Goal: Task Accomplishment & Management: Complete application form

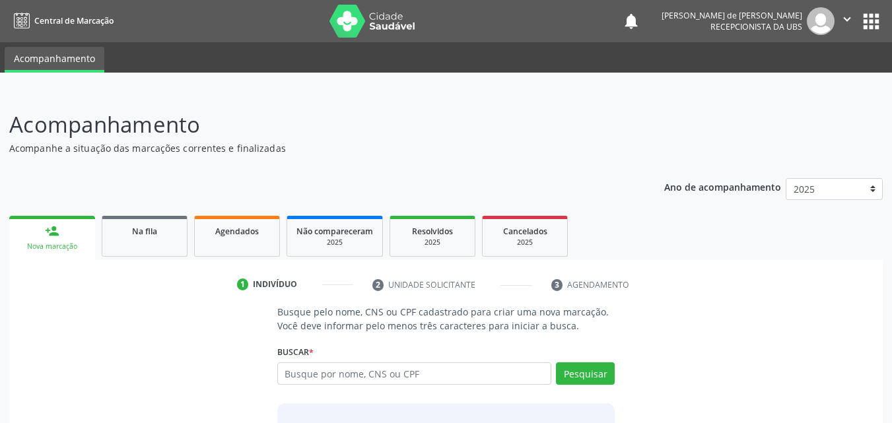
scroll to position [104, 0]
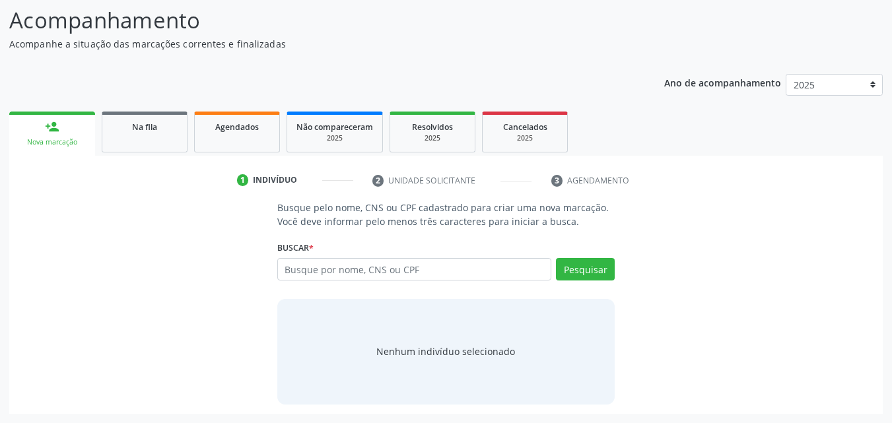
click at [321, 269] on input "text" at bounding box center [414, 269] width 275 height 22
click at [318, 269] on input "text" at bounding box center [414, 269] width 275 height 22
type input "707407025785979"
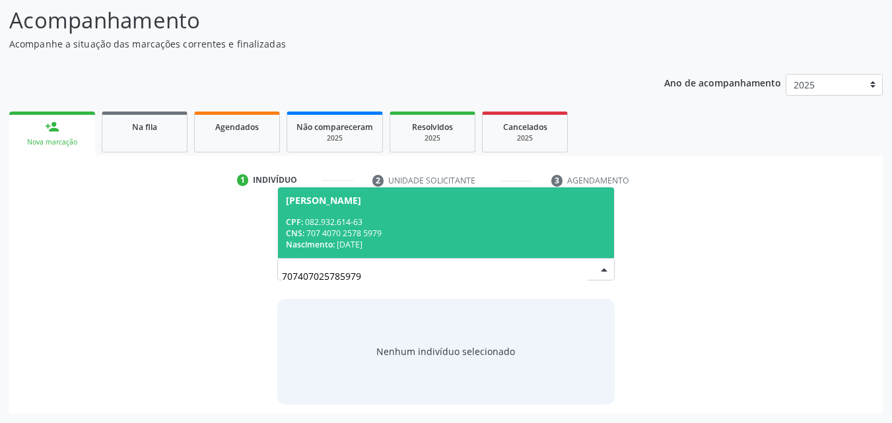
click at [450, 215] on span "[PERSON_NAME] CPF: 082.932.614-63 CNS: 707 4070 2578 5979 Nascimento: [DATE]" at bounding box center [446, 223] width 337 height 71
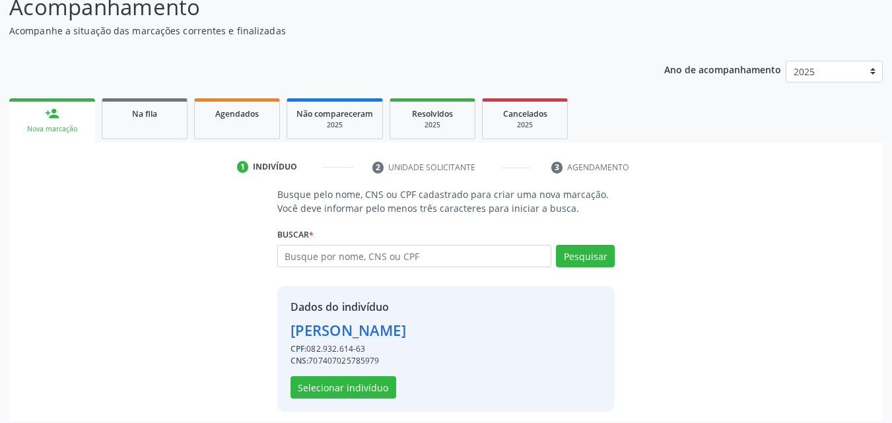
scroll to position [125, 0]
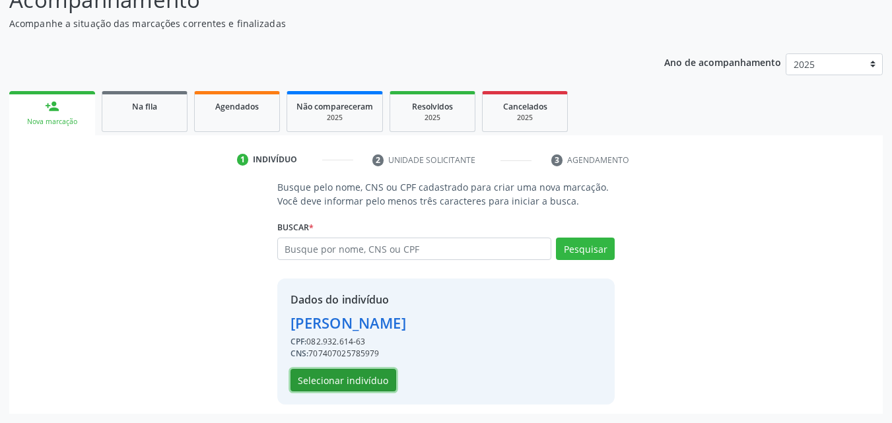
click at [342, 378] on button "Selecionar indivíduo" at bounding box center [344, 380] width 106 height 22
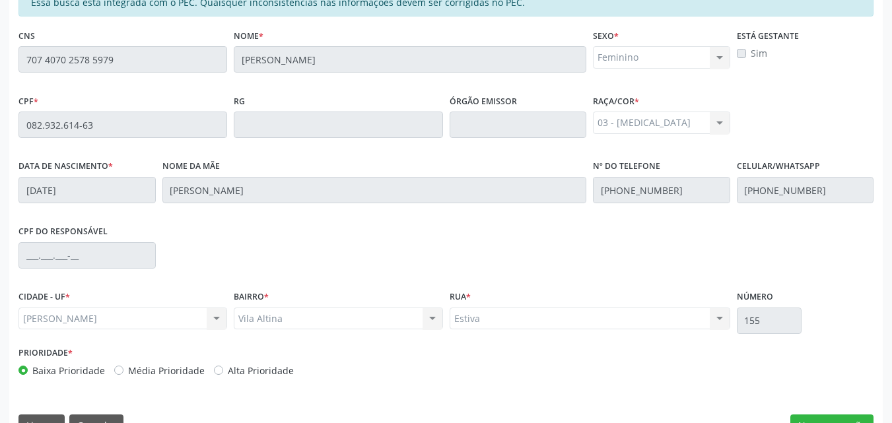
scroll to position [349, 0]
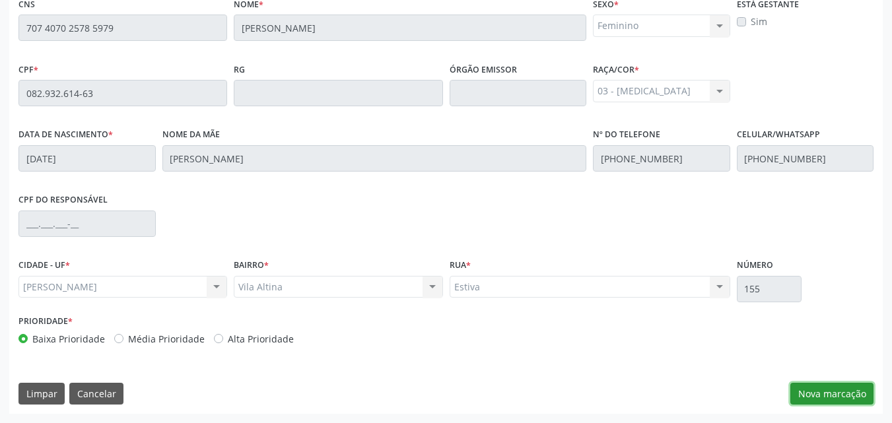
click at [853, 392] on button "Nova marcação" at bounding box center [832, 394] width 83 height 22
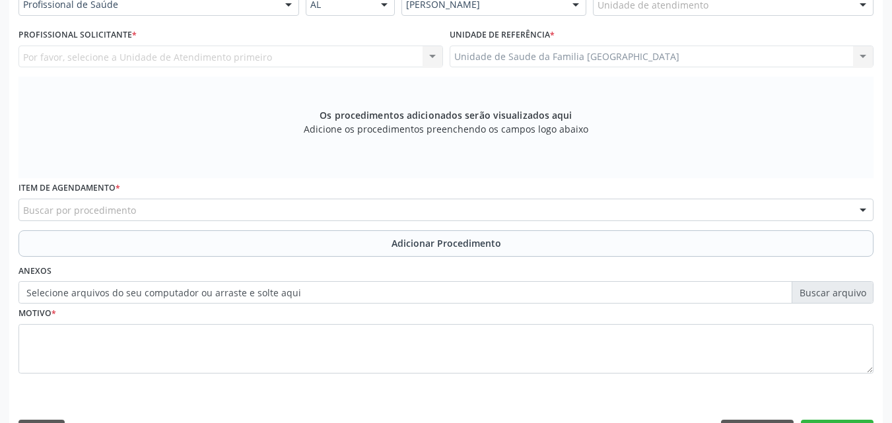
scroll to position [41, 0]
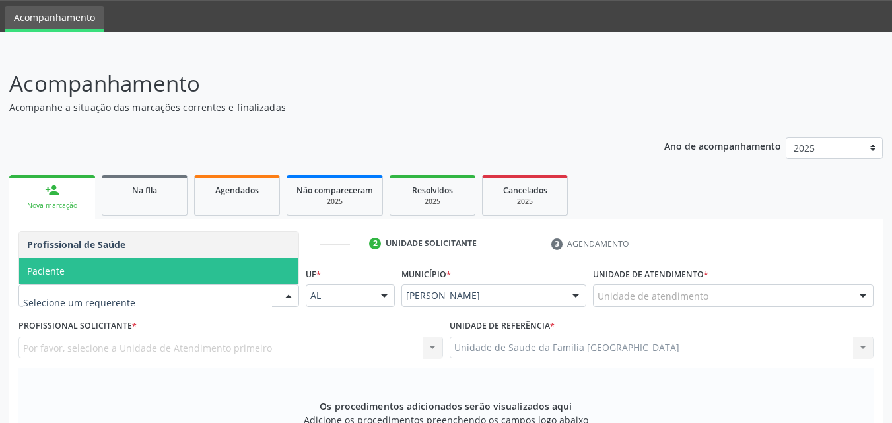
click at [94, 275] on span "Paciente" at bounding box center [158, 271] width 279 height 26
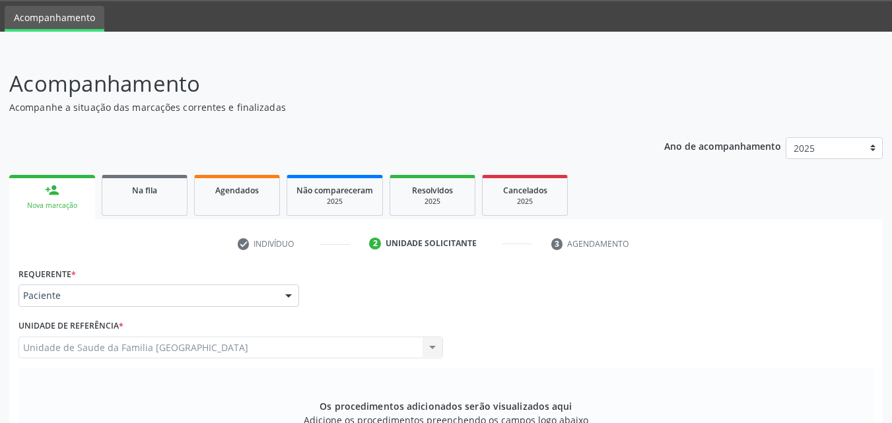
scroll to position [349, 0]
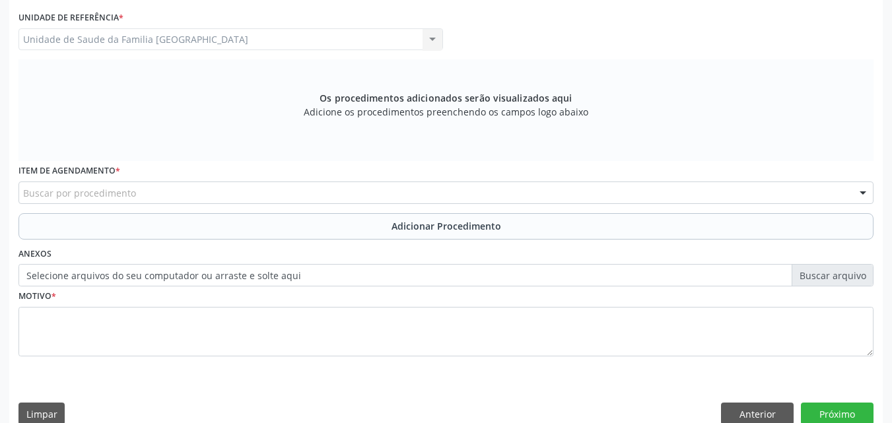
click at [157, 194] on div "Buscar por procedimento" at bounding box center [445, 193] width 855 height 22
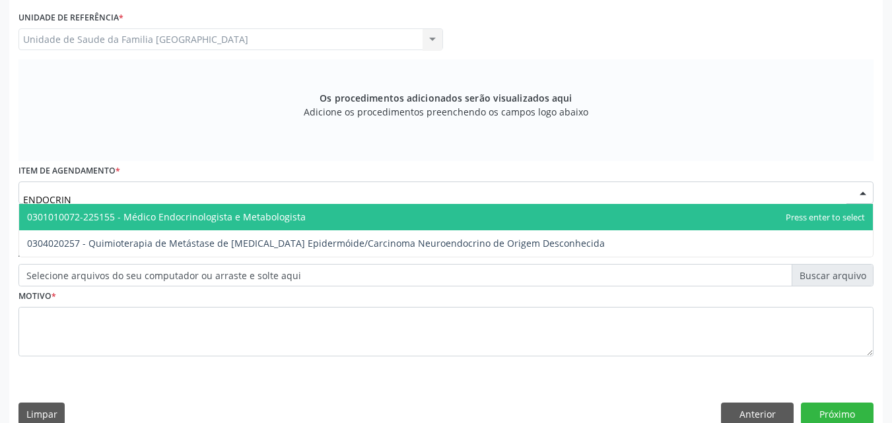
type input "ENDOCRINO"
click at [171, 211] on span "0301010072-225155 - Médico Endocrinologista e Metabologista" at bounding box center [166, 217] width 279 height 13
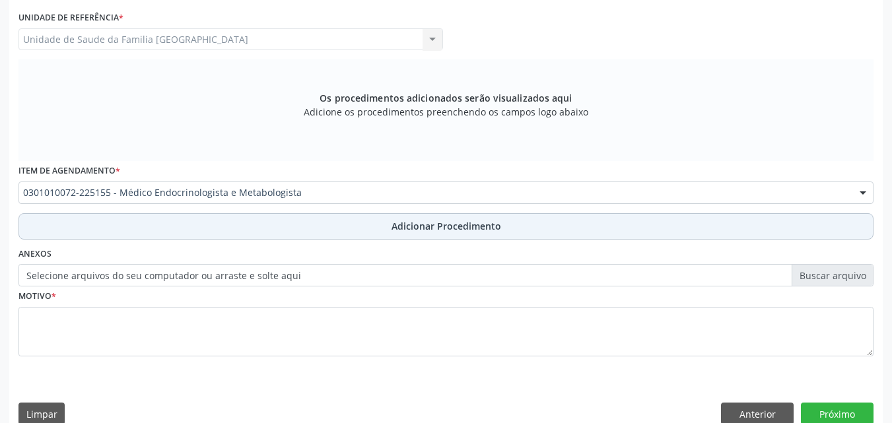
click at [175, 231] on button "Adicionar Procedimento" at bounding box center [445, 226] width 855 height 26
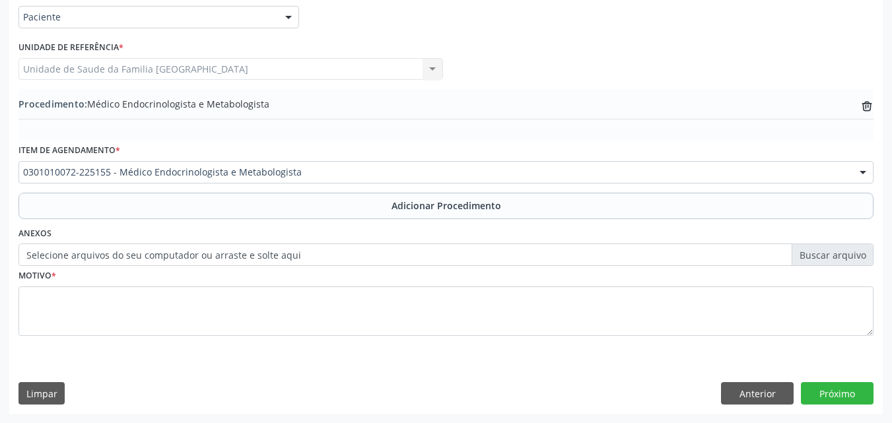
scroll to position [320, 0]
click at [155, 257] on label "Selecione arquivos do seu computador ou arraste e solte aqui" at bounding box center [445, 255] width 855 height 22
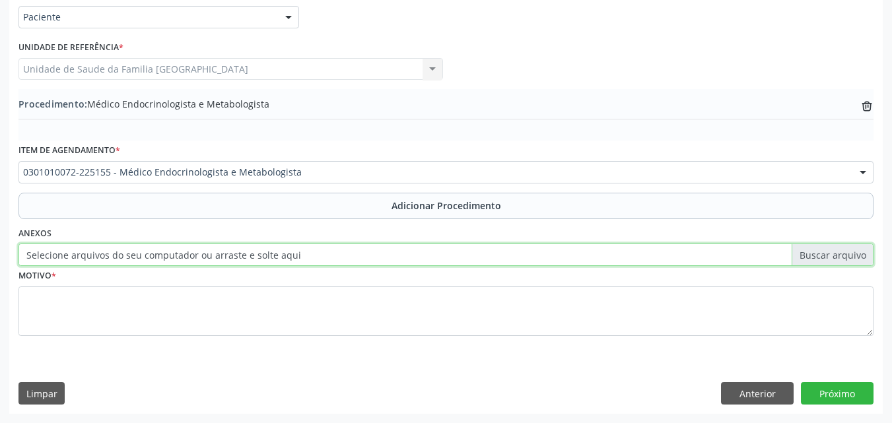
click at [155, 257] on input "Selecione arquivos do seu computador ou arraste e solte aqui" at bounding box center [445, 255] width 855 height 22
type input "C:\fakepath\3.jpg"
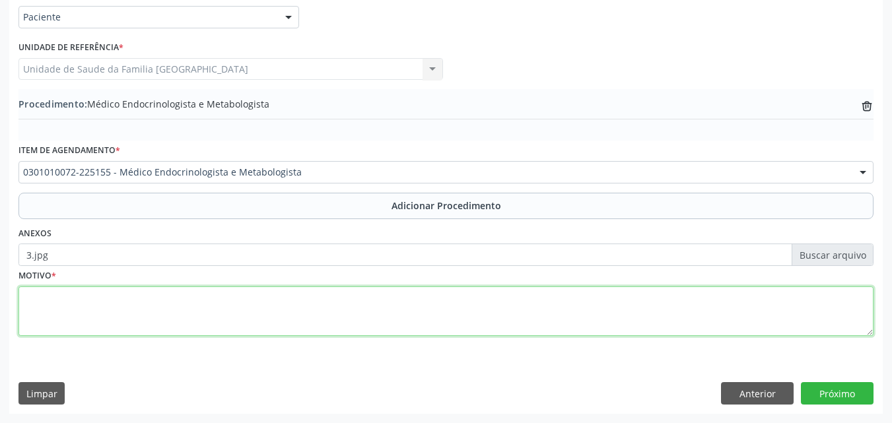
click at [175, 310] on textarea at bounding box center [445, 312] width 855 height 50
type textarea "AVALIAÇÃO."
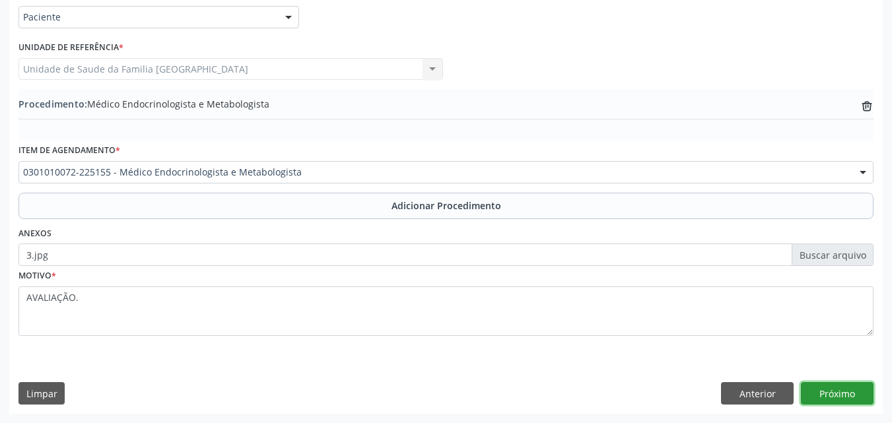
click at [833, 394] on button "Próximo" at bounding box center [837, 393] width 73 height 22
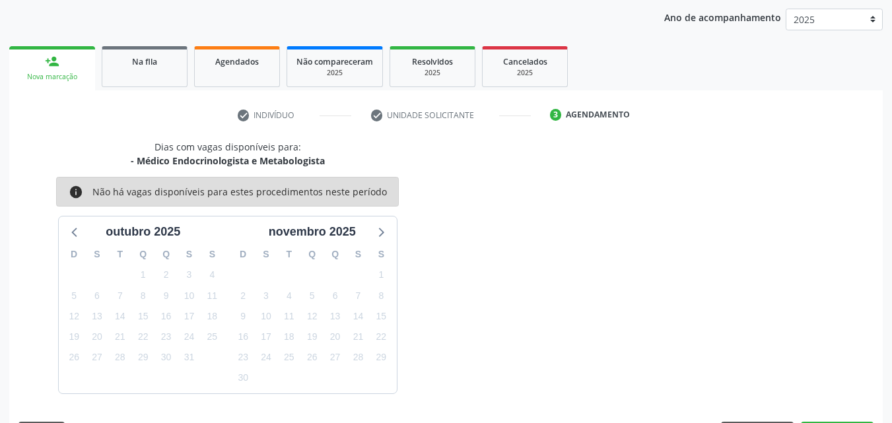
scroll to position [209, 0]
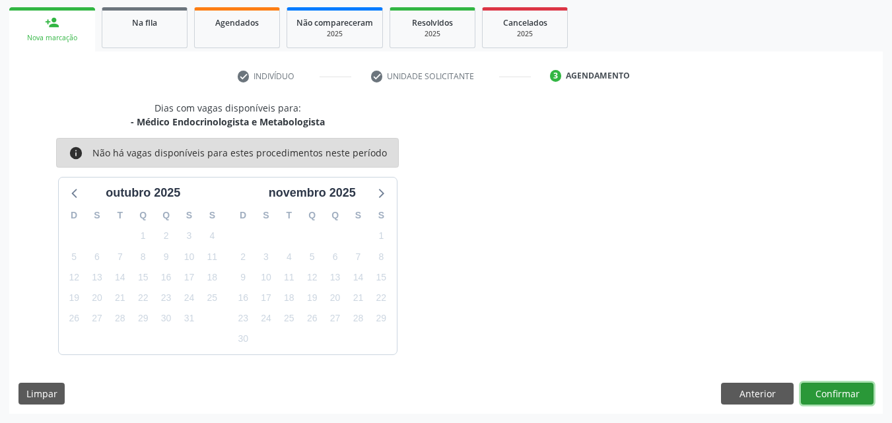
click at [824, 398] on button "Confirmar" at bounding box center [837, 394] width 73 height 22
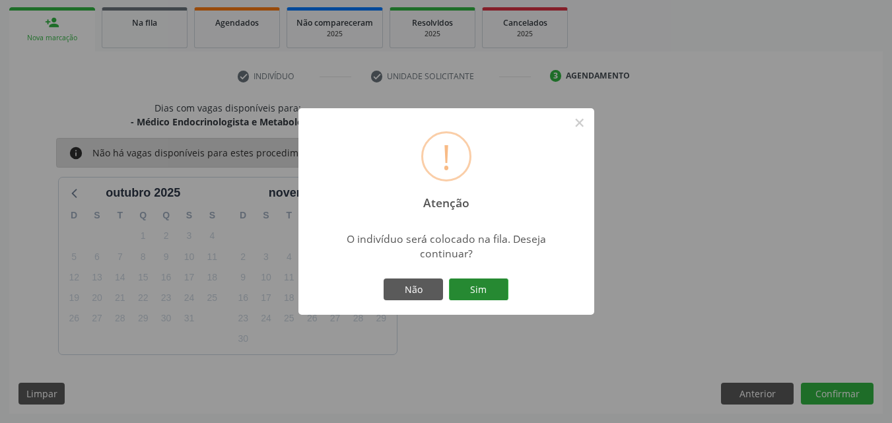
click at [497, 297] on button "Sim" at bounding box center [478, 290] width 59 height 22
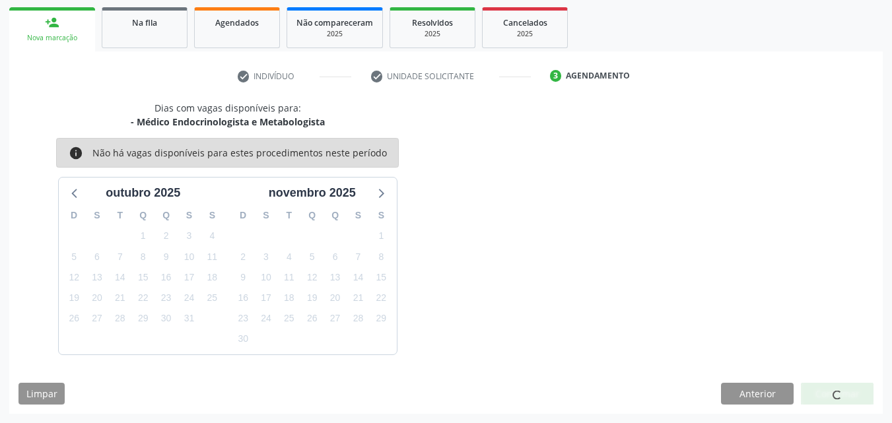
scroll to position [31, 0]
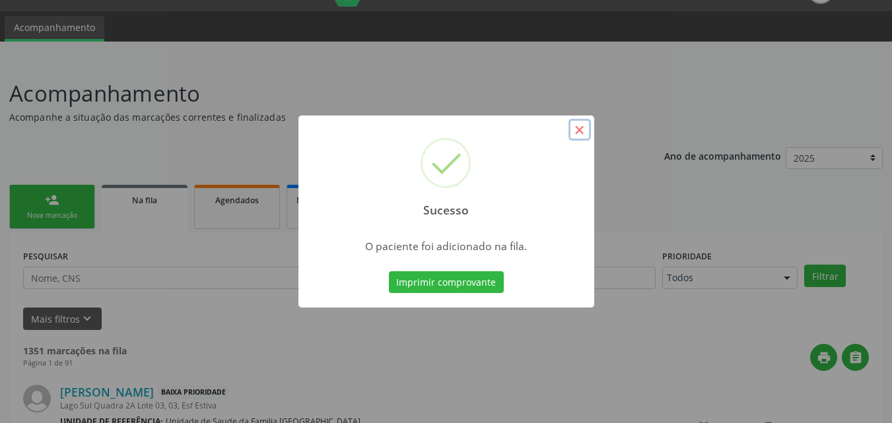
click at [579, 131] on button "×" at bounding box center [580, 130] width 22 height 22
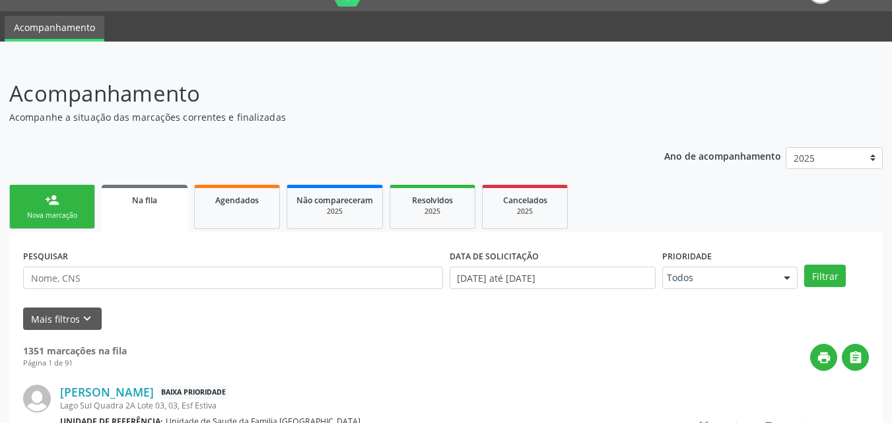
click at [47, 224] on link "person_add Nova marcação" at bounding box center [52, 207] width 86 height 44
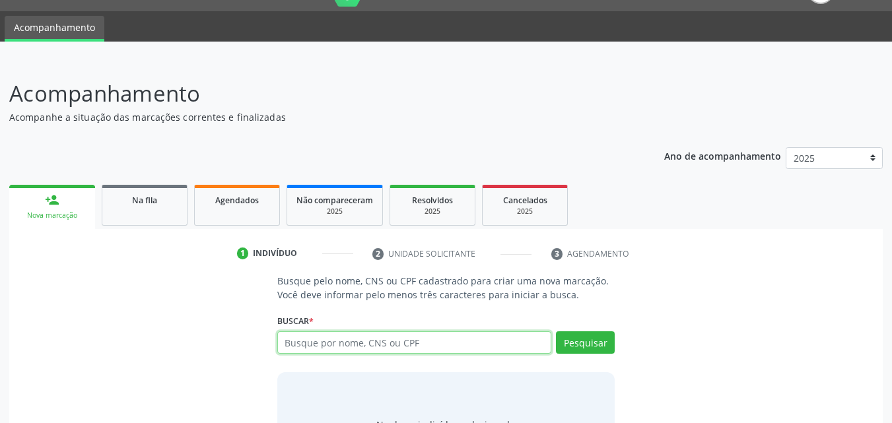
click at [363, 343] on input "text" at bounding box center [414, 343] width 275 height 22
type input "[PERSON_NAME]"
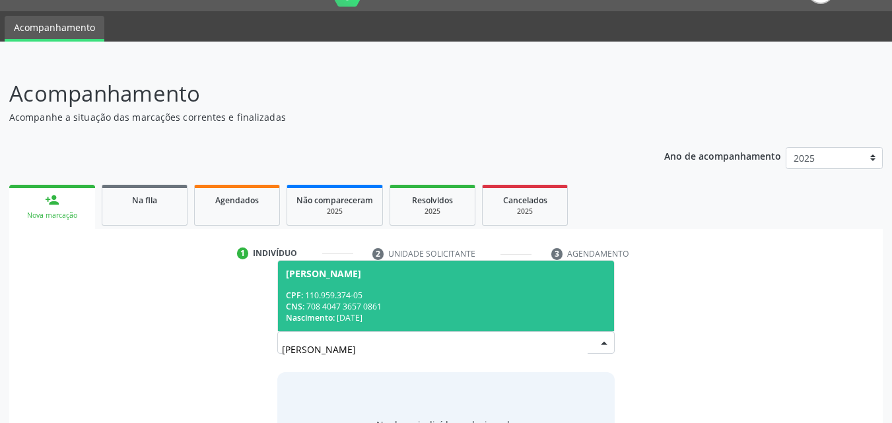
click at [372, 312] on div "CNS: 708 4047 3657 0861" at bounding box center [446, 306] width 321 height 11
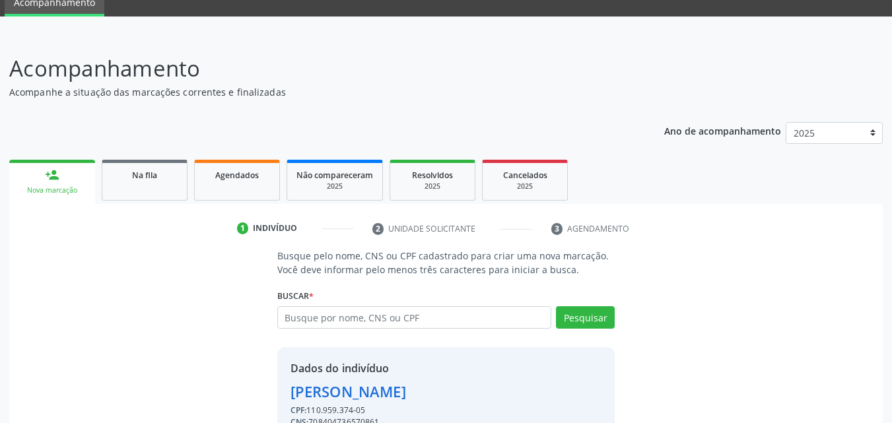
scroll to position [125, 0]
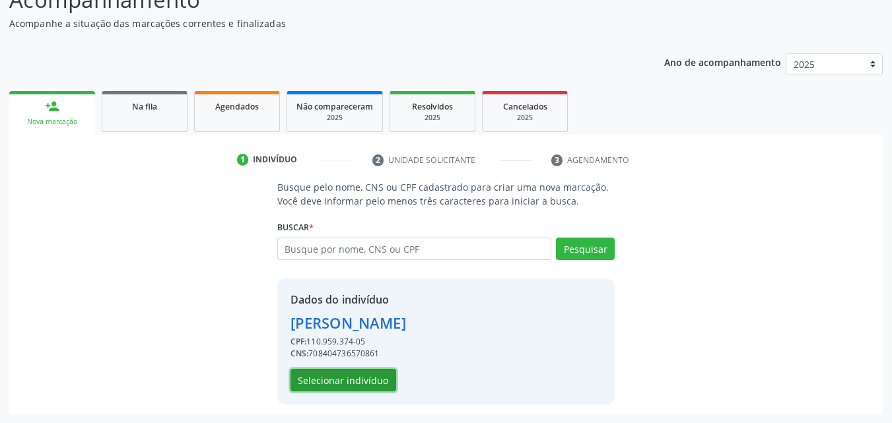
click at [381, 379] on button "Selecionar indivíduo" at bounding box center [344, 380] width 106 height 22
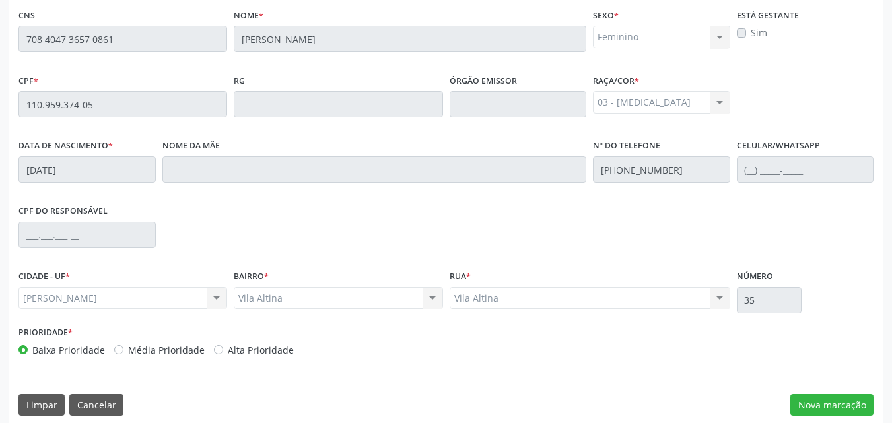
scroll to position [349, 0]
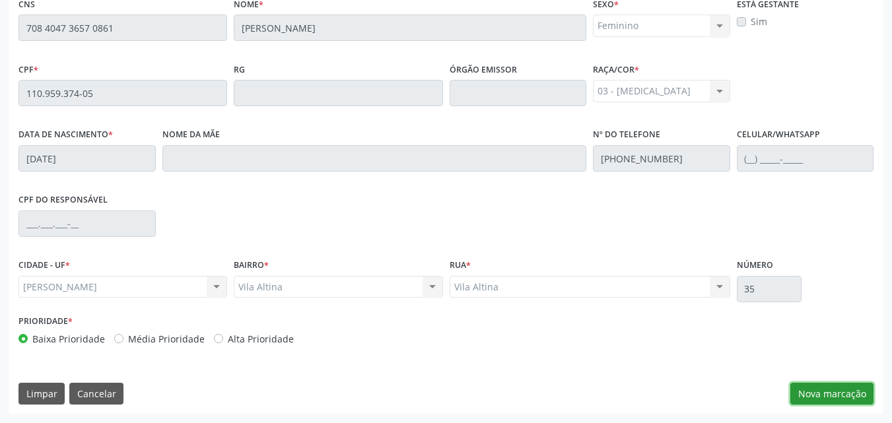
click at [803, 392] on button "Nova marcação" at bounding box center [832, 394] width 83 height 22
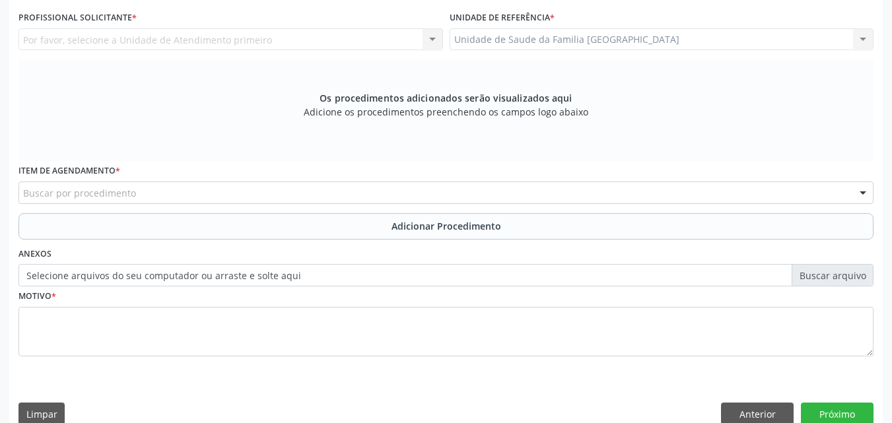
scroll to position [41, 0]
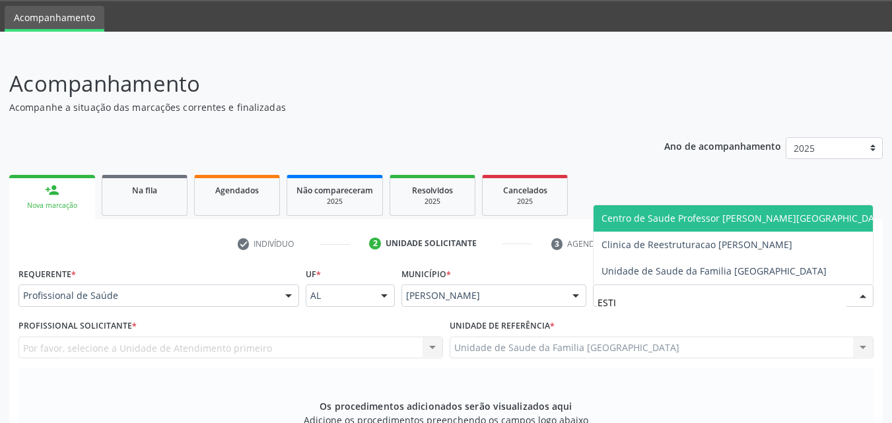
type input "ESTIV"
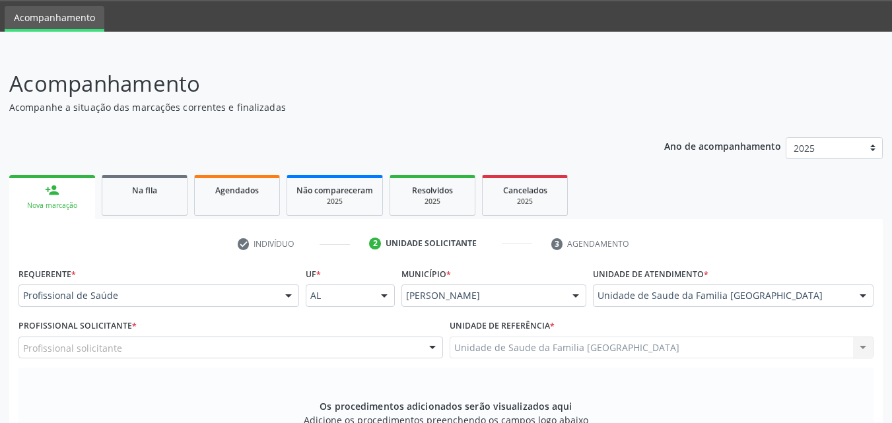
click at [168, 347] on div "Profissional solicitante" at bounding box center [230, 348] width 425 height 22
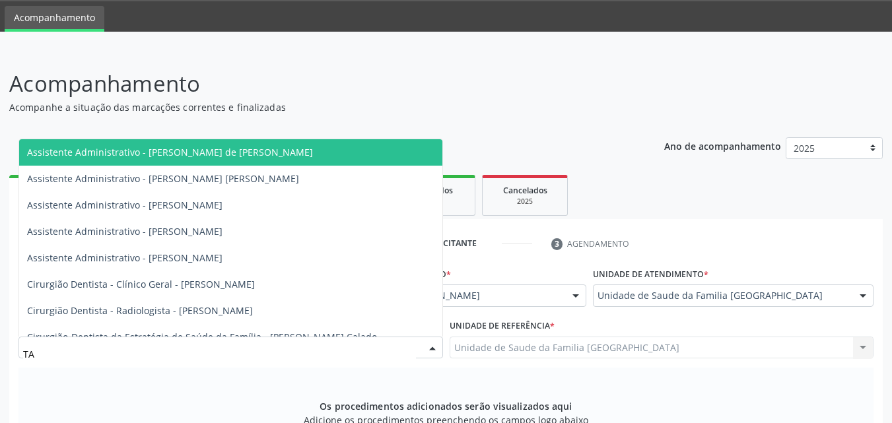
type input "TAC"
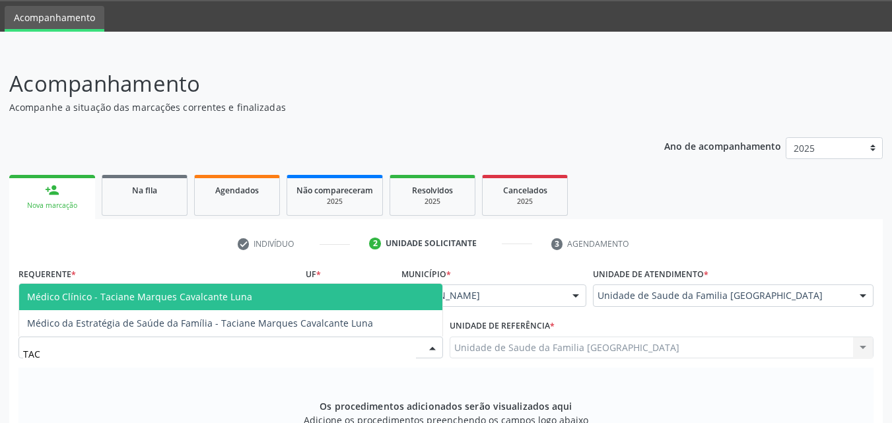
click at [170, 305] on span "Médico Clínico - Taciane Marques Cavalcante Luna" at bounding box center [230, 297] width 423 height 26
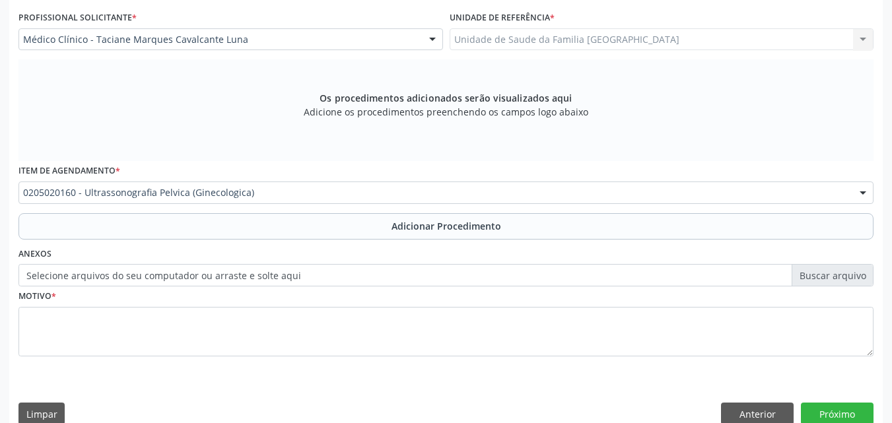
scroll to position [0, 0]
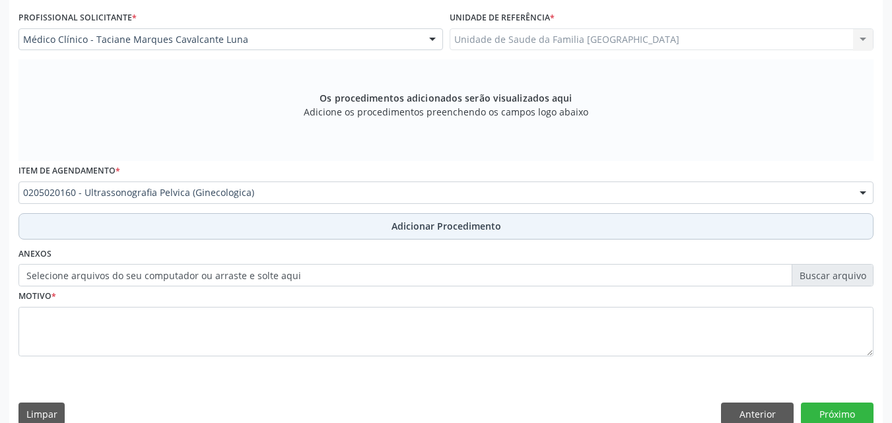
click at [136, 233] on button "Adicionar Procedimento" at bounding box center [445, 226] width 855 height 26
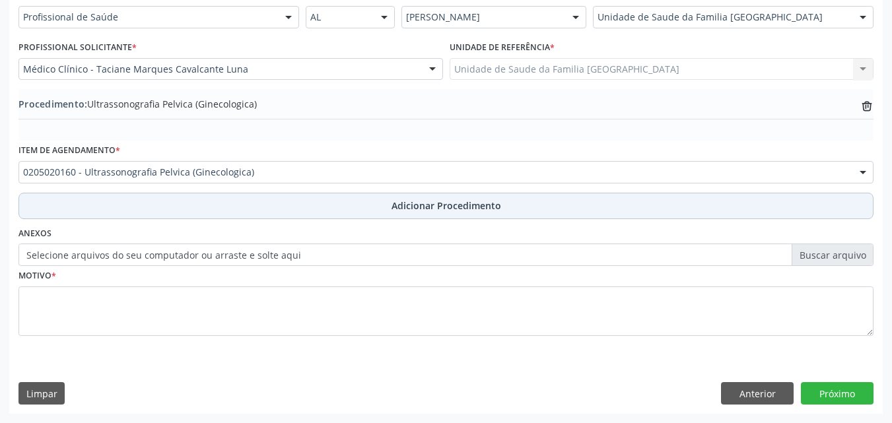
scroll to position [320, 0]
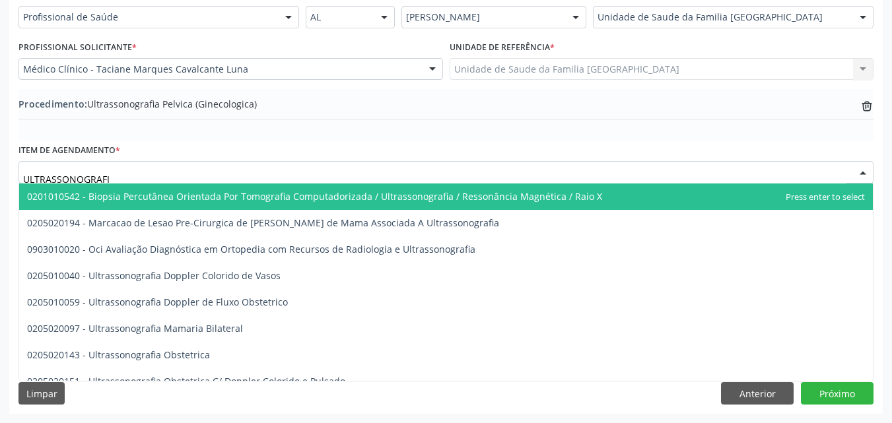
type input "ULTRASSONOGRAFIA"
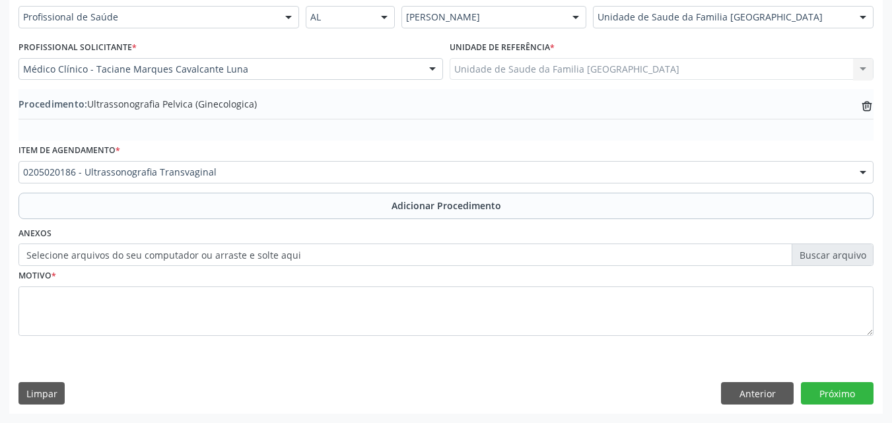
scroll to position [0, 0]
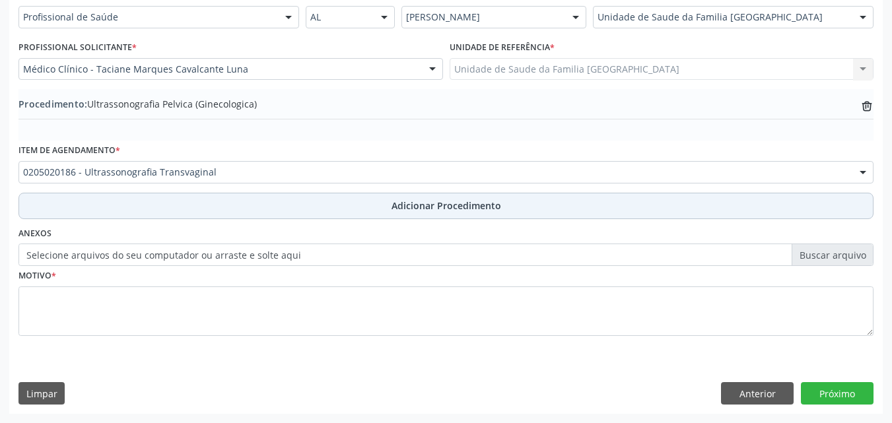
click at [142, 197] on button "Adicionar Procedimento" at bounding box center [445, 206] width 855 height 26
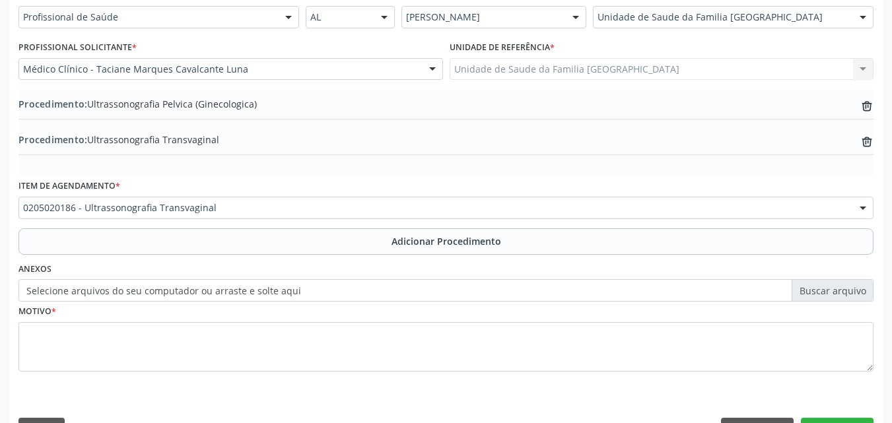
click at [137, 292] on label "Selecione arquivos do seu computador ou arraste e solte aqui" at bounding box center [445, 290] width 855 height 22
click at [137, 292] on input "Selecione arquivos do seu computador ou arraste e solte aqui" at bounding box center [445, 290] width 855 height 22
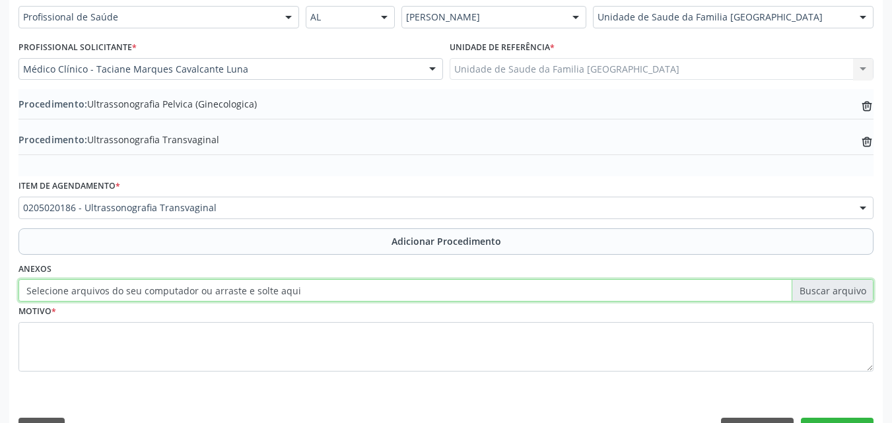
type input "C:\fakepath\4.jpg"
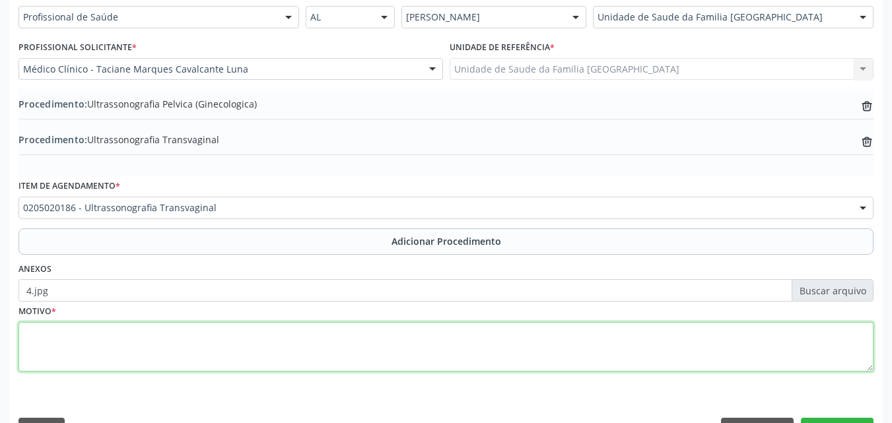
click at [63, 352] on textarea at bounding box center [445, 347] width 855 height 50
type textarea "OVÁRIO AUMENTADO."
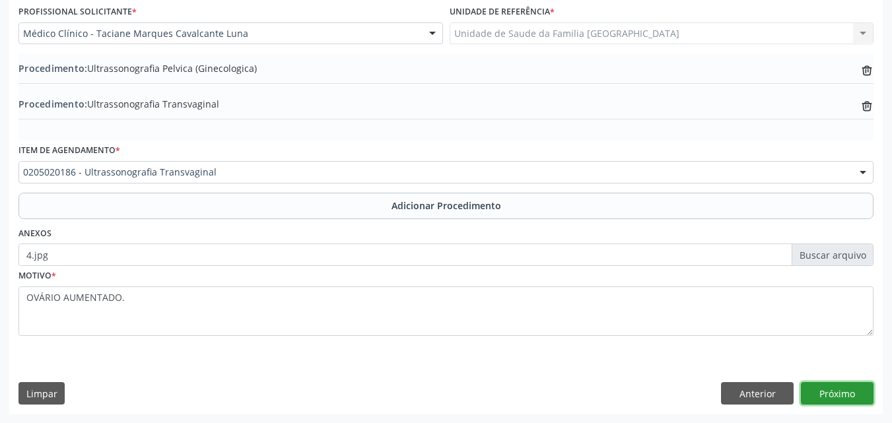
click at [832, 396] on button "Próximo" at bounding box center [837, 393] width 73 height 22
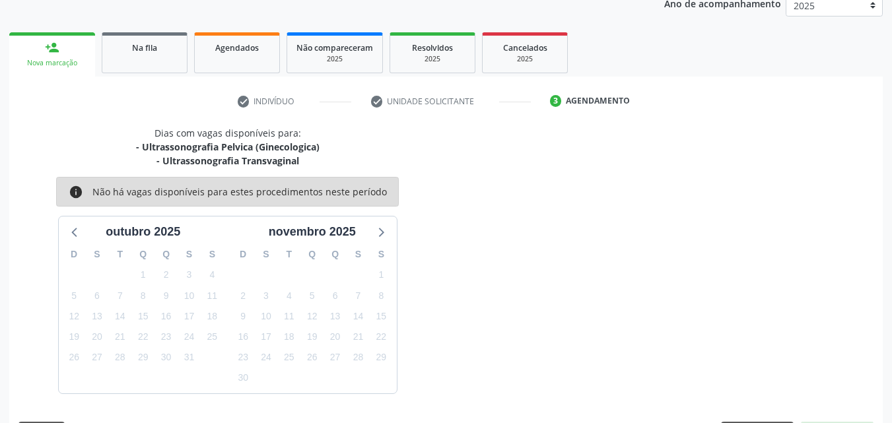
scroll to position [223, 0]
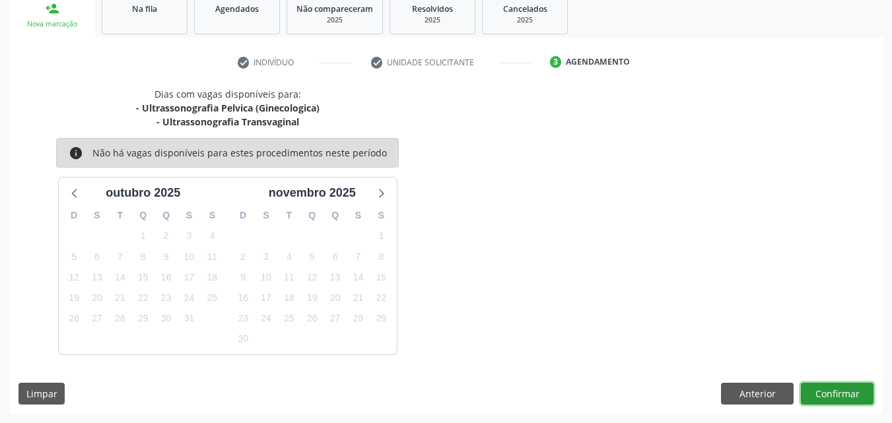
click at [829, 397] on button "Confirmar" at bounding box center [837, 394] width 73 height 22
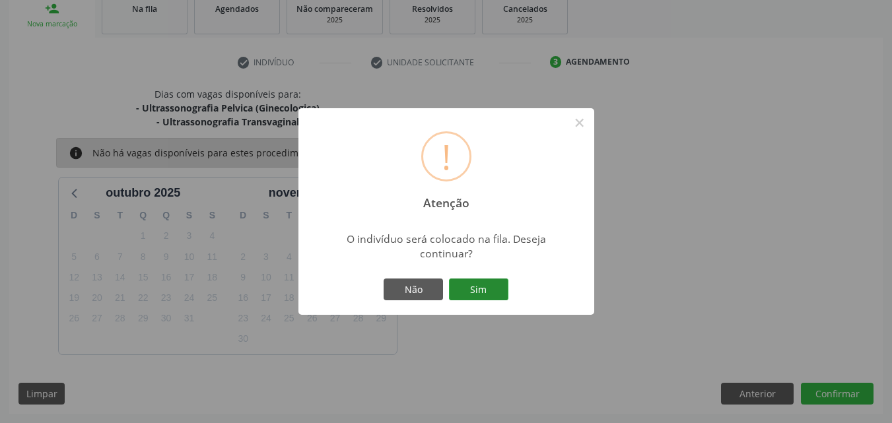
click at [466, 288] on button "Sim" at bounding box center [478, 290] width 59 height 22
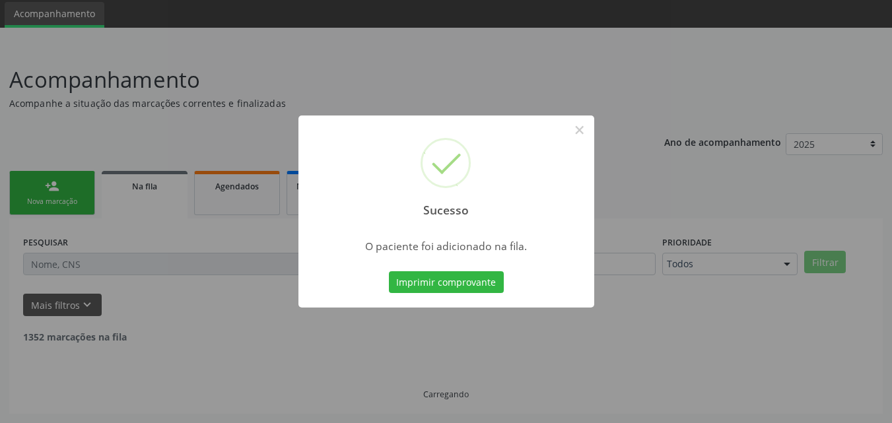
scroll to position [31, 0]
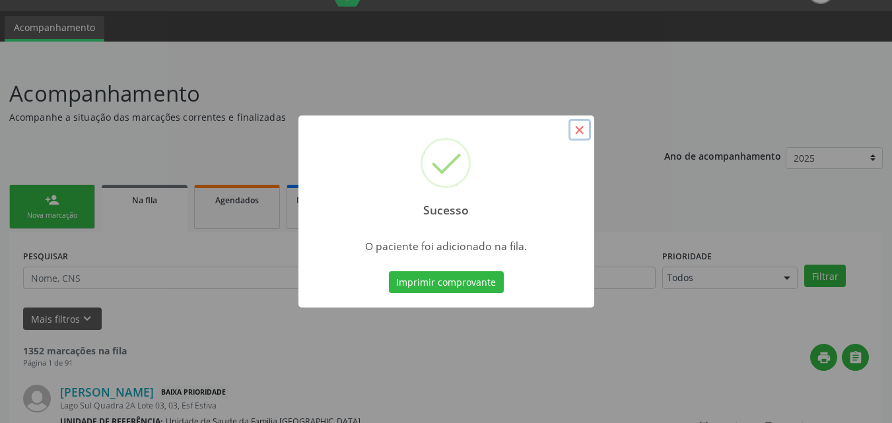
click at [577, 128] on button "×" at bounding box center [580, 130] width 22 height 22
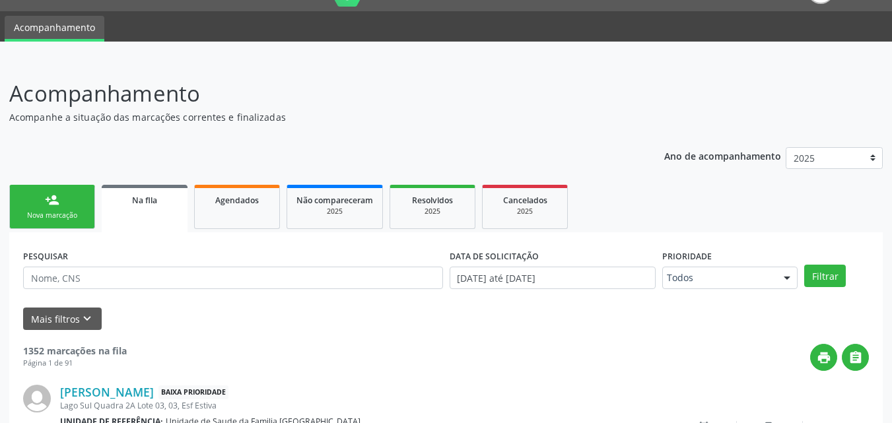
click at [53, 213] on div "Nova marcação" at bounding box center [52, 216] width 66 height 10
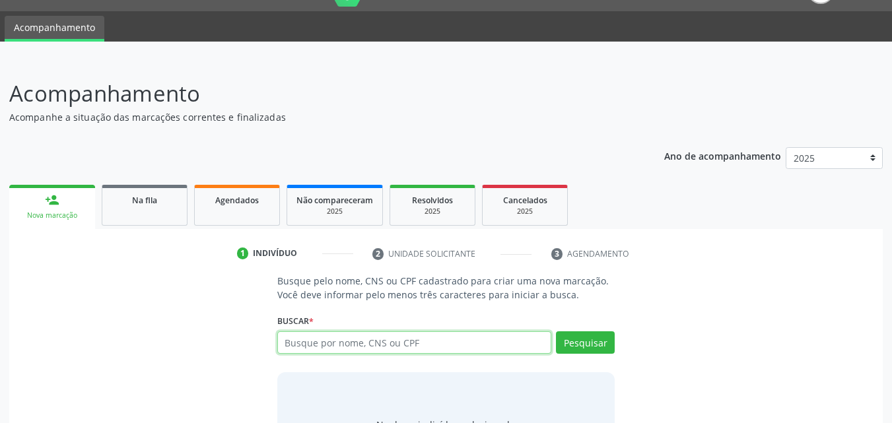
click at [314, 345] on input "text" at bounding box center [414, 343] width 275 height 22
type input "[PERSON_NAME]"
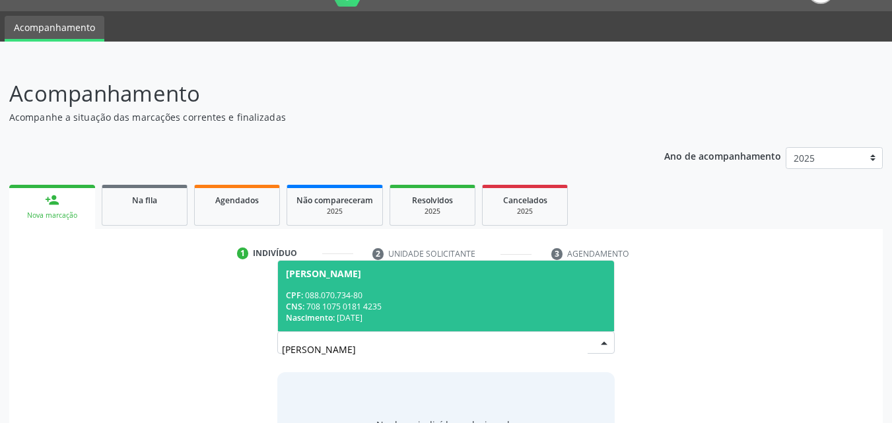
click at [327, 306] on div "CNS: 708 1075 0181 4235" at bounding box center [446, 306] width 321 height 11
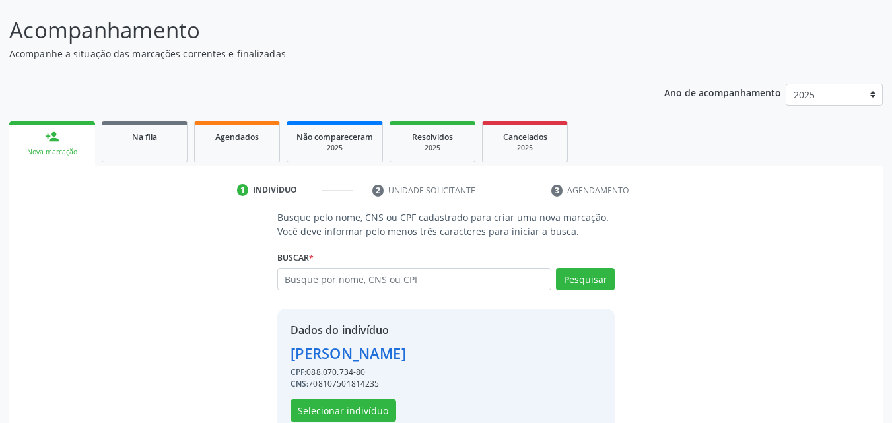
scroll to position [125, 0]
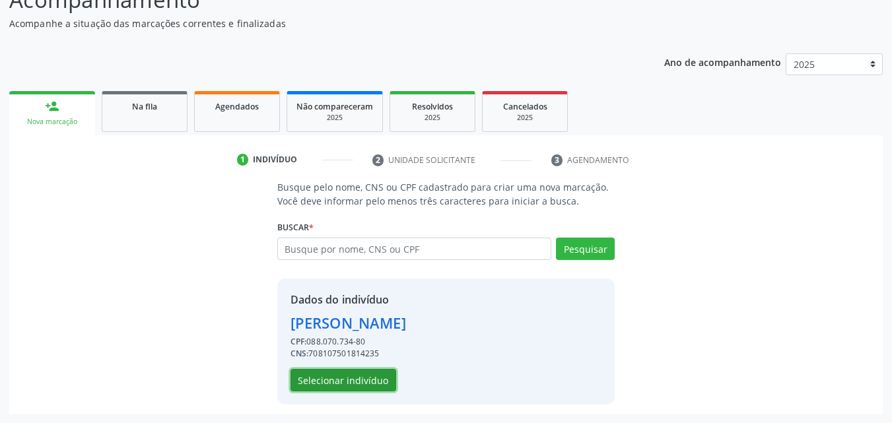
click at [363, 377] on button "Selecionar indivíduo" at bounding box center [344, 380] width 106 height 22
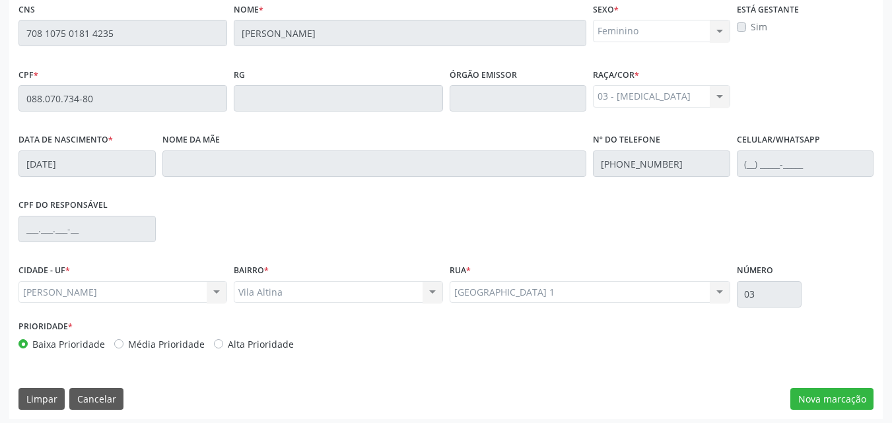
scroll to position [349, 0]
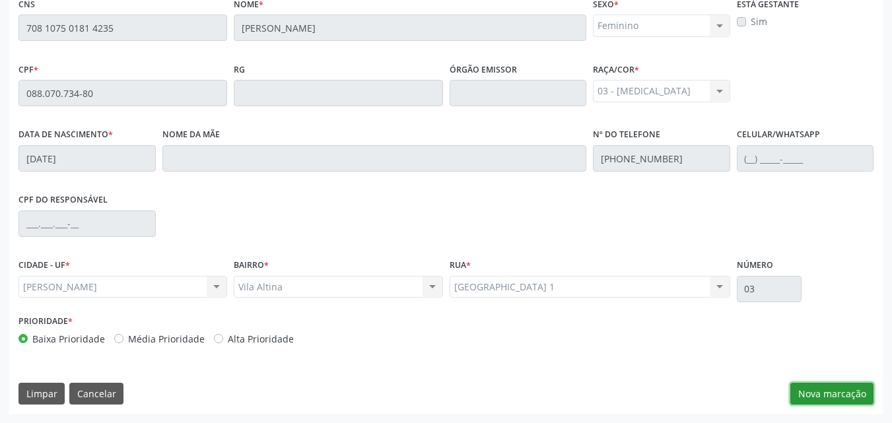
click at [826, 391] on button "Nova marcação" at bounding box center [832, 394] width 83 height 22
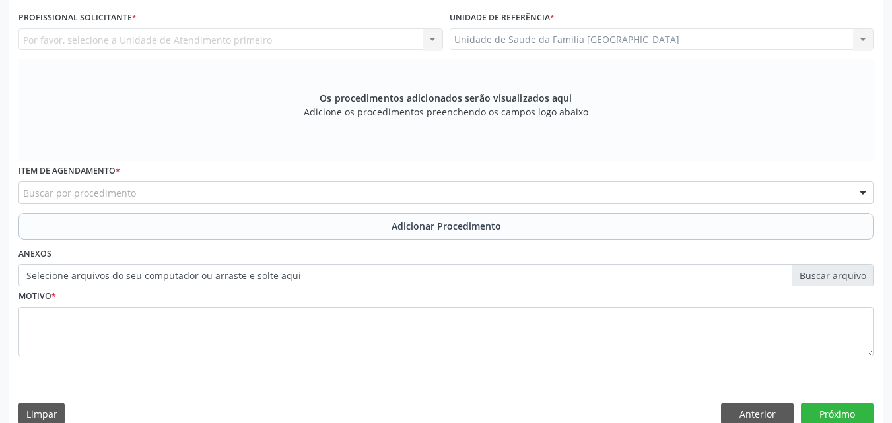
scroll to position [41, 0]
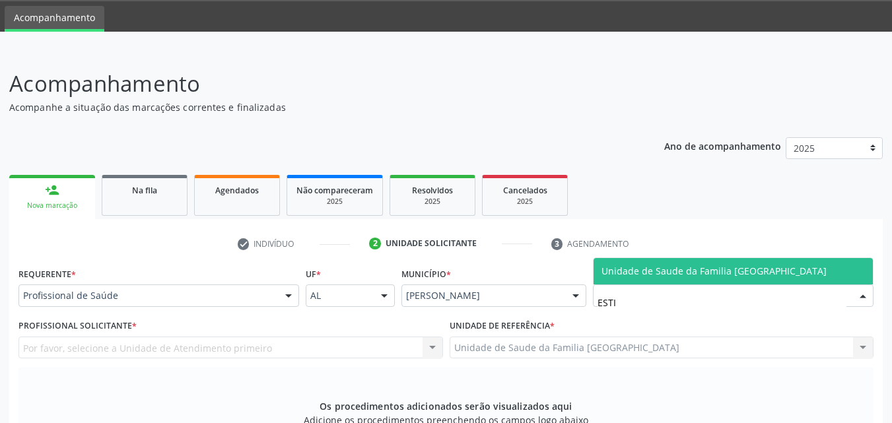
type input "ESTIV"
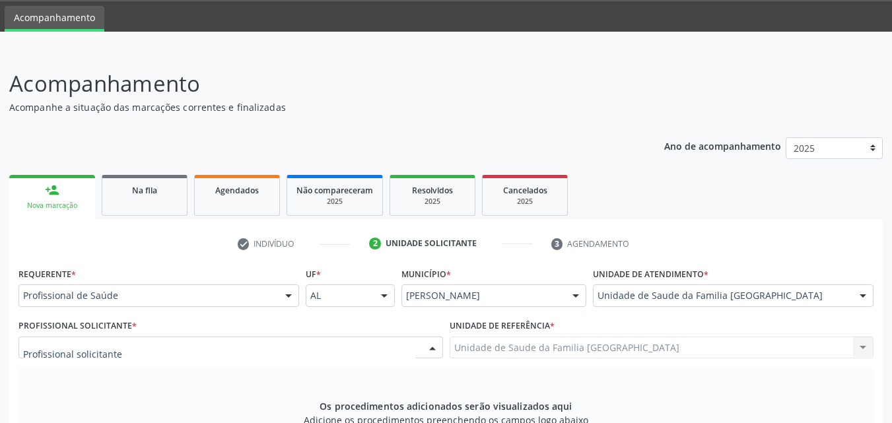
click at [154, 349] on div at bounding box center [230, 348] width 425 height 22
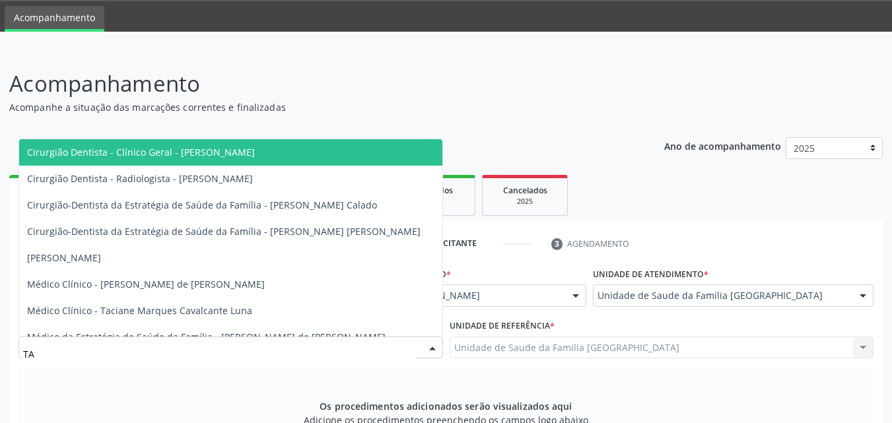
type input "TAC"
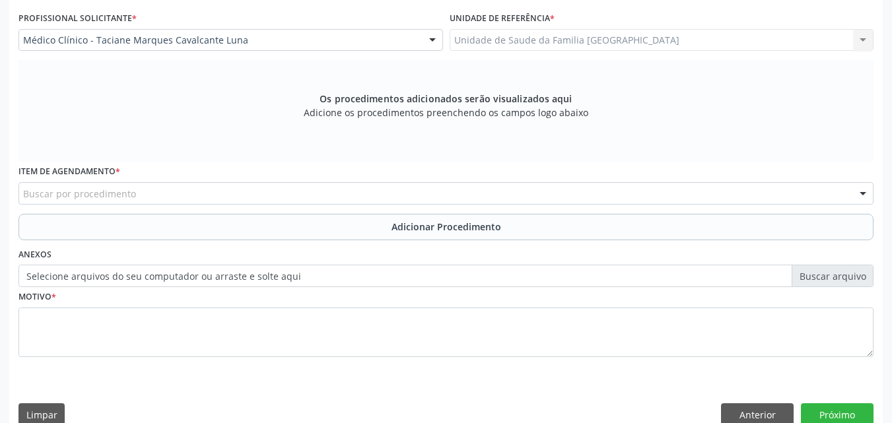
scroll to position [349, 0]
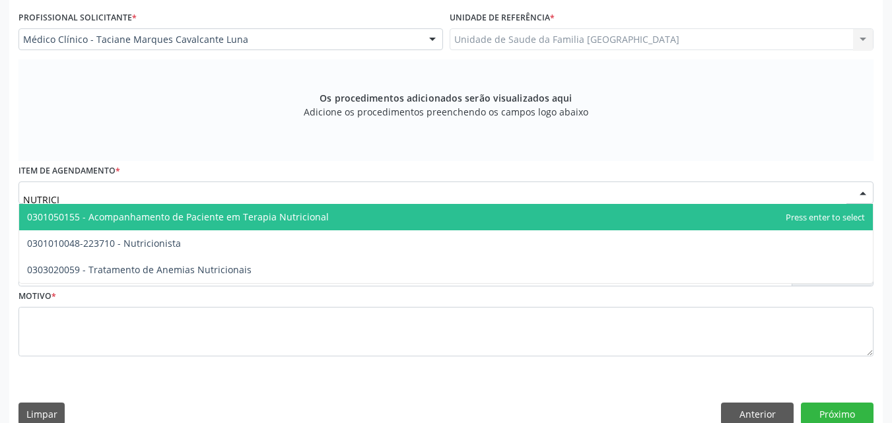
type input "NUTRICIO"
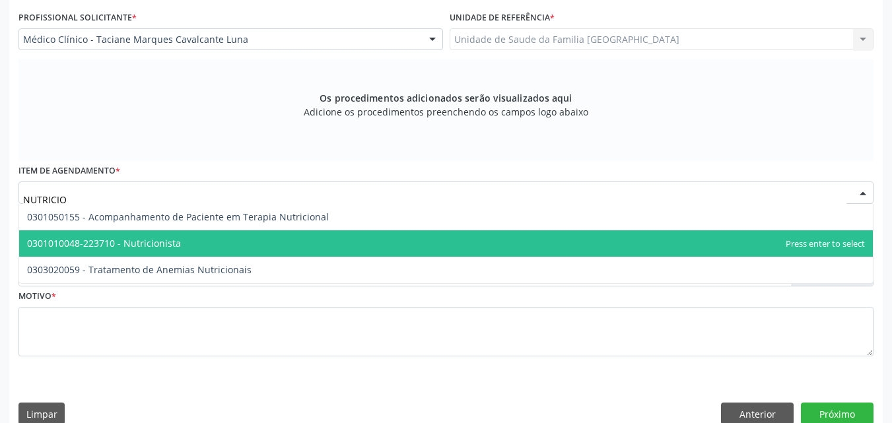
click at [134, 237] on span "0301010048-223710 - Nutricionista" at bounding box center [104, 243] width 154 height 13
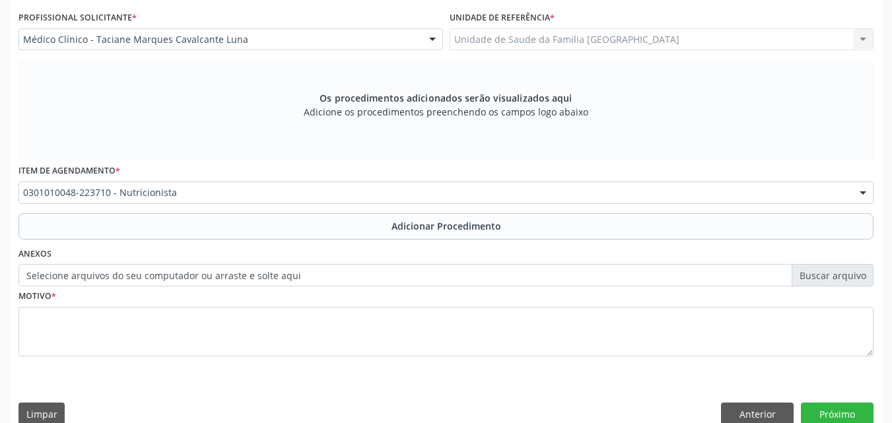
click at [129, 281] on label "Selecione arquivos do seu computador ou arraste e solte aqui" at bounding box center [445, 275] width 855 height 22
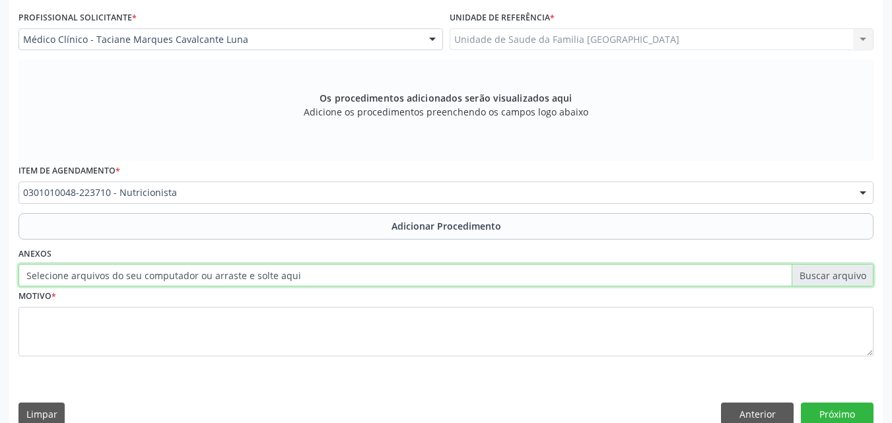
click at [129, 281] on input "Selecione arquivos do seu computador ou arraste e solte aqui" at bounding box center [445, 275] width 855 height 22
type input "C:\fakepath\5.jpg"
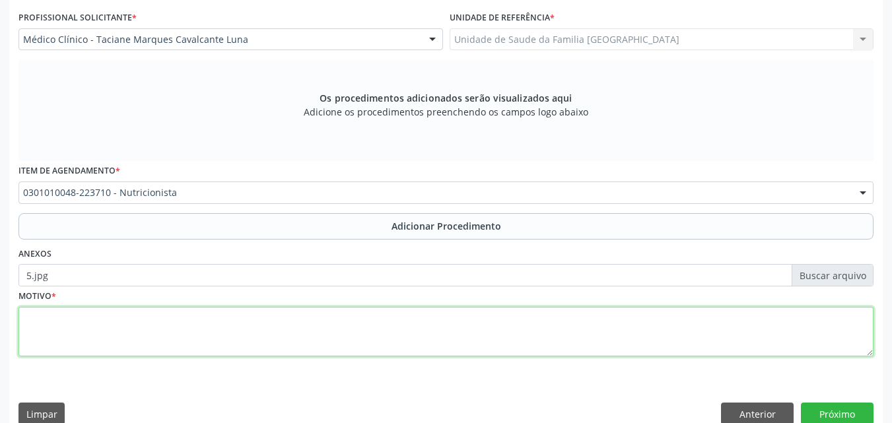
click at [87, 335] on textarea at bounding box center [445, 332] width 855 height 50
type textarea "A"
type textarea "CONSULTA."
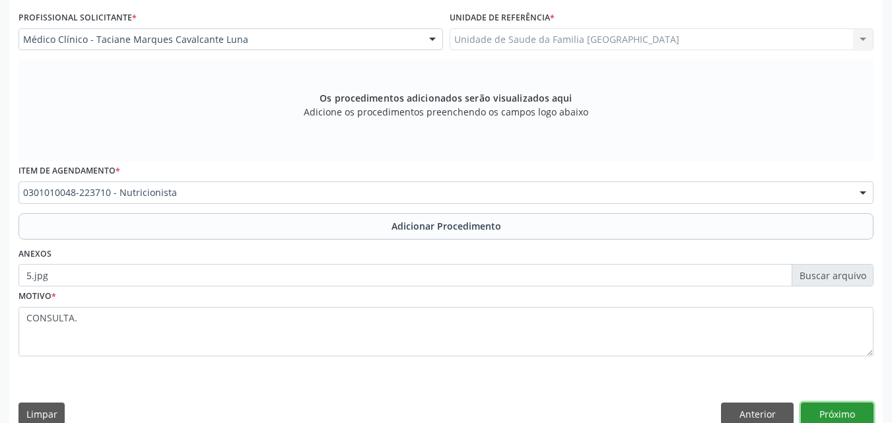
click at [820, 409] on button "Próximo" at bounding box center [837, 414] width 73 height 22
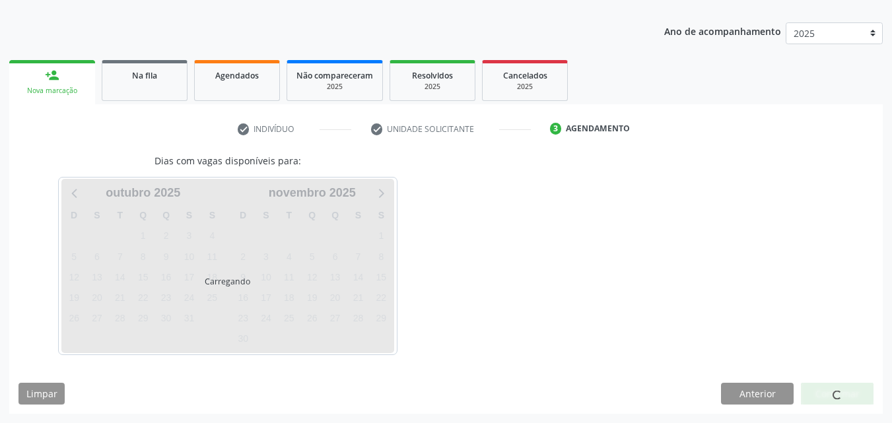
scroll to position [195, 0]
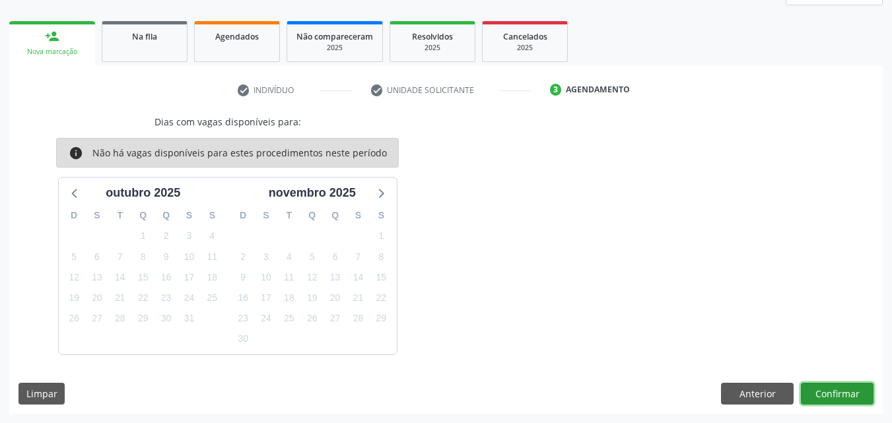
click at [826, 390] on button "Confirmar" at bounding box center [837, 394] width 73 height 22
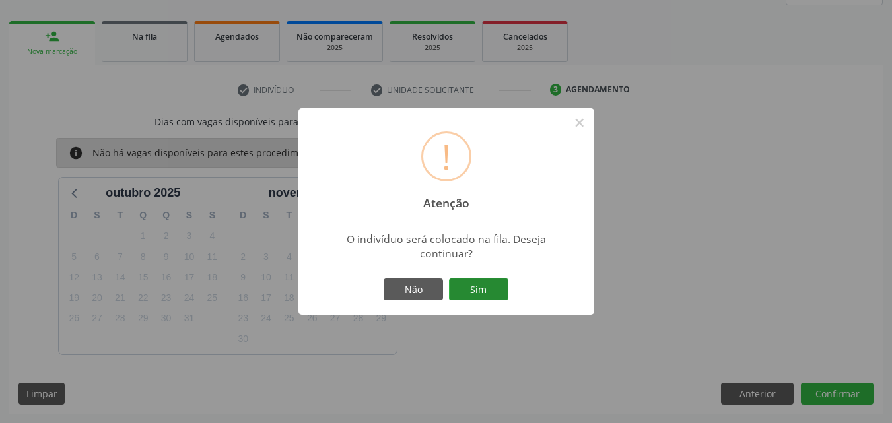
click at [481, 285] on button "Sim" at bounding box center [478, 290] width 59 height 22
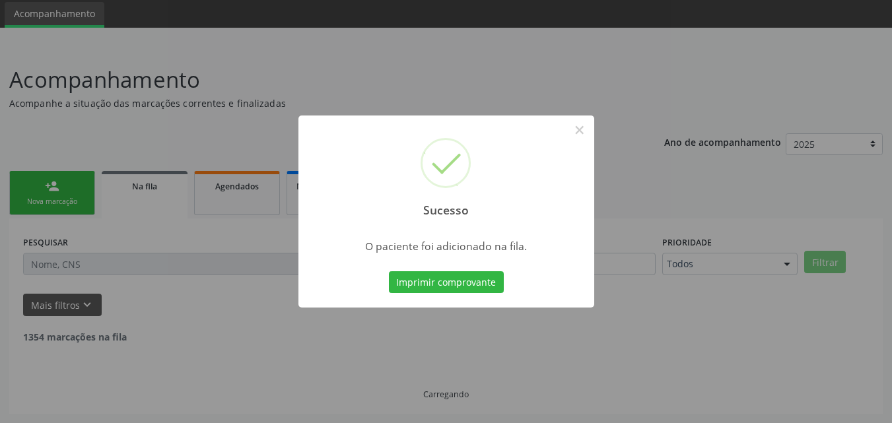
scroll to position [31, 0]
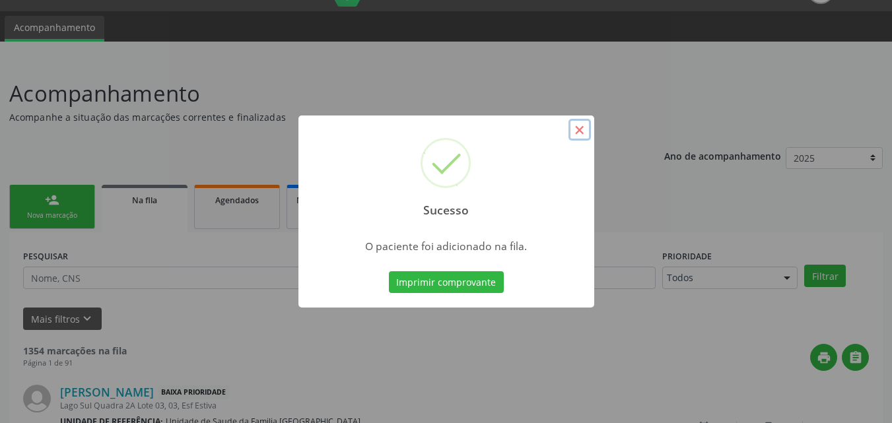
click at [574, 125] on button "×" at bounding box center [580, 130] width 22 height 22
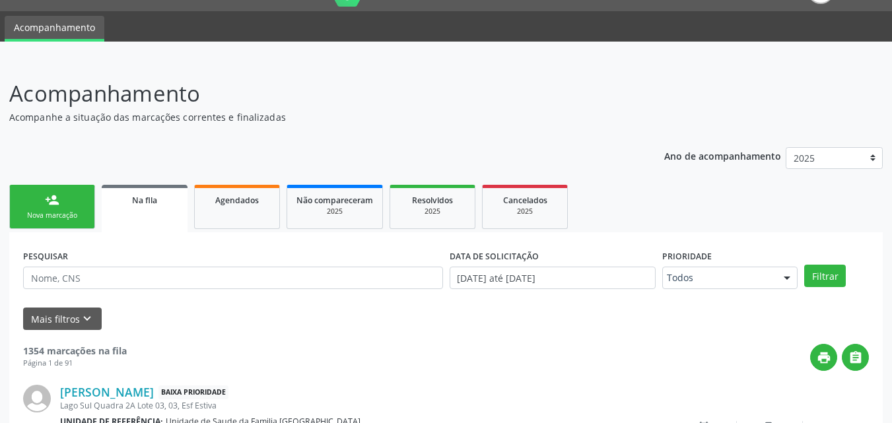
click at [32, 195] on link "person_add Nova marcação" at bounding box center [52, 207] width 86 height 44
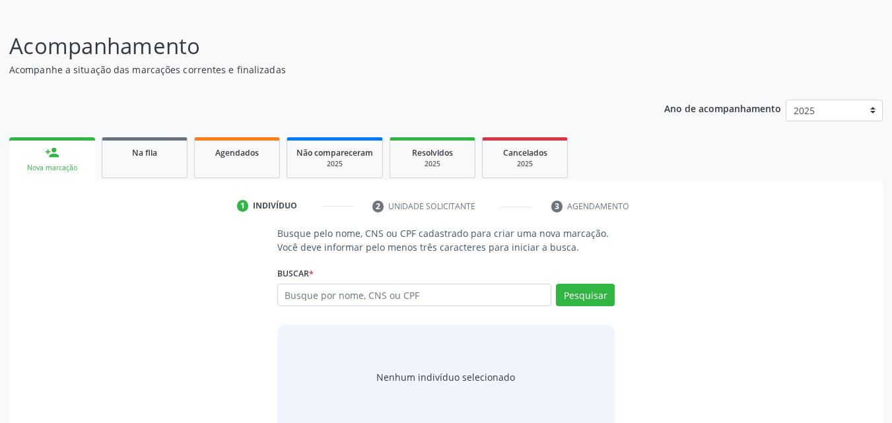
scroll to position [104, 0]
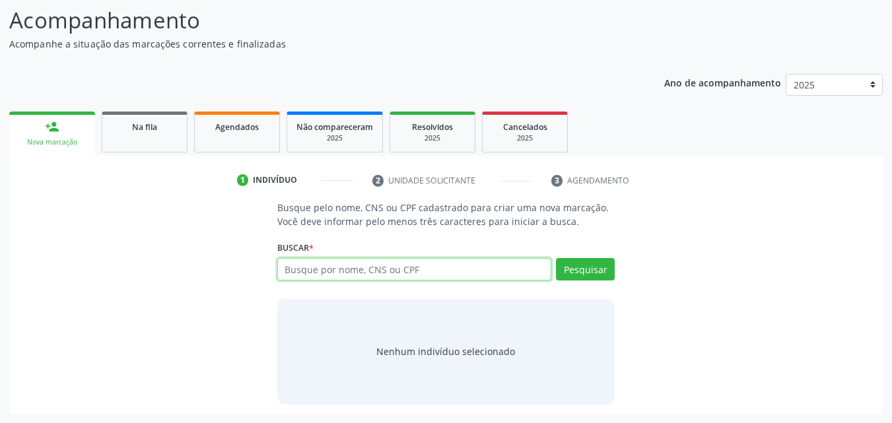
click at [330, 266] on input "text" at bounding box center [414, 269] width 275 height 22
type input "700007058662201"
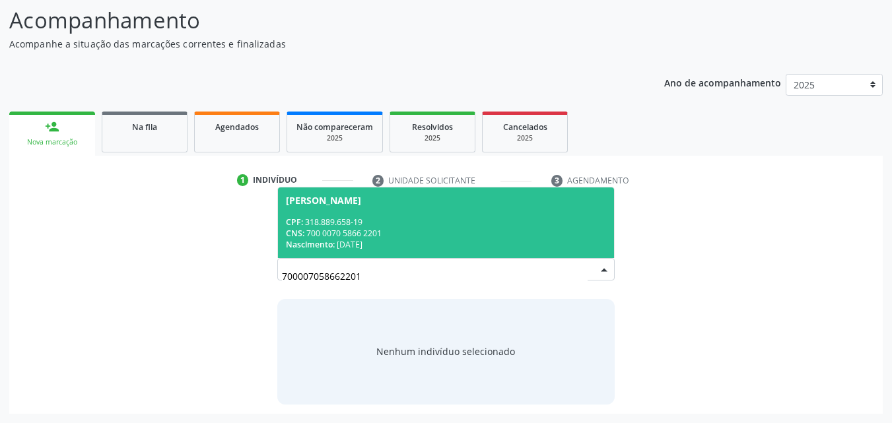
click at [394, 237] on div "CNS: 700 0070 5866 2201" at bounding box center [446, 233] width 321 height 11
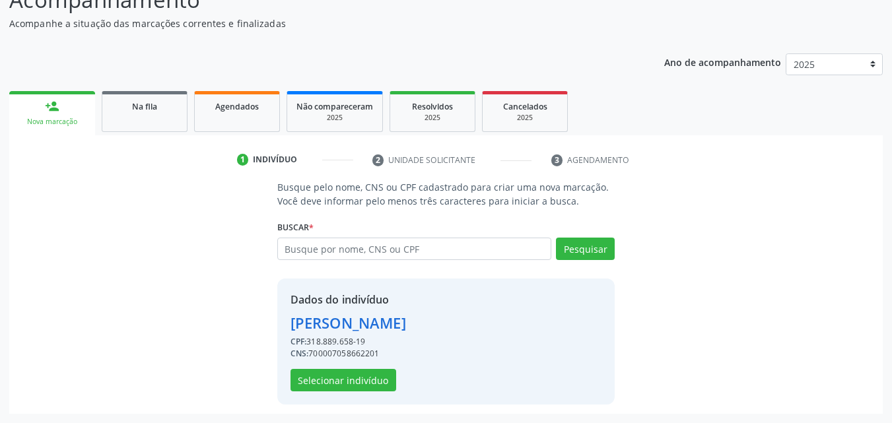
scroll to position [147, 0]
click at [353, 385] on button "Selecionar indivíduo" at bounding box center [344, 380] width 106 height 22
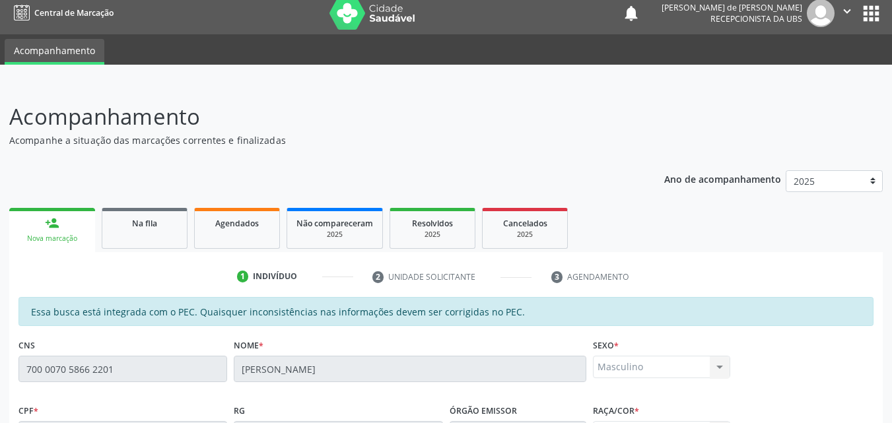
scroll to position [0, 0]
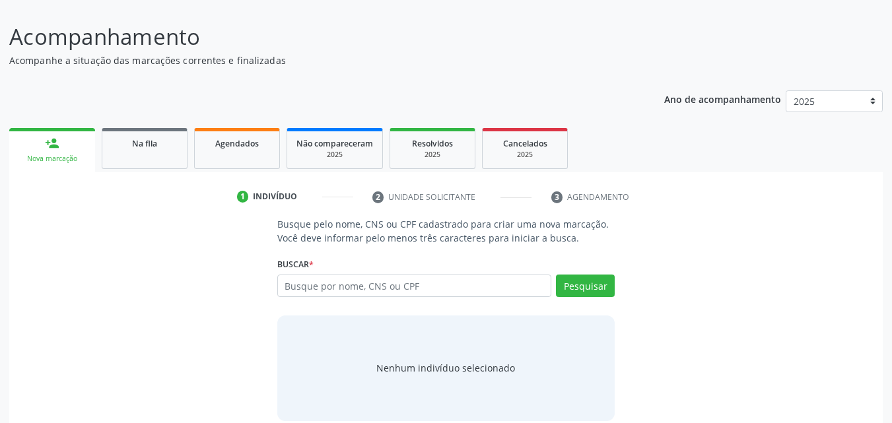
scroll to position [104, 0]
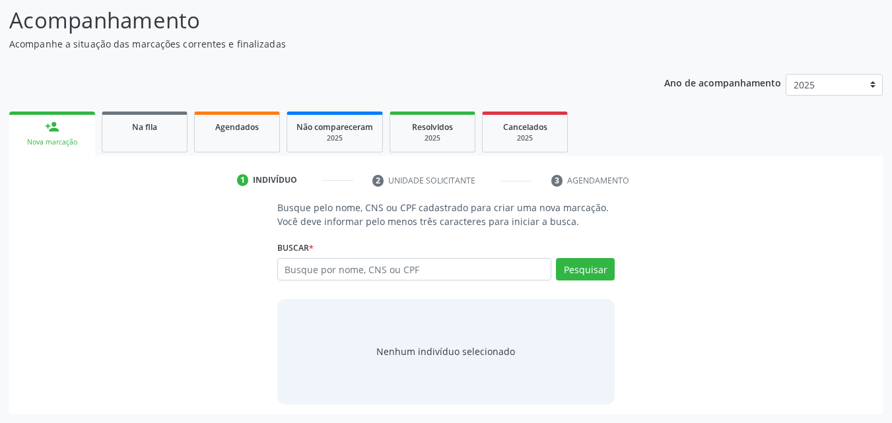
click at [294, 266] on input "text" at bounding box center [414, 269] width 275 height 22
type input "700007058662201"
click at [588, 273] on button "Pesquisar" at bounding box center [585, 269] width 59 height 22
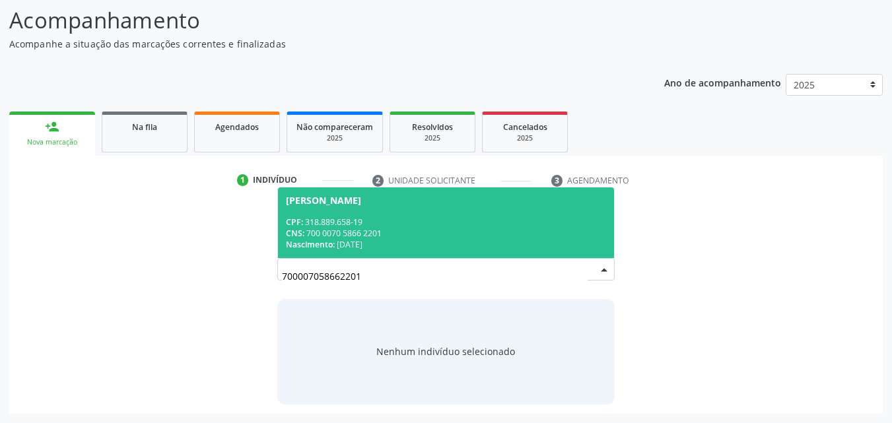
click at [450, 233] on div "CNS: 700 0070 5866 2201" at bounding box center [446, 233] width 321 height 11
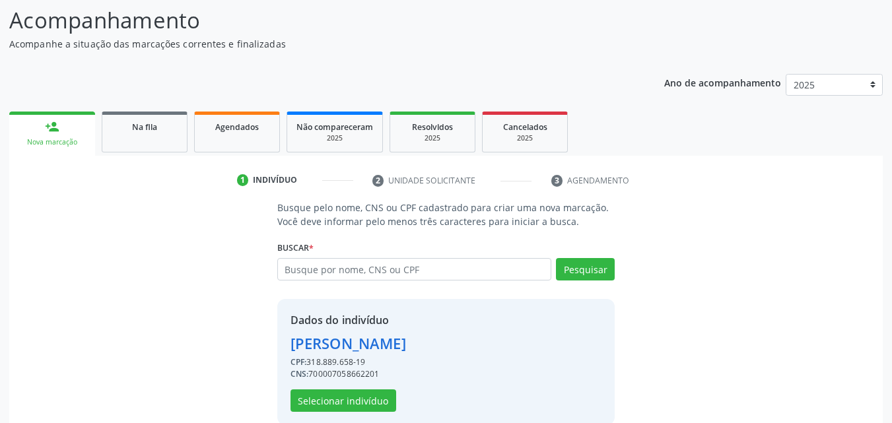
scroll to position [147, 0]
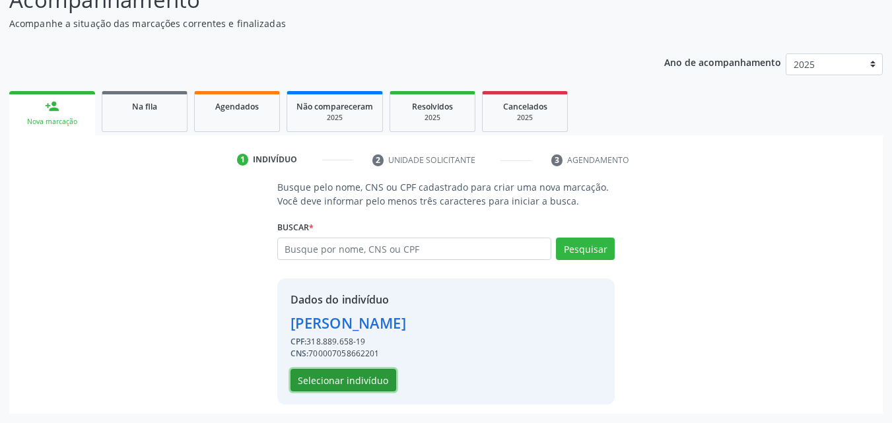
click at [341, 372] on button "Selecionar indivíduo" at bounding box center [344, 380] width 106 height 22
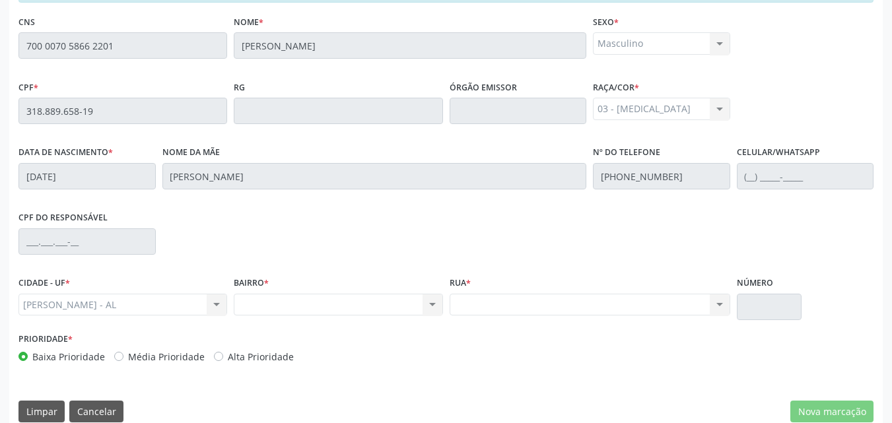
scroll to position [349, 0]
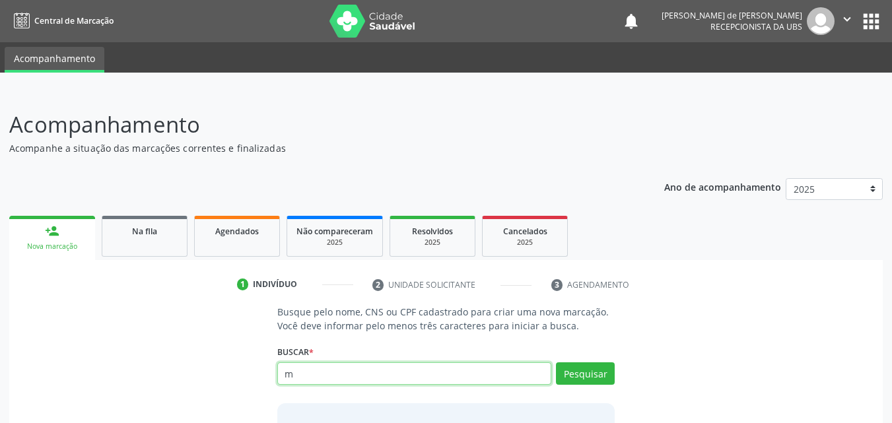
type input "m"
type input "700007058662201"
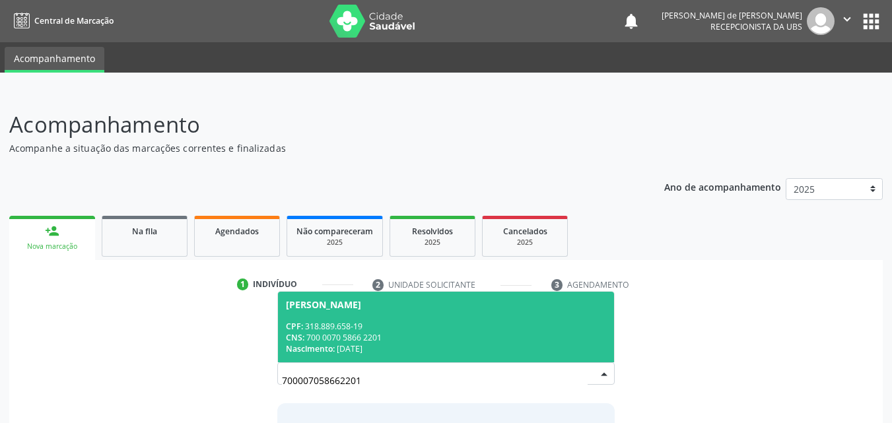
click at [368, 332] on div "CNS: 700 0070 5866 2201" at bounding box center [446, 337] width 321 height 11
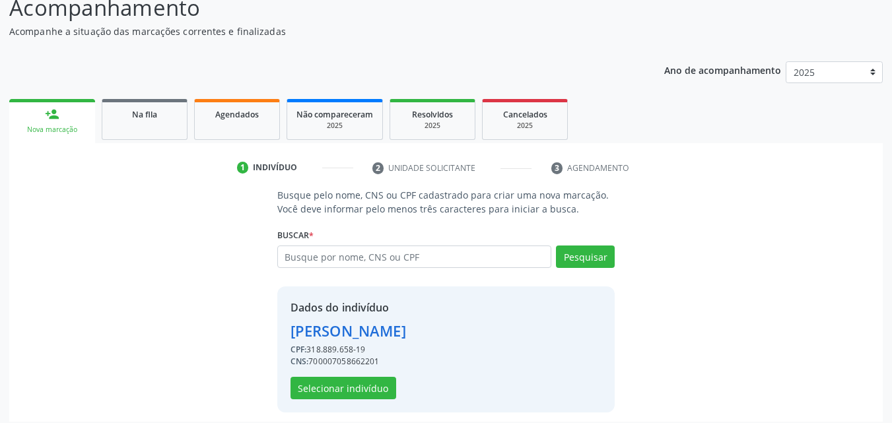
scroll to position [147, 0]
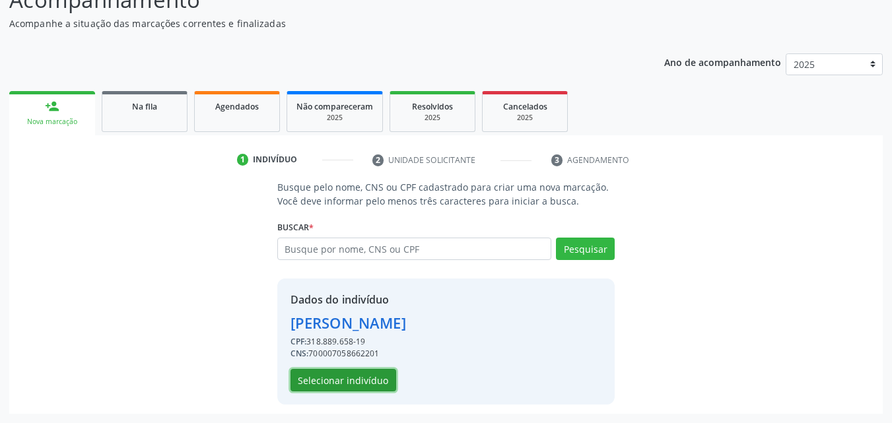
click at [341, 376] on button "Selecionar indivíduo" at bounding box center [344, 380] width 106 height 22
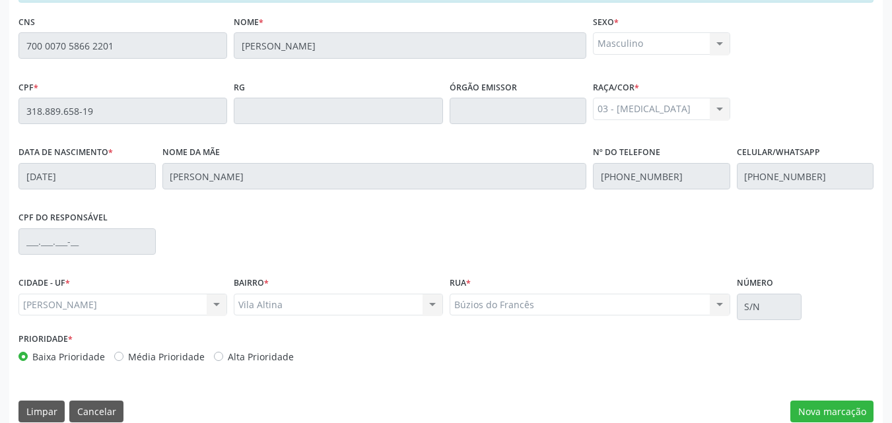
scroll to position [349, 0]
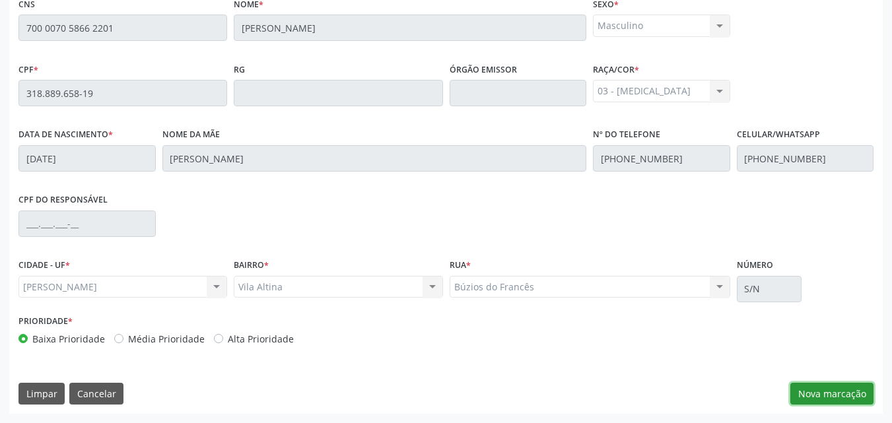
click at [812, 385] on button "Nova marcação" at bounding box center [832, 394] width 83 height 22
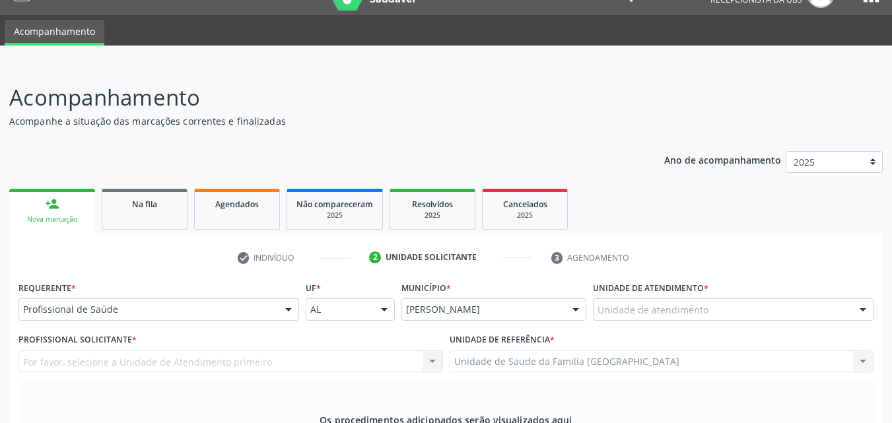
scroll to position [0, 0]
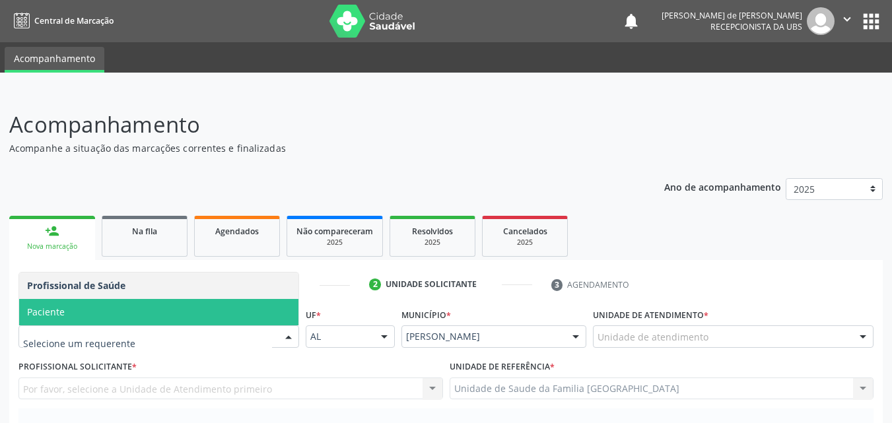
click at [79, 314] on span "Paciente" at bounding box center [158, 312] width 279 height 26
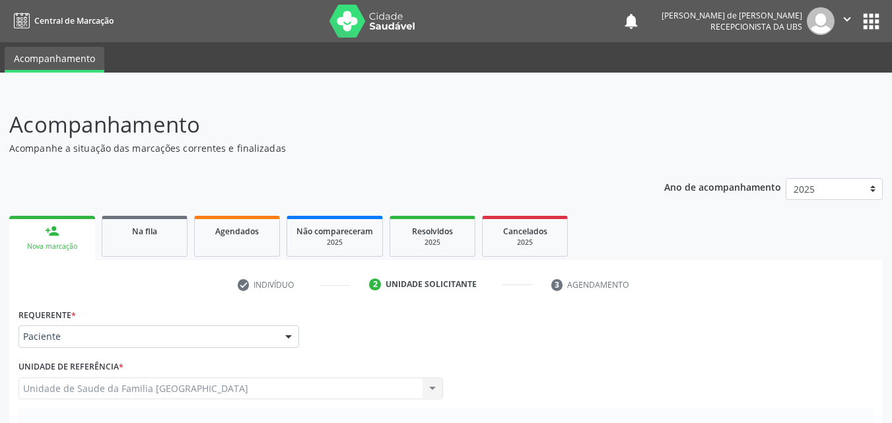
scroll to position [308, 0]
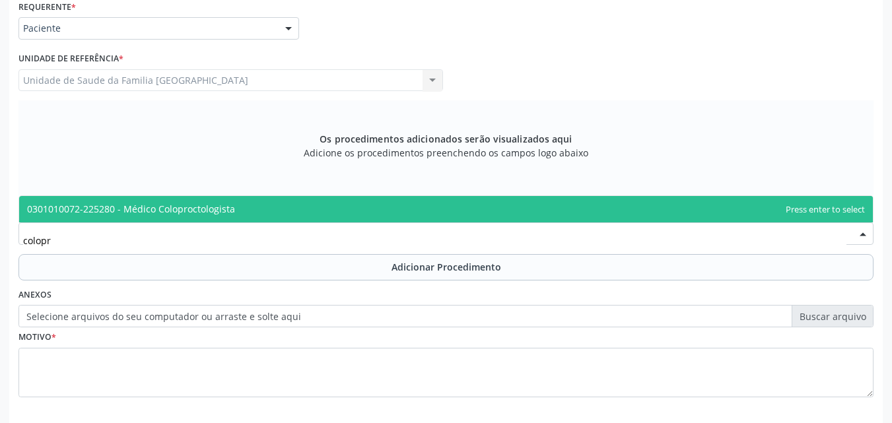
type input "colopro"
click at [184, 209] on span "0301010072-225280 - Médico Coloproctologista" at bounding box center [131, 209] width 208 height 13
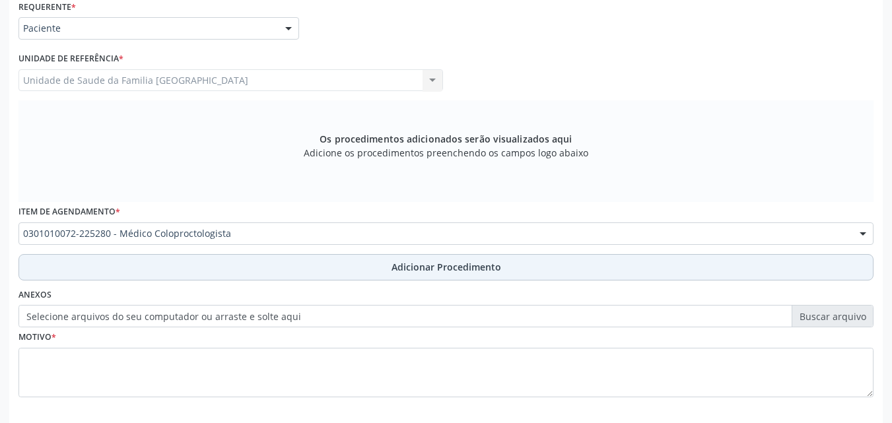
click at [153, 267] on button "Adicionar Procedimento" at bounding box center [445, 267] width 855 height 26
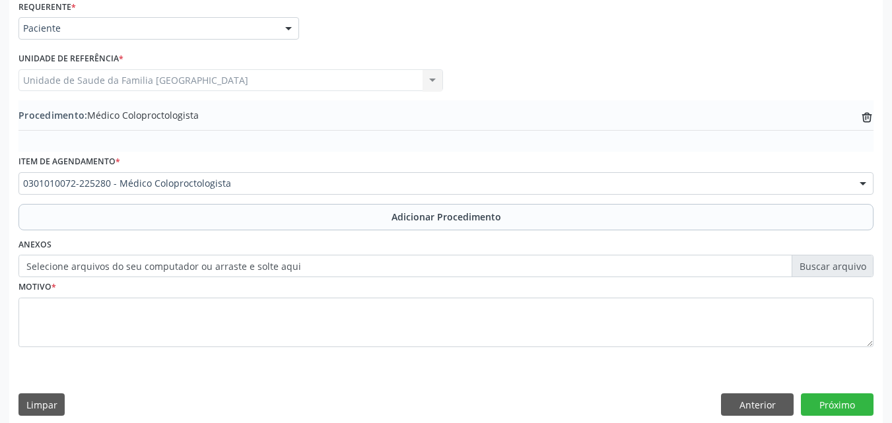
click at [205, 265] on label "Selecione arquivos do seu computador ou arraste e solte aqui" at bounding box center [445, 266] width 855 height 22
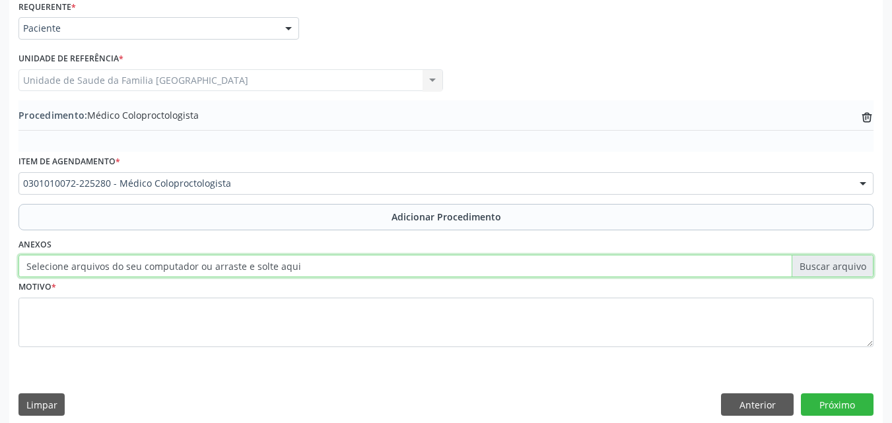
click at [205, 265] on input "Selecione arquivos do seu computador ou arraste e solte aqui" at bounding box center [445, 266] width 855 height 22
type input "C:\fakepath\7.jpg"
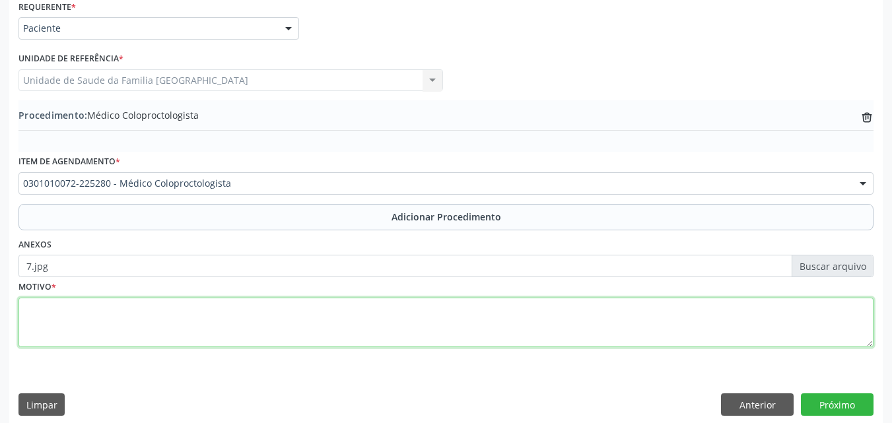
click at [362, 339] on textarea at bounding box center [445, 323] width 855 height 50
type textarea "c"
type textarea "CONSULTA."
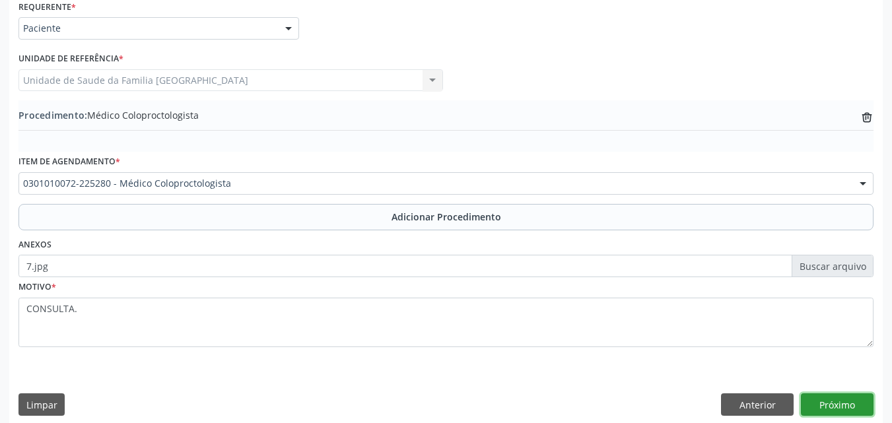
click at [826, 409] on button "Próximo" at bounding box center [837, 405] width 73 height 22
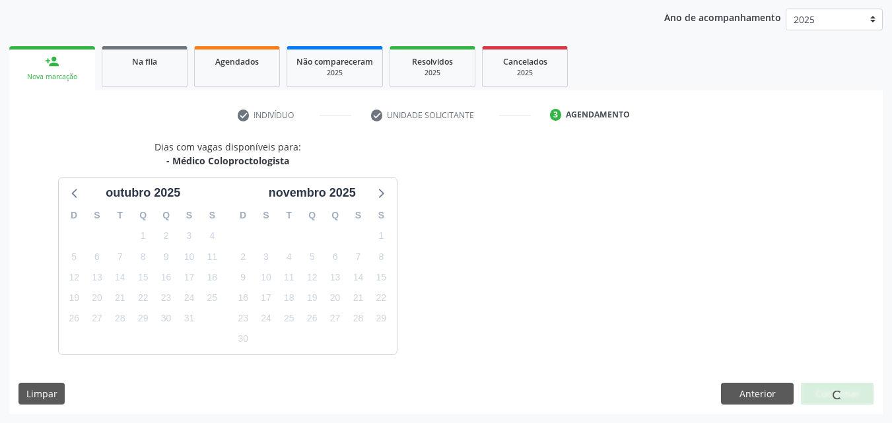
scroll to position [209, 0]
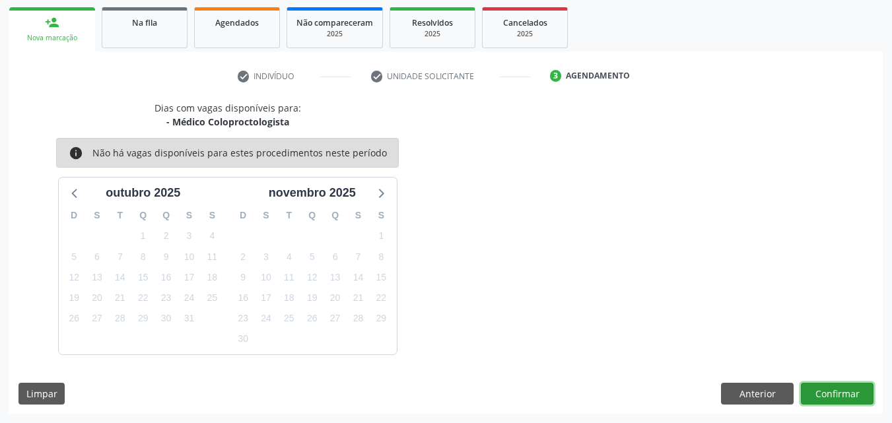
click at [832, 394] on button "Confirmar" at bounding box center [837, 394] width 73 height 22
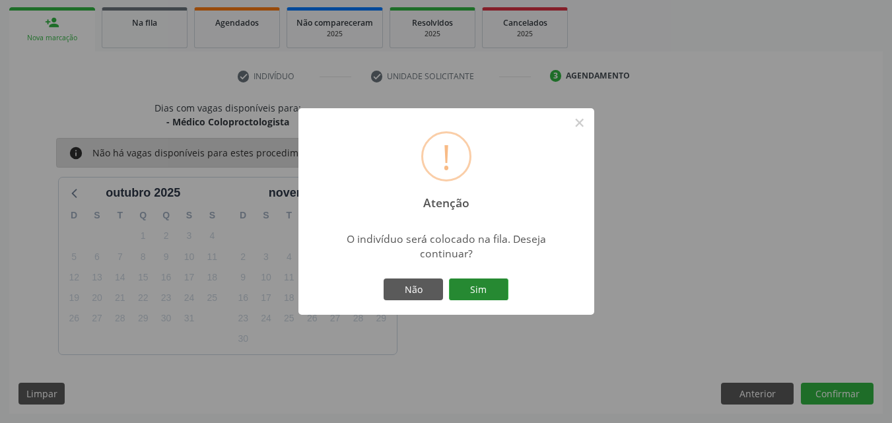
click at [472, 285] on button "Sim" at bounding box center [478, 290] width 59 height 22
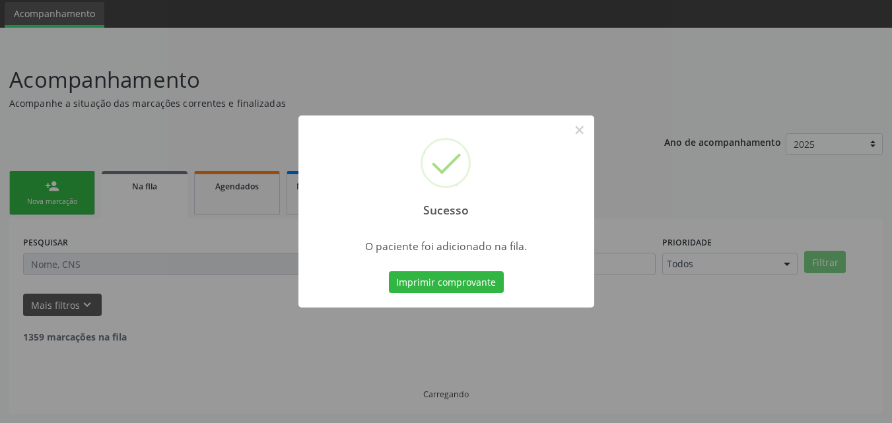
scroll to position [31, 0]
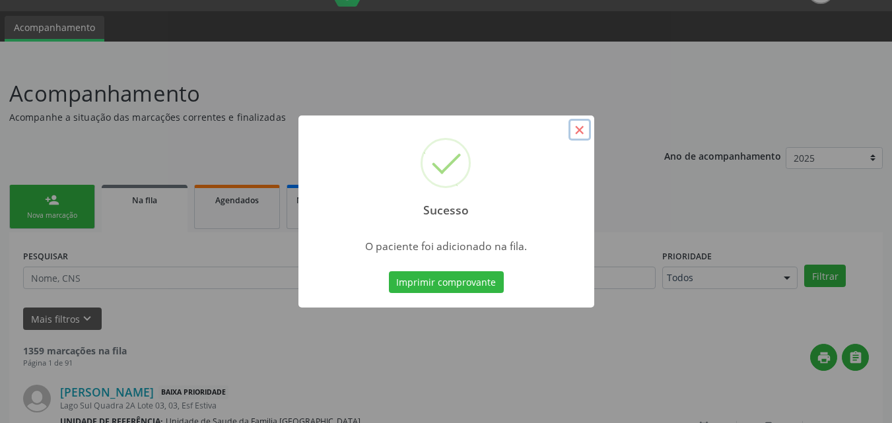
click at [584, 129] on button "×" at bounding box center [580, 130] width 22 height 22
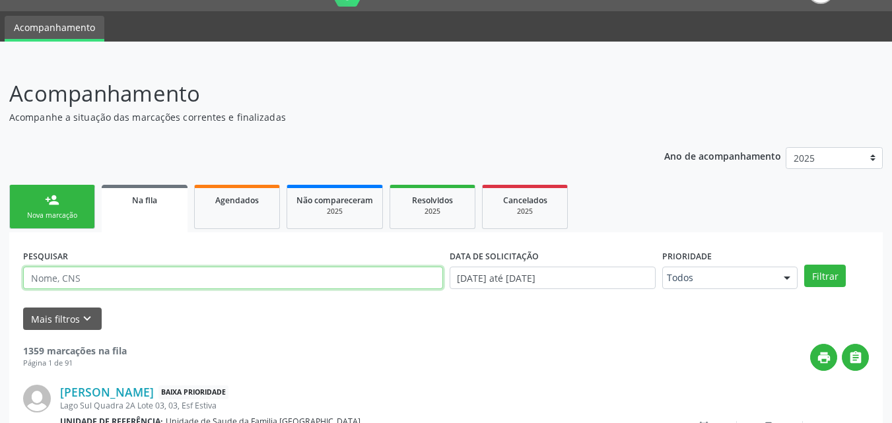
click at [81, 279] on input "text" at bounding box center [233, 278] width 420 height 22
paste input "709504656614770"
type input "709504656614770"
click at [804, 265] on button "Filtrar" at bounding box center [825, 276] width 42 height 22
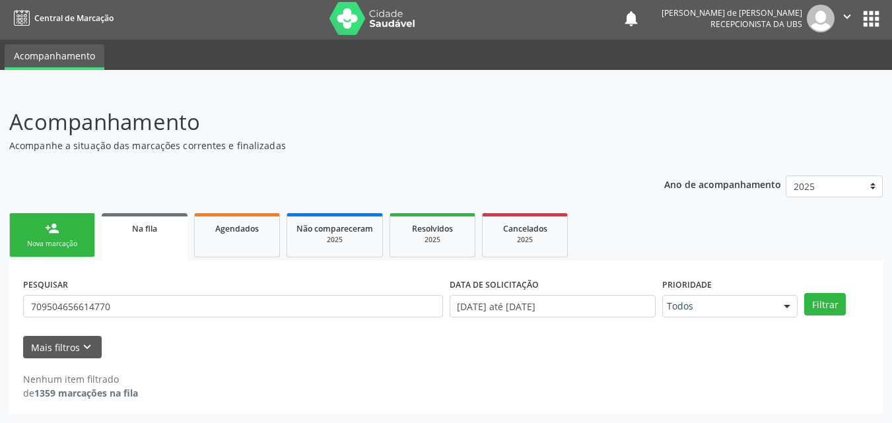
scroll to position [3, 0]
click at [54, 233] on div "person_add" at bounding box center [52, 228] width 15 height 15
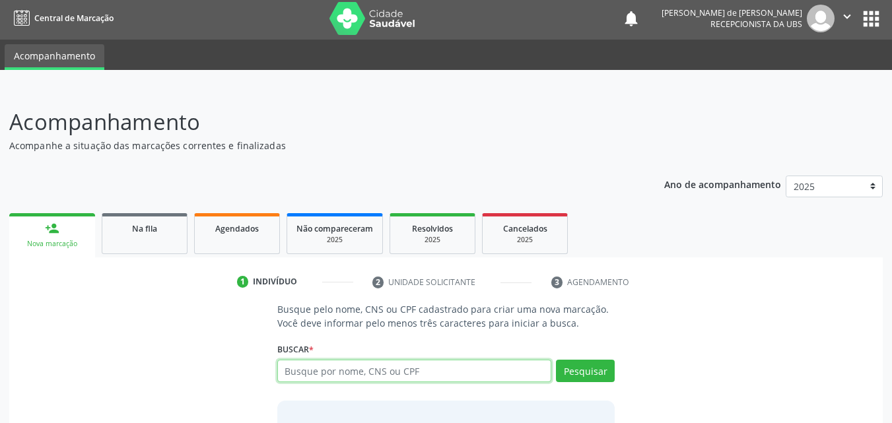
click at [313, 372] on input "text" at bounding box center [414, 371] width 275 height 22
paste input "709504656614770"
type input "709504656614770"
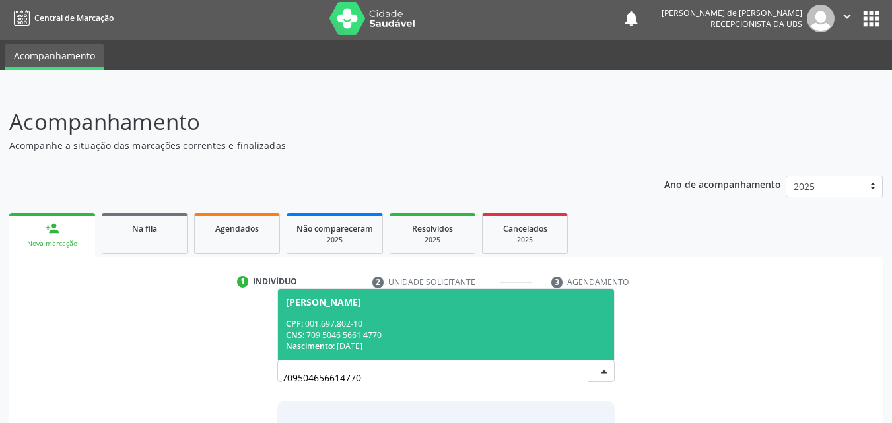
click at [518, 328] on div "CPF: 001.697.802-10" at bounding box center [446, 323] width 321 height 11
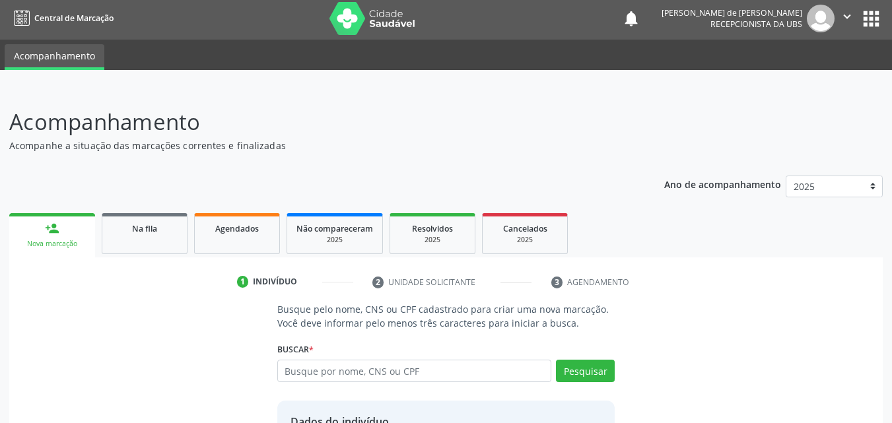
scroll to position [125, 0]
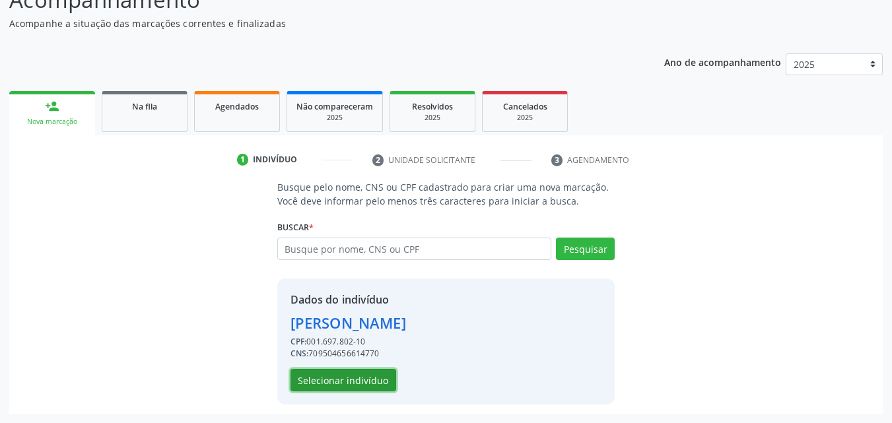
click at [358, 384] on button "Selecionar indivíduo" at bounding box center [344, 380] width 106 height 22
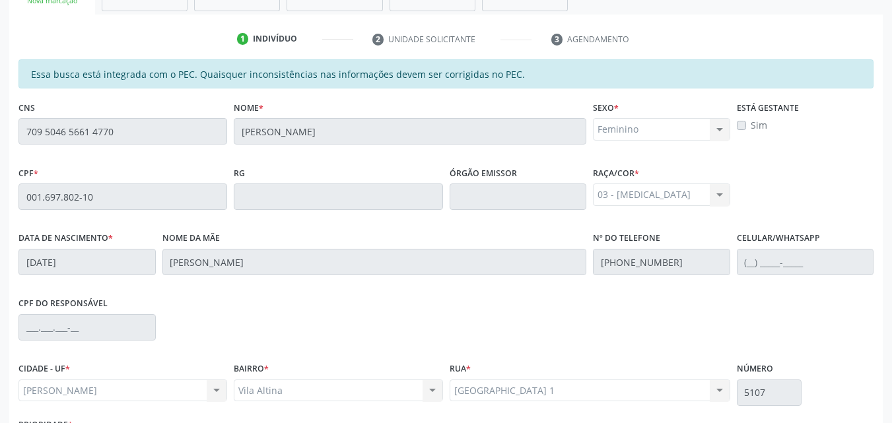
scroll to position [349, 0]
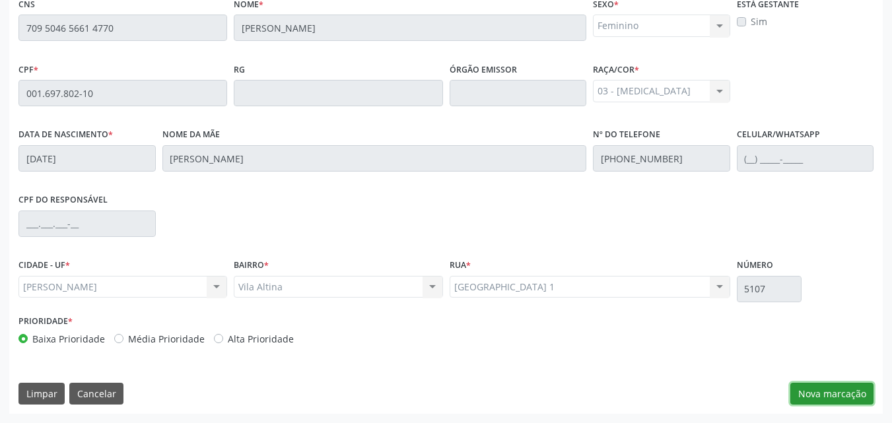
click at [839, 392] on button "Nova marcação" at bounding box center [832, 394] width 83 height 22
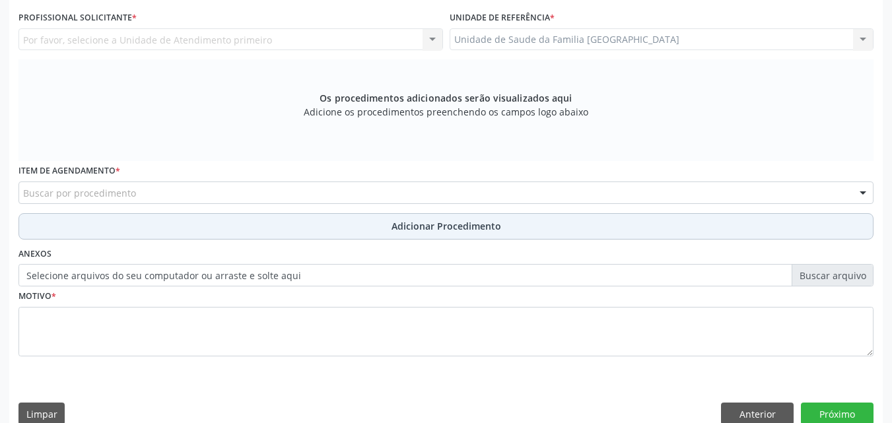
scroll to position [41, 0]
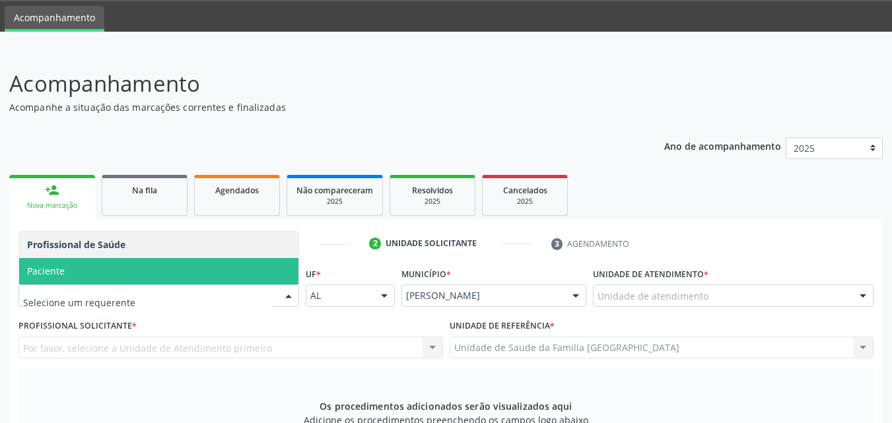
click at [70, 266] on span "Paciente" at bounding box center [158, 271] width 279 height 26
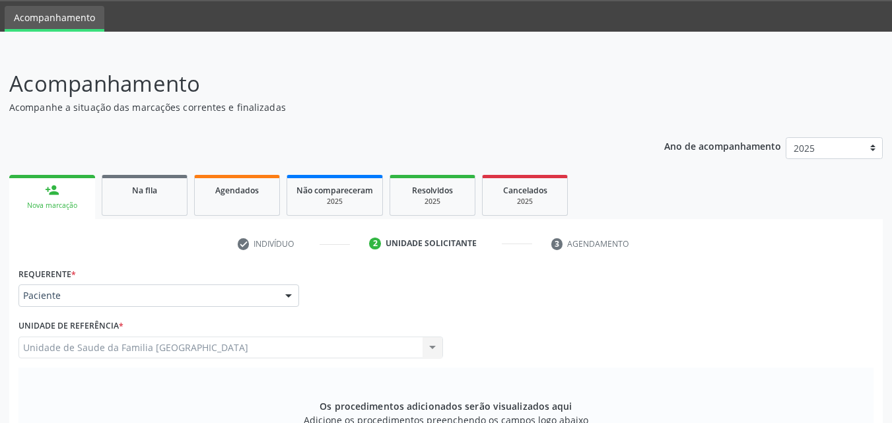
scroll to position [349, 0]
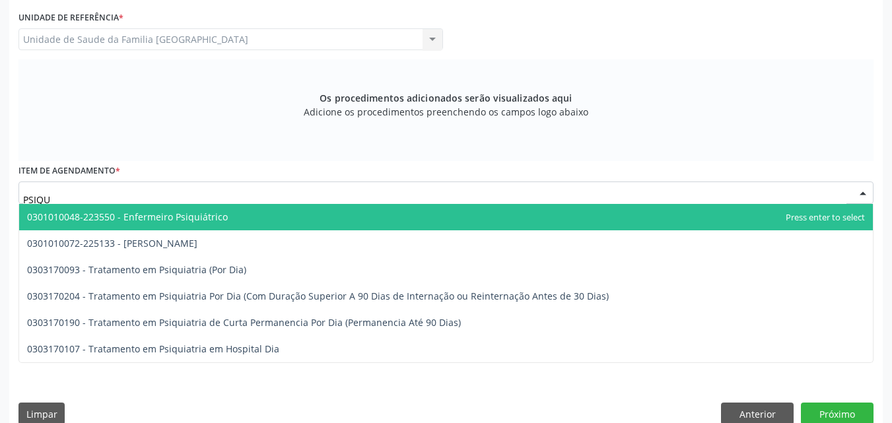
type input "PSIQUI"
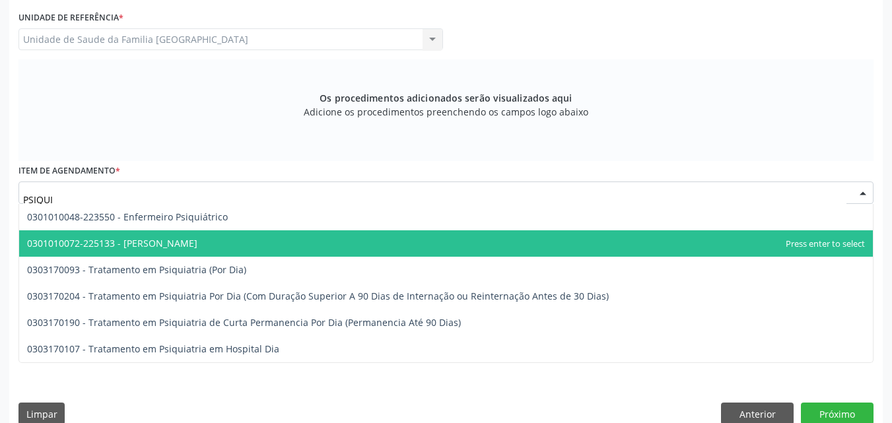
click at [169, 240] on span "0301010072-225133 - Médico Psiquiatra" at bounding box center [112, 243] width 170 height 13
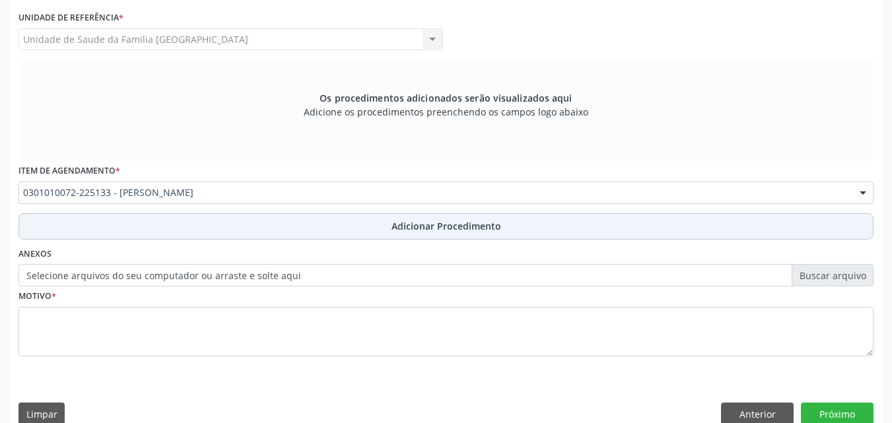
click at [168, 225] on button "Adicionar Procedimento" at bounding box center [445, 226] width 855 height 26
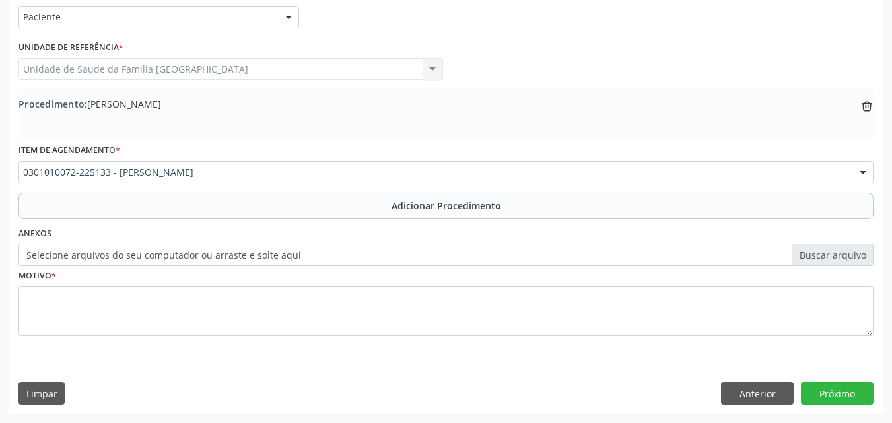
scroll to position [320, 0]
click at [160, 252] on label "Selecione arquivos do seu computador ou arraste e solte aqui" at bounding box center [445, 255] width 855 height 22
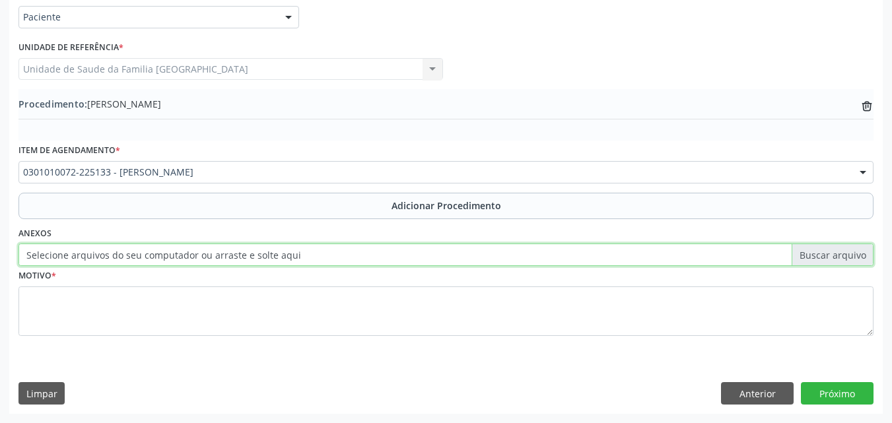
click at [160, 252] on input "Selecione arquivos do seu computador ou arraste e solte aqui" at bounding box center [445, 255] width 855 height 22
type input "C:\fakepath\8.jpg"
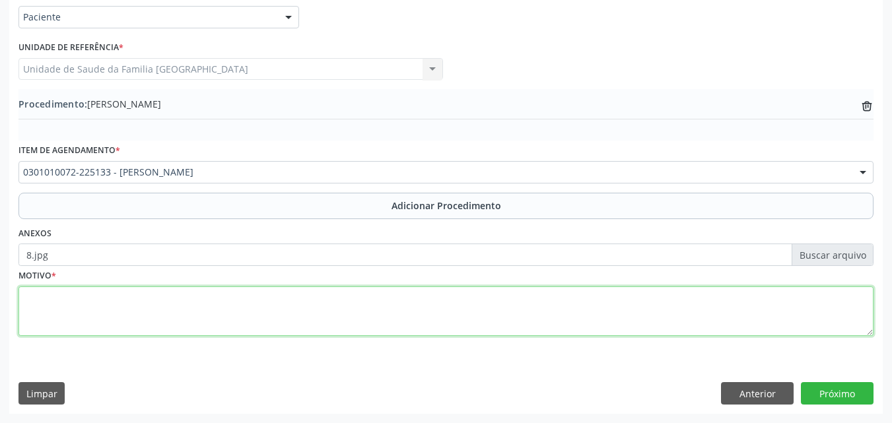
click at [169, 315] on textarea at bounding box center [445, 312] width 855 height 50
type textarea "P"
type textarea "DEPRESSÃO."
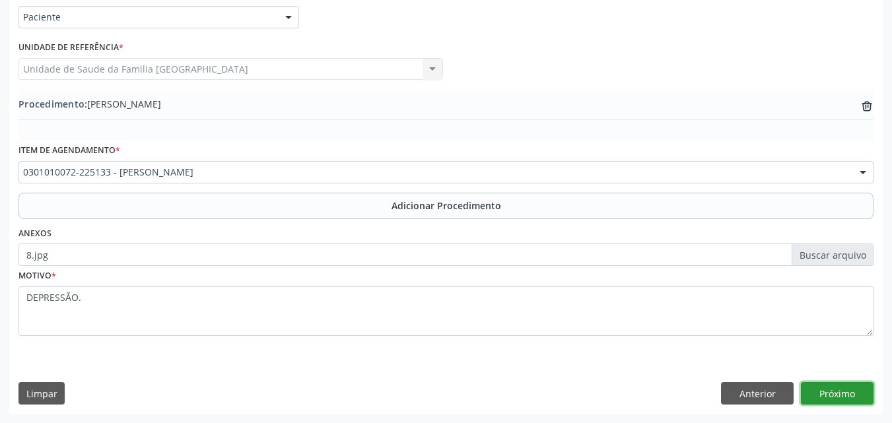
click at [839, 398] on button "Próximo" at bounding box center [837, 393] width 73 height 22
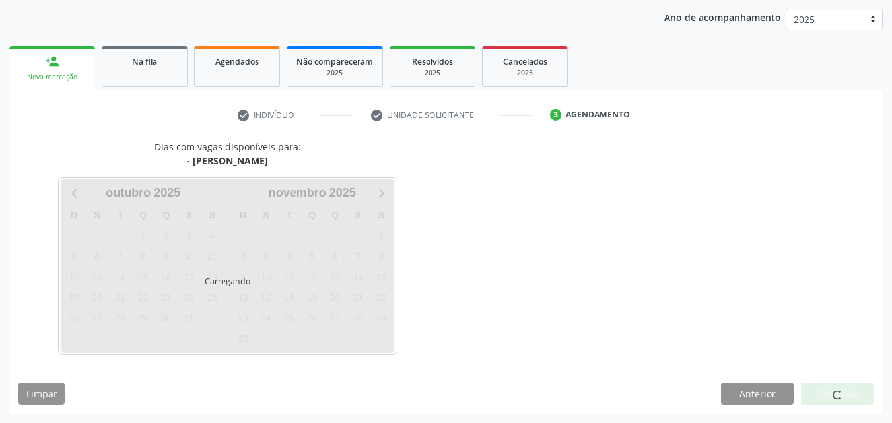
scroll to position [209, 0]
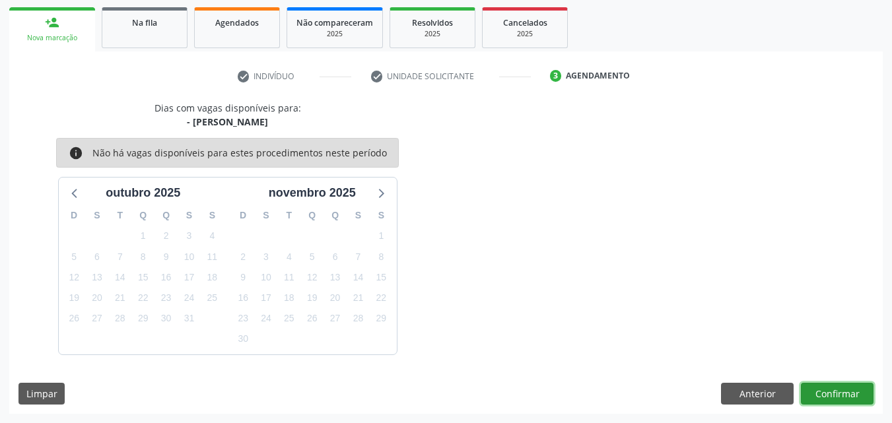
click at [814, 389] on button "Confirmar" at bounding box center [837, 394] width 73 height 22
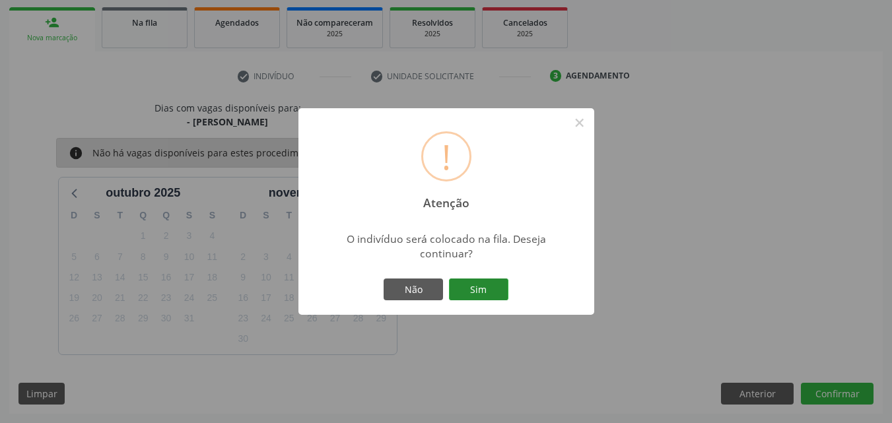
click at [495, 283] on button "Sim" at bounding box center [478, 290] width 59 height 22
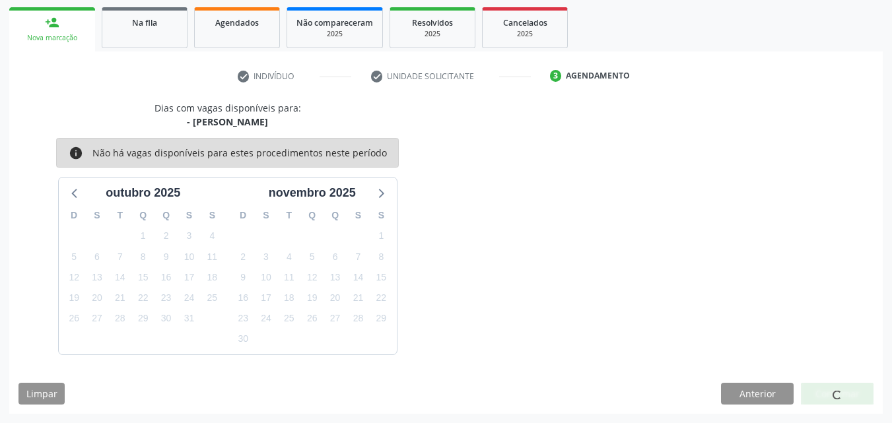
scroll to position [31, 0]
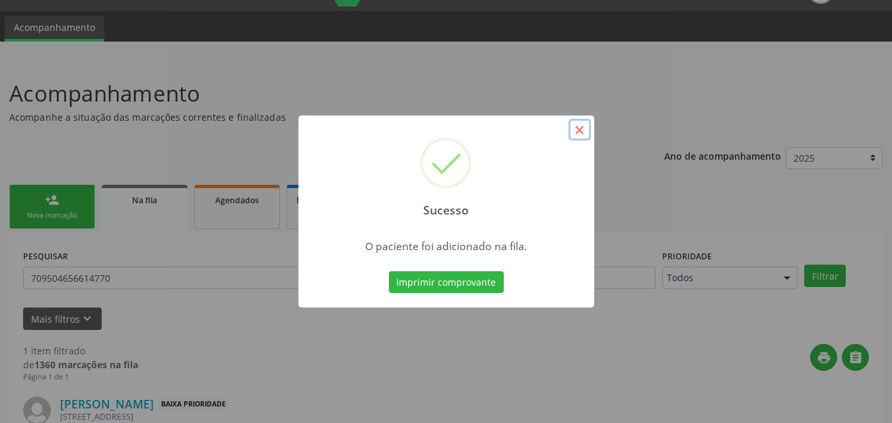
click at [582, 131] on button "×" at bounding box center [580, 130] width 22 height 22
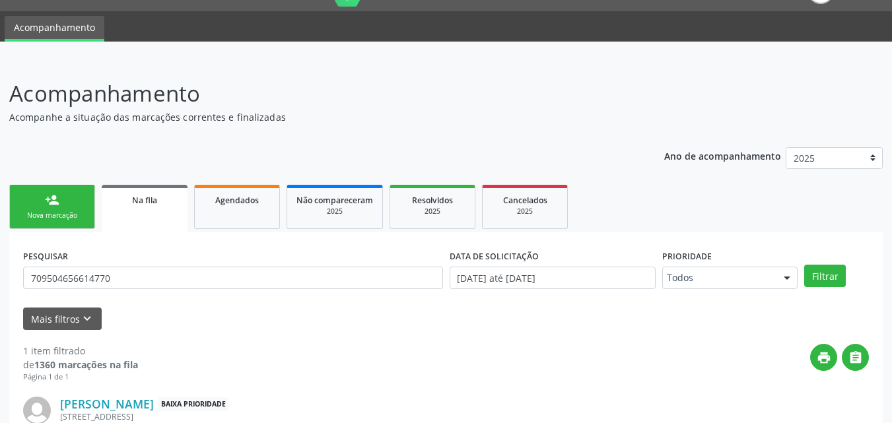
click at [38, 215] on div "Nova marcação" at bounding box center [52, 216] width 66 height 10
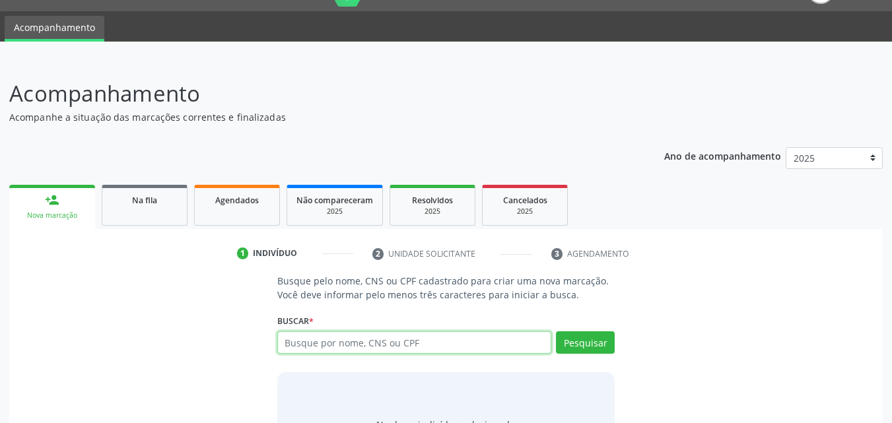
click at [306, 343] on input "text" at bounding box center [414, 343] width 275 height 22
type input "09671057497"
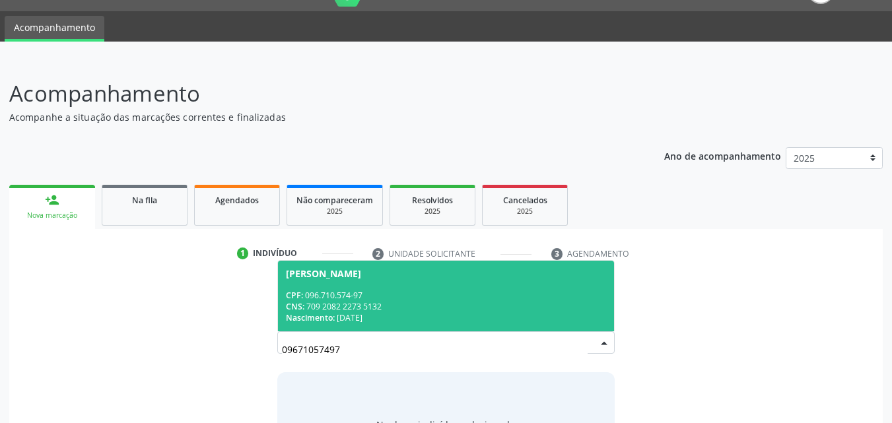
click at [328, 295] on div "CPF: 096.710.574-97" at bounding box center [446, 295] width 321 height 11
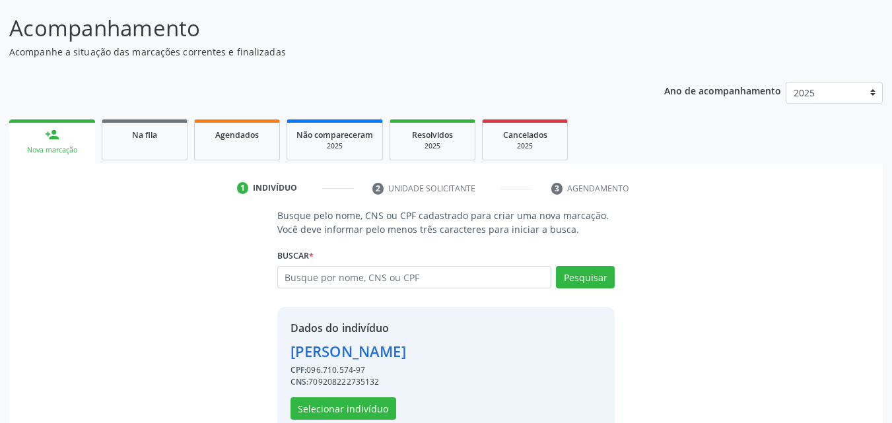
scroll to position [125, 0]
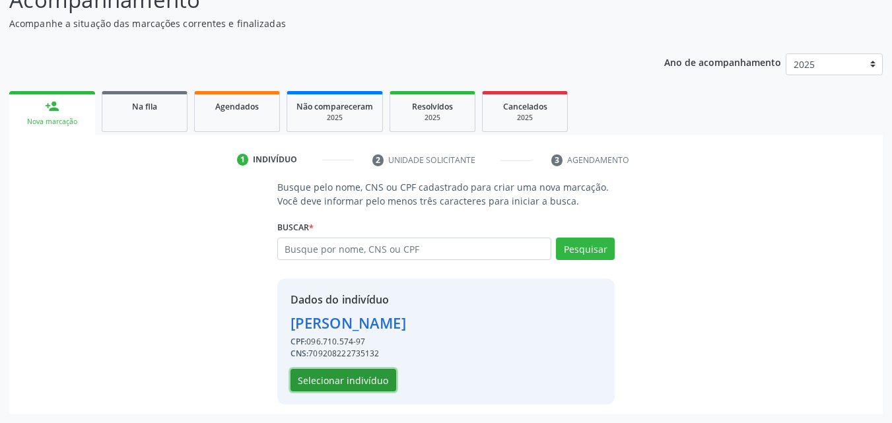
click at [333, 382] on button "Selecionar indivíduo" at bounding box center [344, 380] width 106 height 22
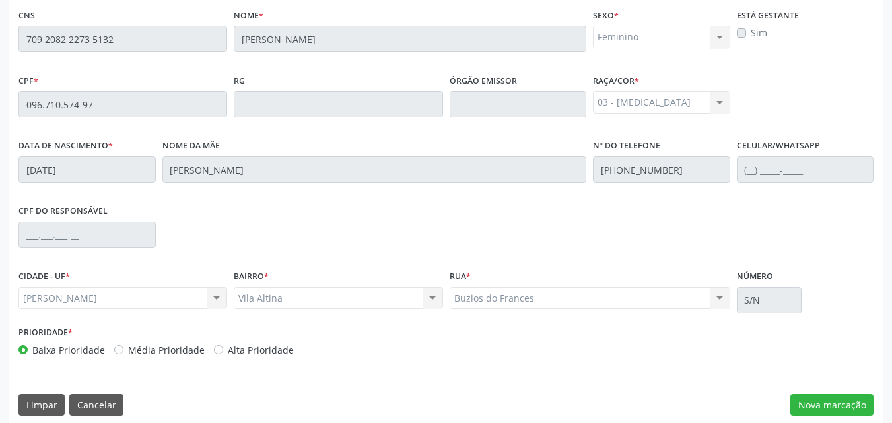
scroll to position [349, 0]
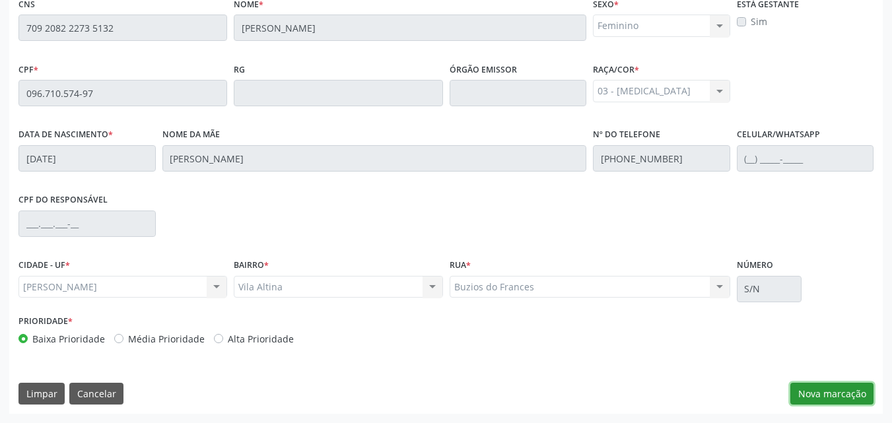
click at [803, 395] on button "Nova marcação" at bounding box center [832, 394] width 83 height 22
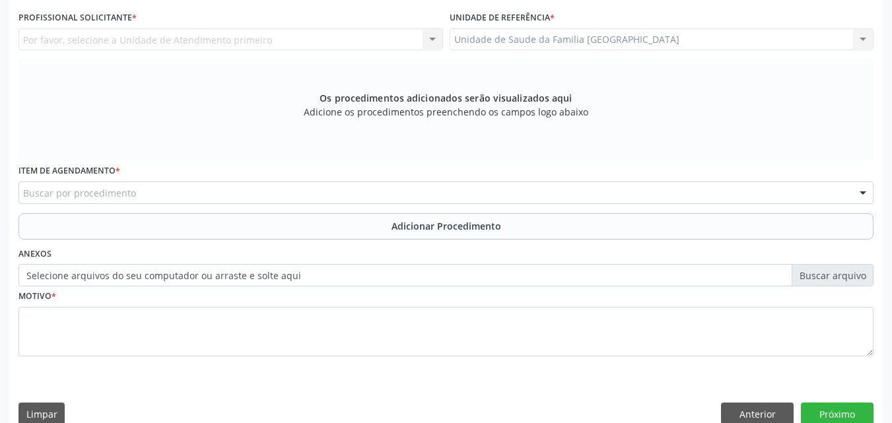
scroll to position [0, 0]
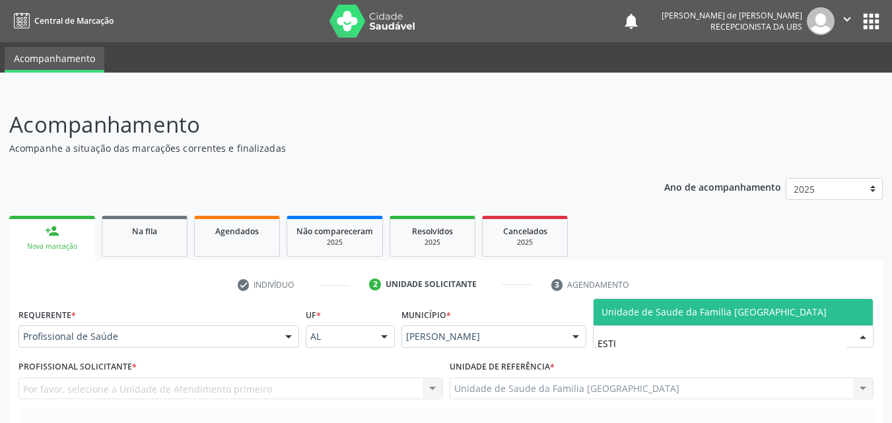
type input "ESTIV"
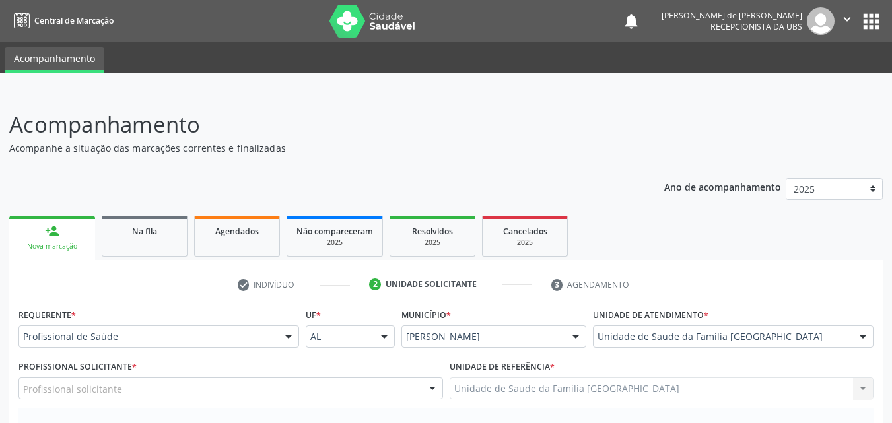
scroll to position [308, 0]
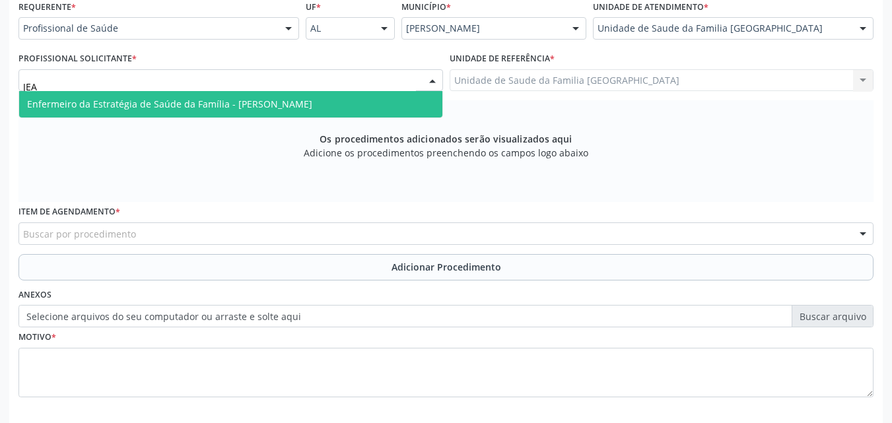
type input "JEAN"
click at [99, 103] on span "Enfermeiro da Estratégia de Saúde da Família - [PERSON_NAME]" at bounding box center [169, 104] width 285 height 13
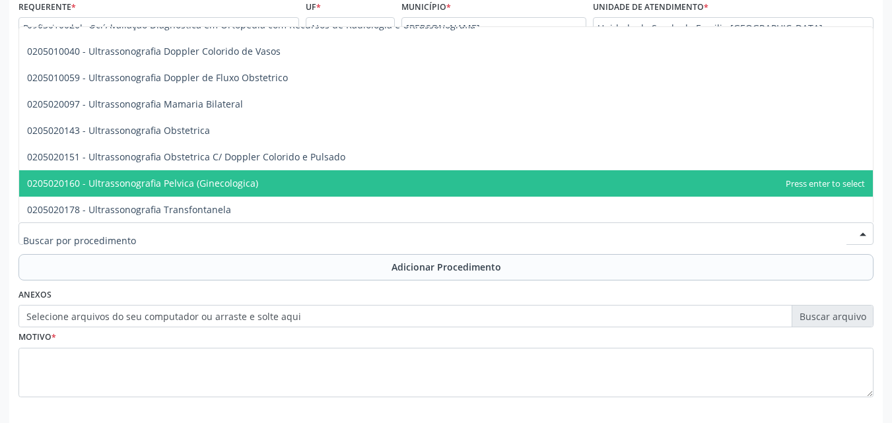
scroll to position [0, 0]
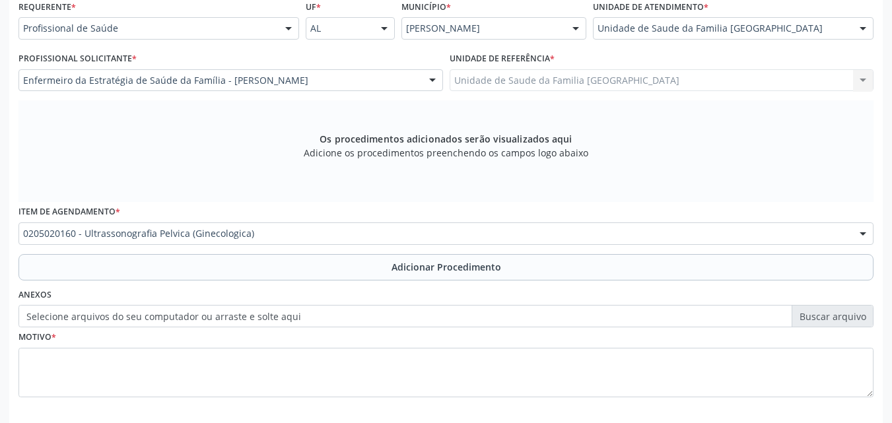
click at [128, 264] on button "Adicionar Procedimento" at bounding box center [445, 267] width 855 height 26
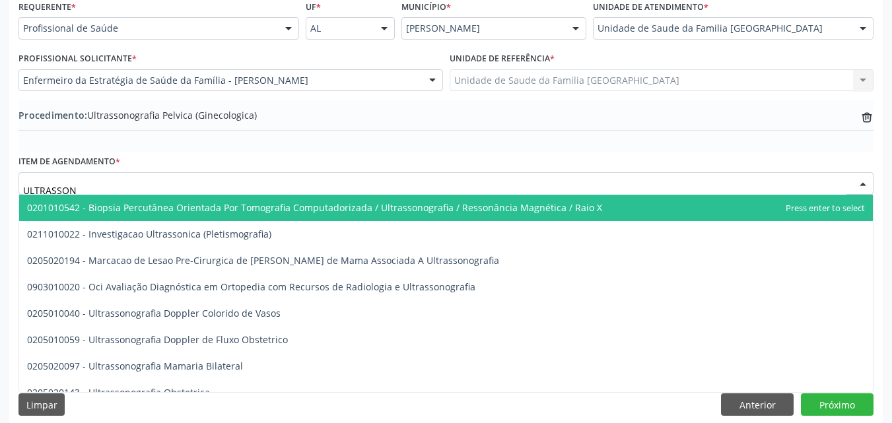
type input "ULTRASSONO"
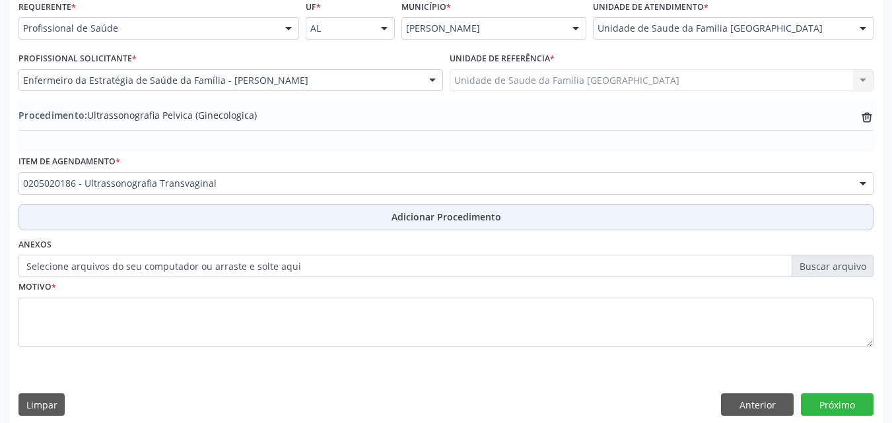
click at [215, 211] on button "Adicionar Procedimento" at bounding box center [445, 217] width 855 height 26
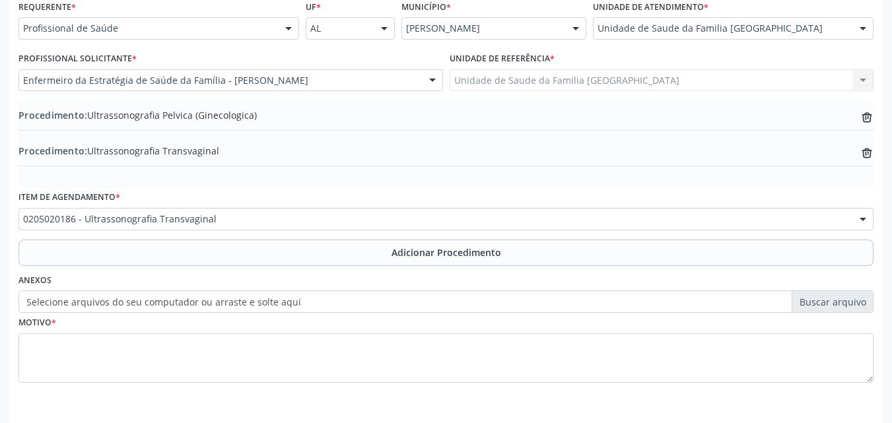
click at [119, 303] on label "Selecione arquivos do seu computador ou arraste e solte aqui" at bounding box center [445, 302] width 855 height 22
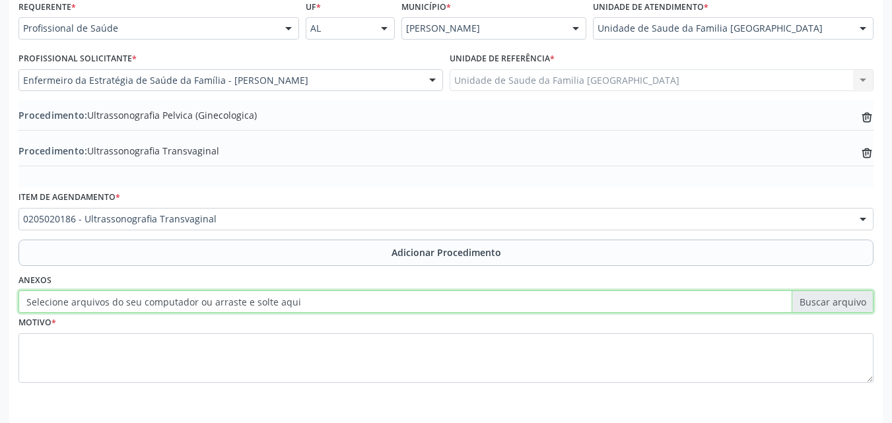
click at [119, 303] on input "Selecione arquivos do seu computador ou arraste e solte aqui" at bounding box center [445, 302] width 855 height 22
type input "C:\fakepath\9.jpg"
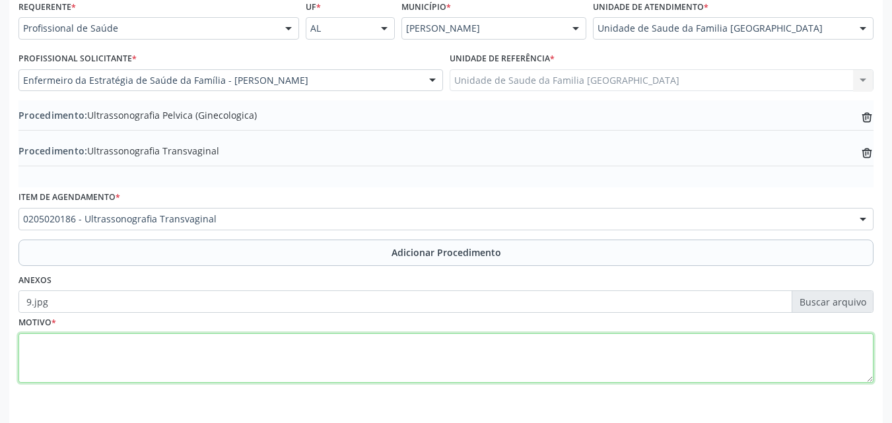
click at [177, 361] on textarea at bounding box center [445, 359] width 855 height 50
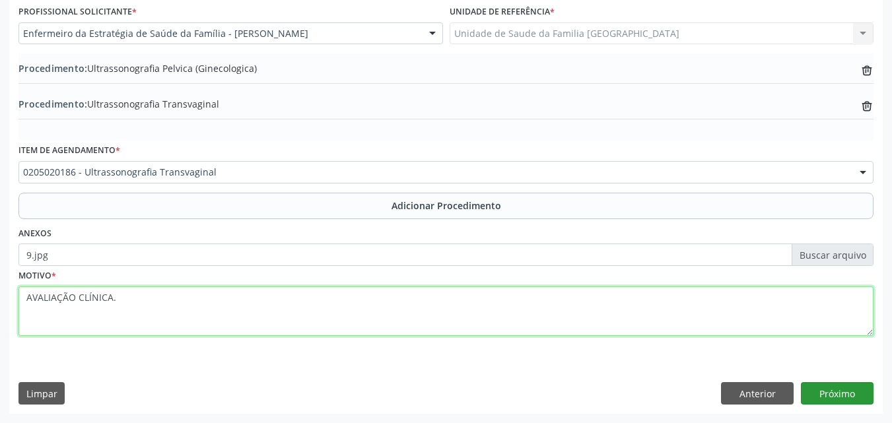
type textarea "AVALIAÇÃO CLÍNICA."
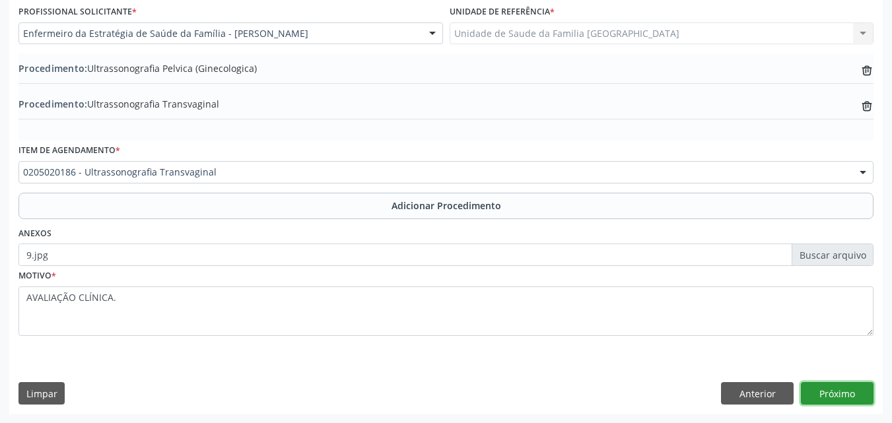
click at [855, 397] on button "Próximo" at bounding box center [837, 393] width 73 height 22
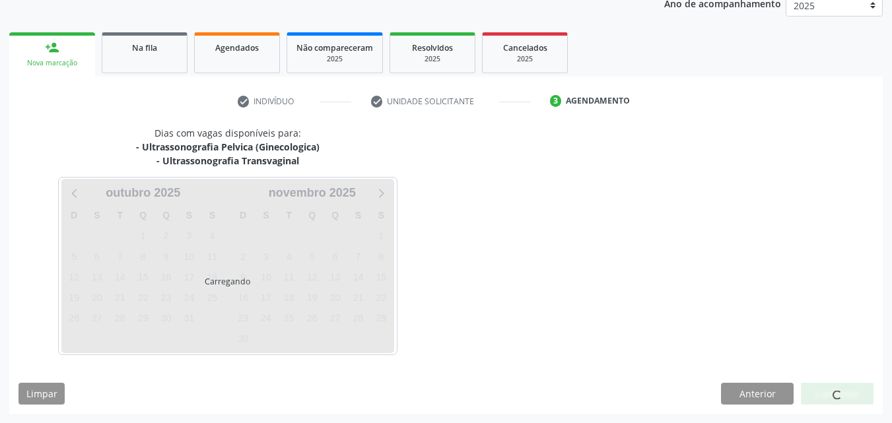
scroll to position [223, 0]
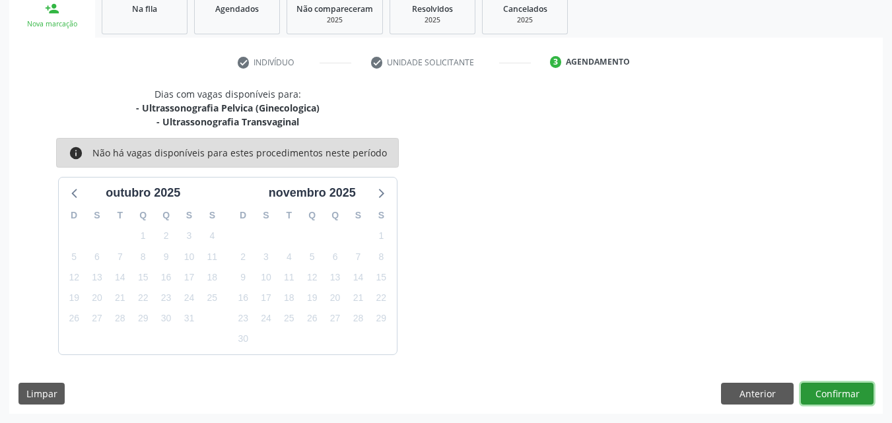
click at [815, 389] on button "Confirmar" at bounding box center [837, 394] width 73 height 22
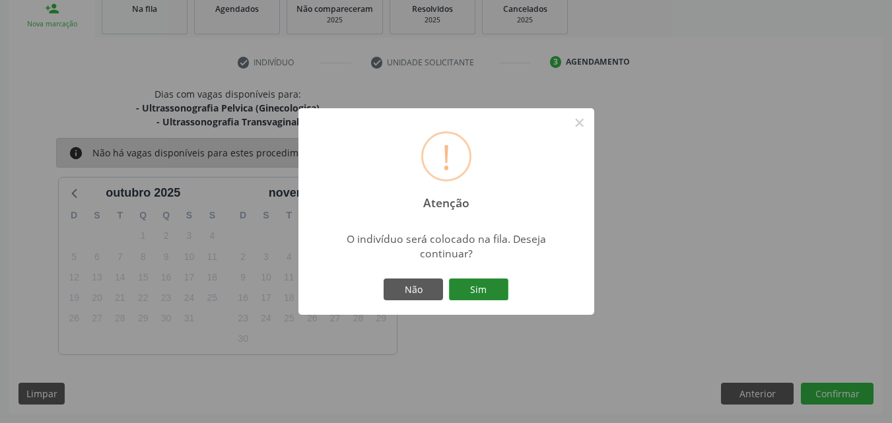
click at [500, 281] on button "Sim" at bounding box center [478, 290] width 59 height 22
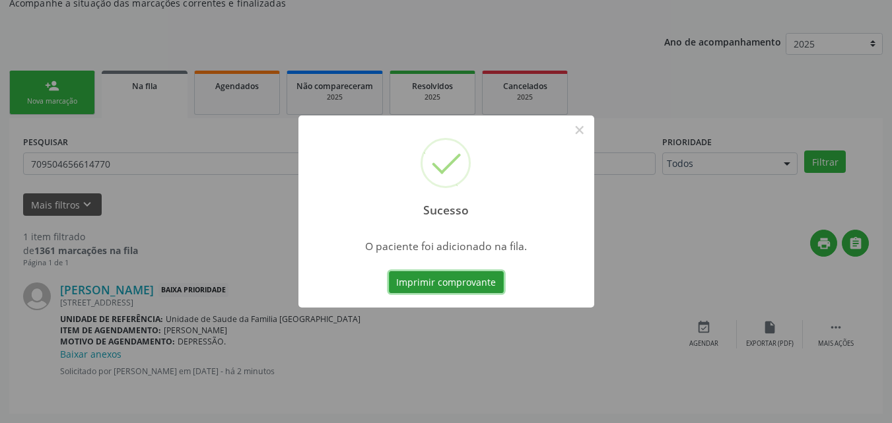
scroll to position [31, 0]
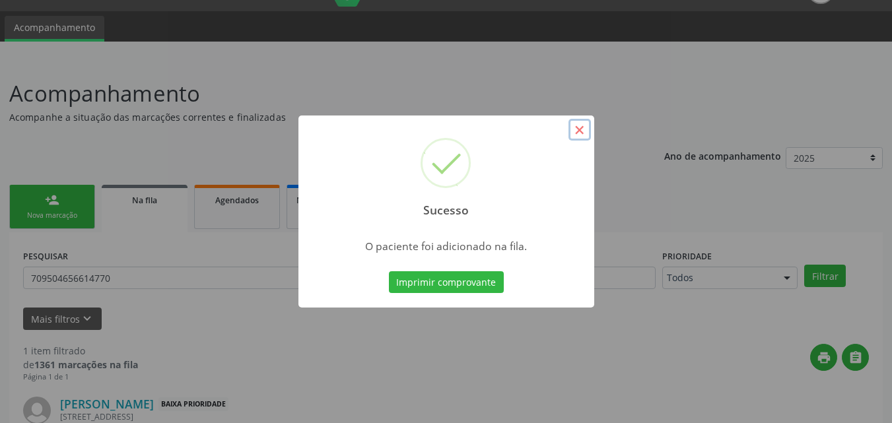
click at [581, 125] on button "×" at bounding box center [580, 130] width 22 height 22
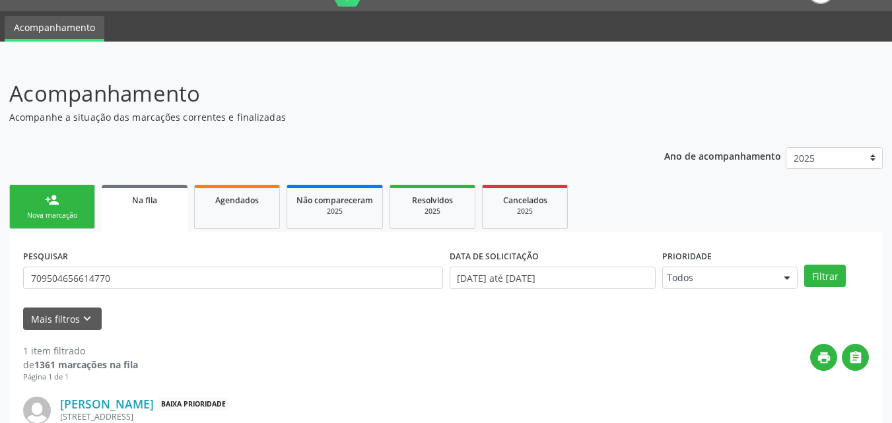
click at [74, 214] on div "Nova marcação" at bounding box center [52, 216] width 66 height 10
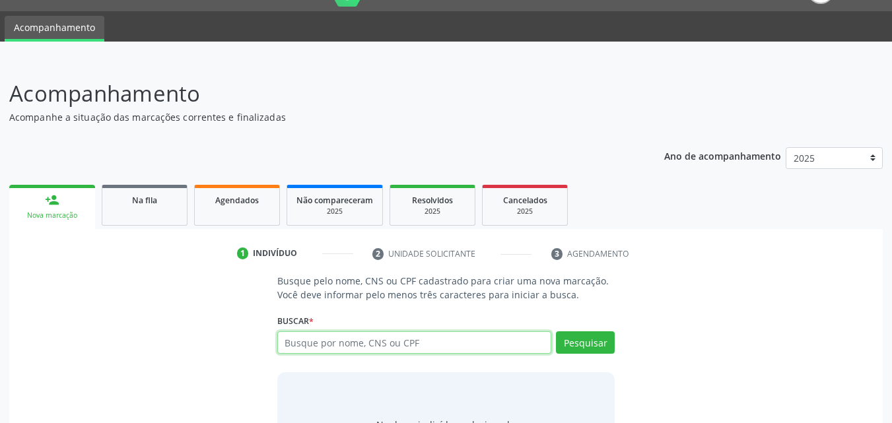
click at [324, 343] on input "text" at bounding box center [414, 343] width 275 height 22
type input "704601142020722"
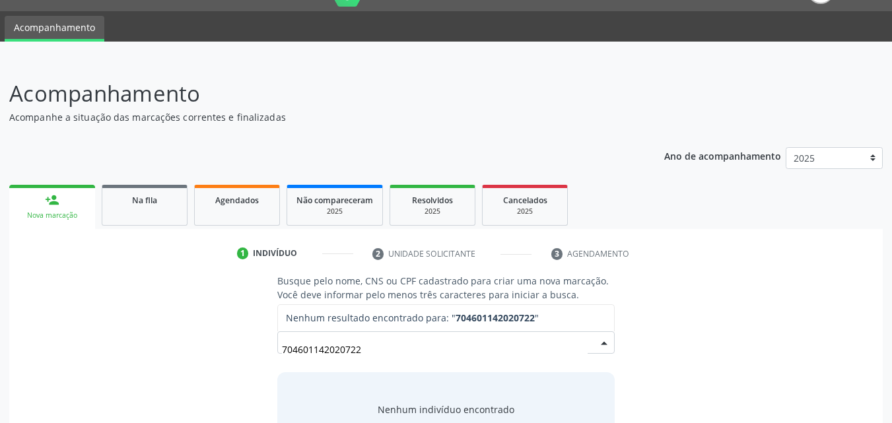
drag, startPoint x: 374, startPoint y: 347, endPoint x: 239, endPoint y: 335, distance: 136.0
click at [268, 340] on div "Busque pelo nome, CNS ou CPF cadastrado para criar uma nova marcação. Você deve…" at bounding box center [446, 375] width 357 height 203
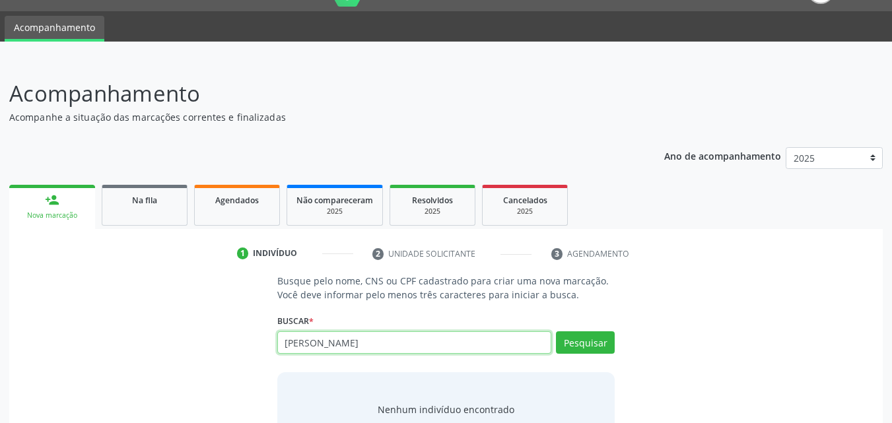
type input "jose francisco marques"
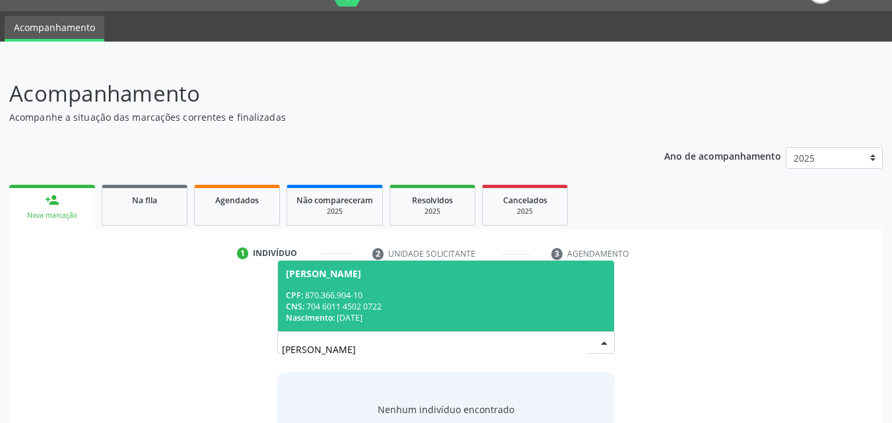
click at [379, 301] on div "CNS: 704 6011 4502 0722" at bounding box center [446, 306] width 321 height 11
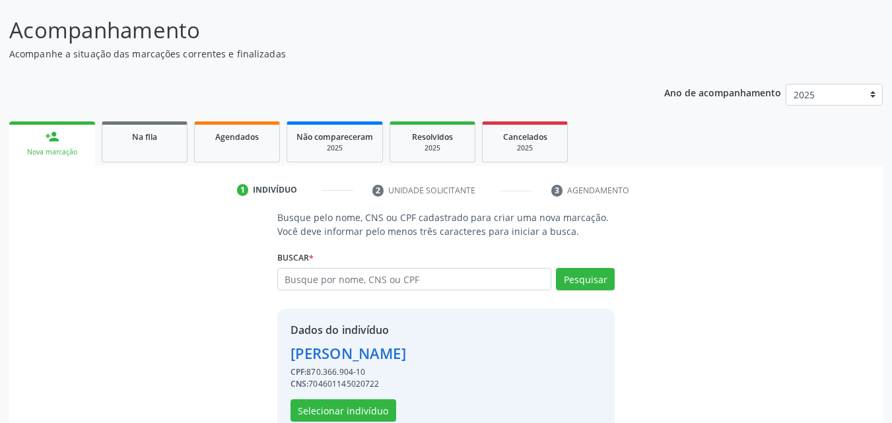
scroll to position [125, 0]
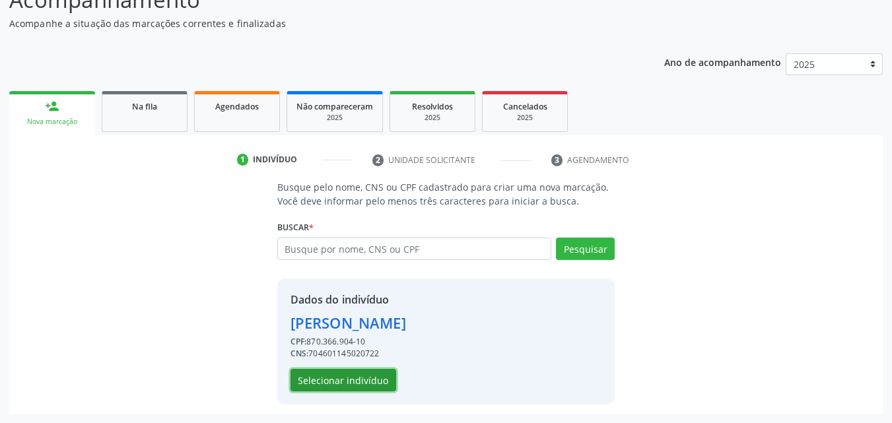
click at [368, 384] on button "Selecionar indivíduo" at bounding box center [344, 380] width 106 height 22
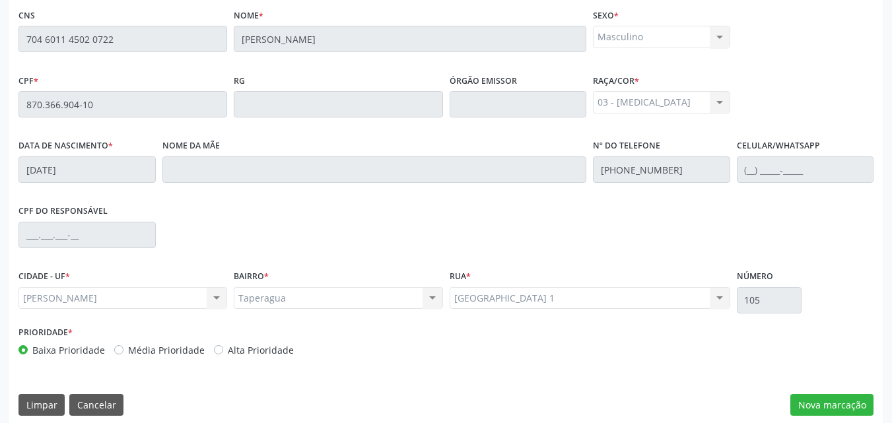
scroll to position [349, 0]
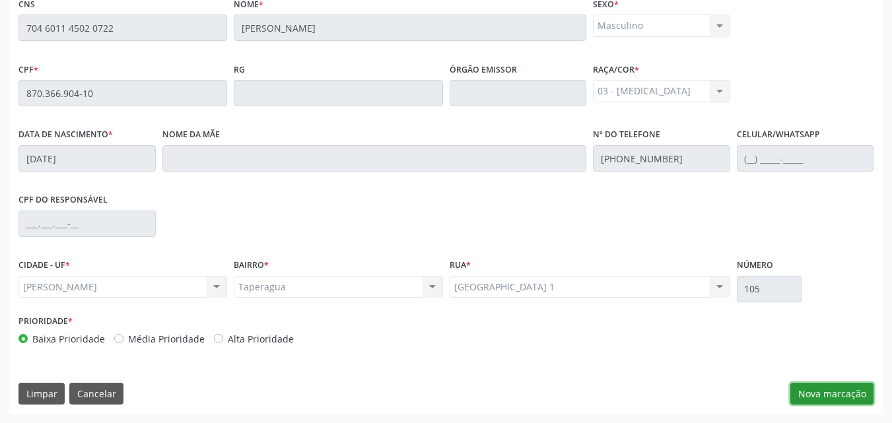
click at [828, 400] on button "Nova marcação" at bounding box center [832, 394] width 83 height 22
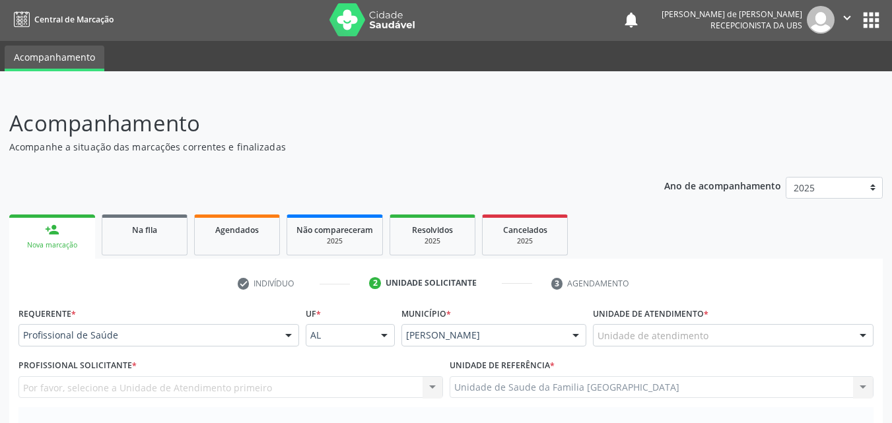
scroll to position [0, 0]
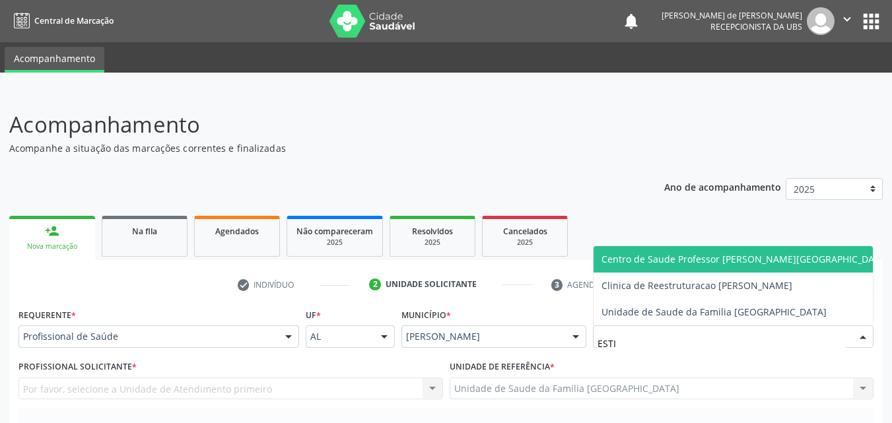
type input "ESTIV"
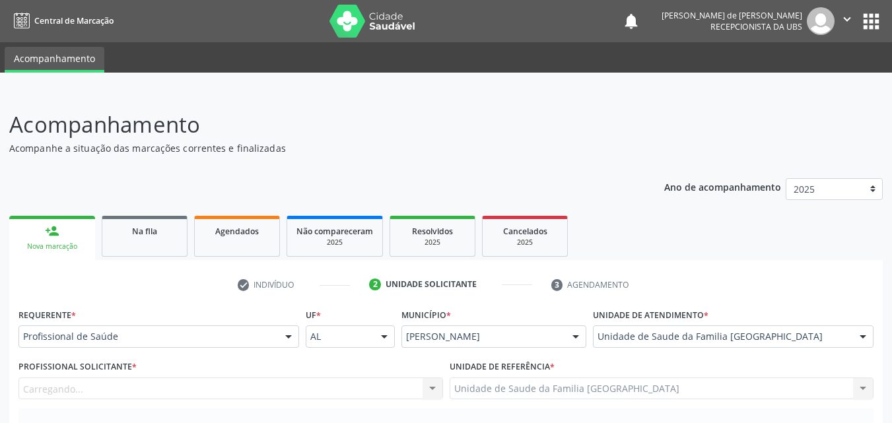
scroll to position [308, 0]
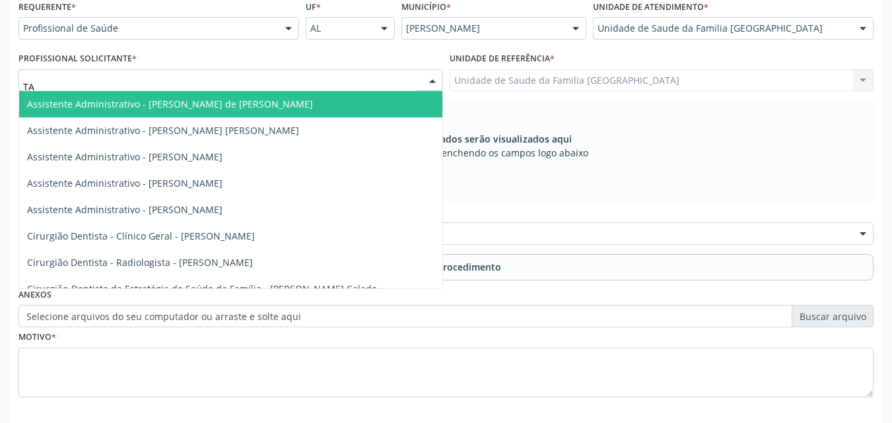
type input "TAC"
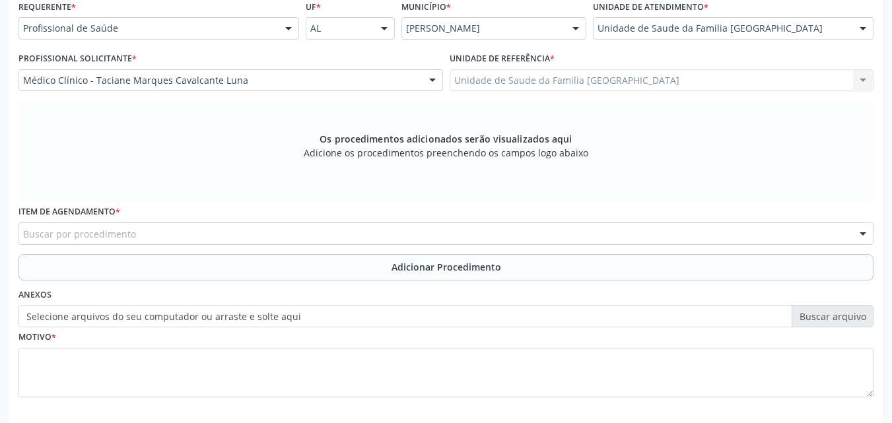
click at [158, 235] on div "Buscar por procedimento" at bounding box center [445, 234] width 855 height 22
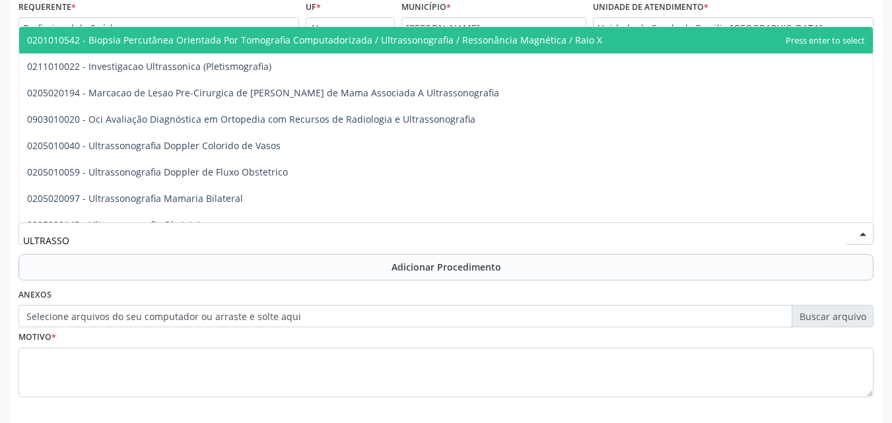
type input "ULTRASSON"
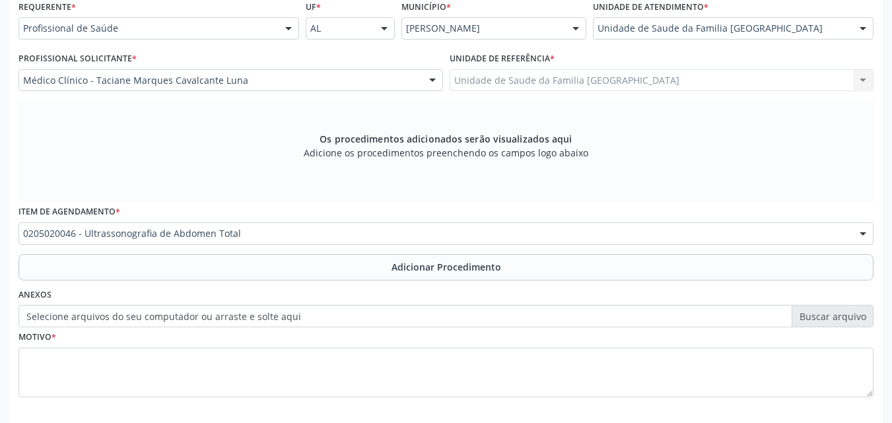
scroll to position [0, 0]
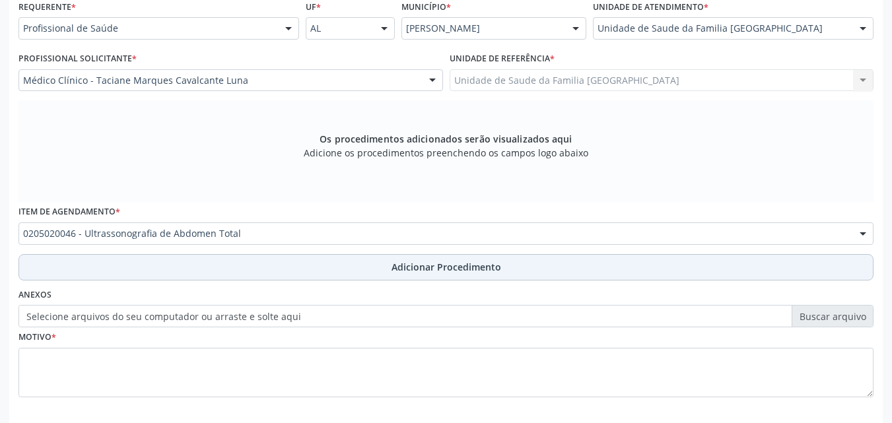
click at [172, 264] on button "Adicionar Procedimento" at bounding box center [445, 267] width 855 height 26
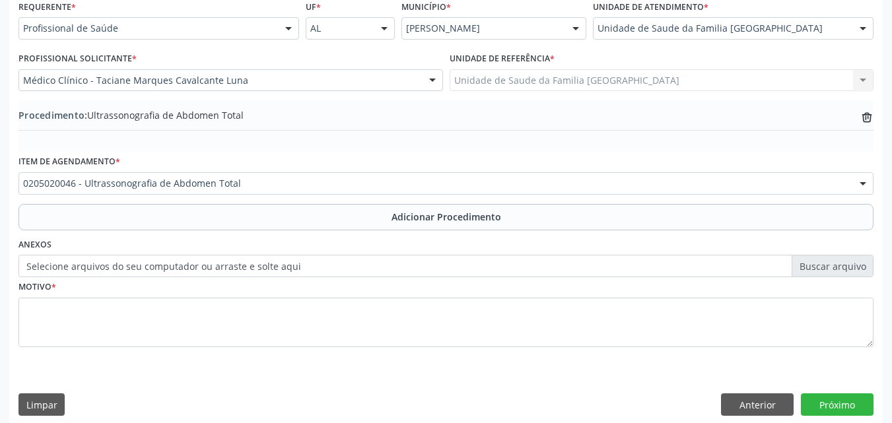
click at [175, 262] on label "Selecione arquivos do seu computador ou arraste e solte aqui" at bounding box center [445, 266] width 855 height 22
click at [175, 262] on input "Selecione arquivos do seu computador ou arraste e solte aqui" at bounding box center [445, 266] width 855 height 22
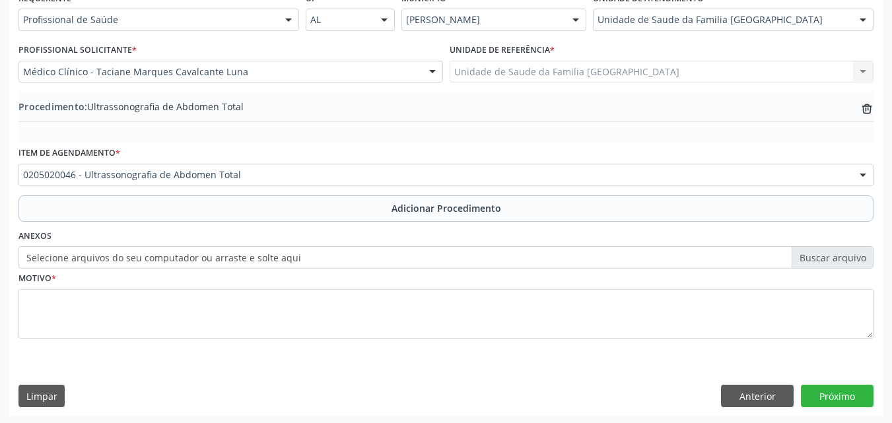
scroll to position [320, 0]
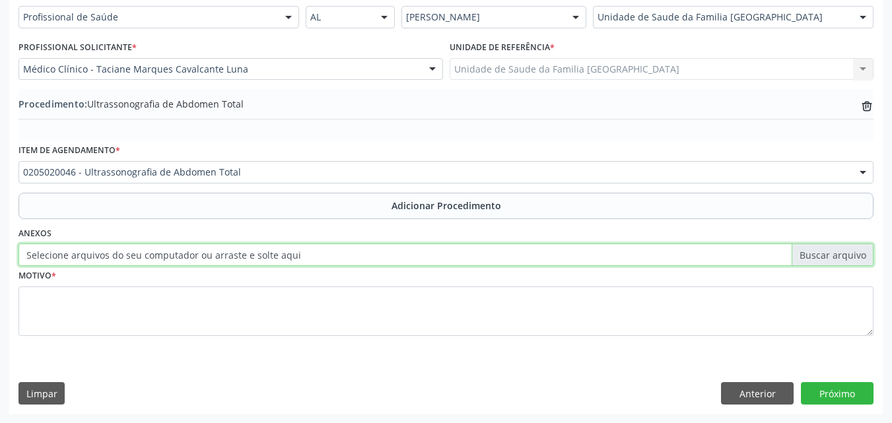
type input "C:\fakepath\10.jpg"
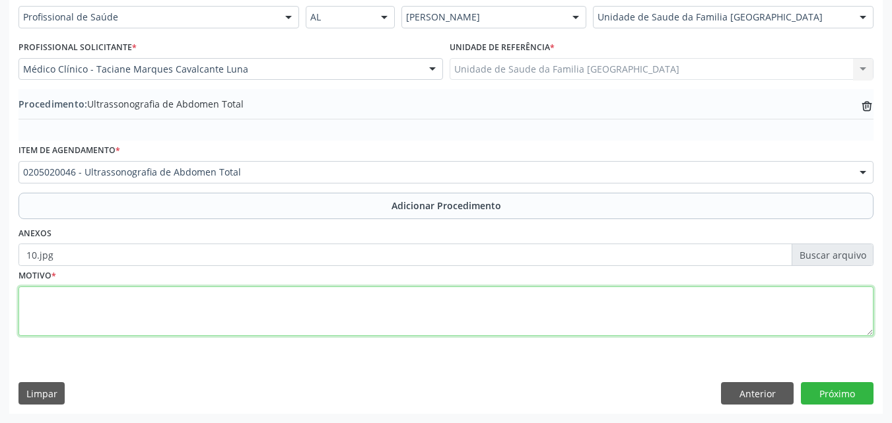
click at [217, 295] on textarea at bounding box center [445, 312] width 855 height 50
type textarea "DISPEPSIA. ESTEATOSE HEPÁTICA?"
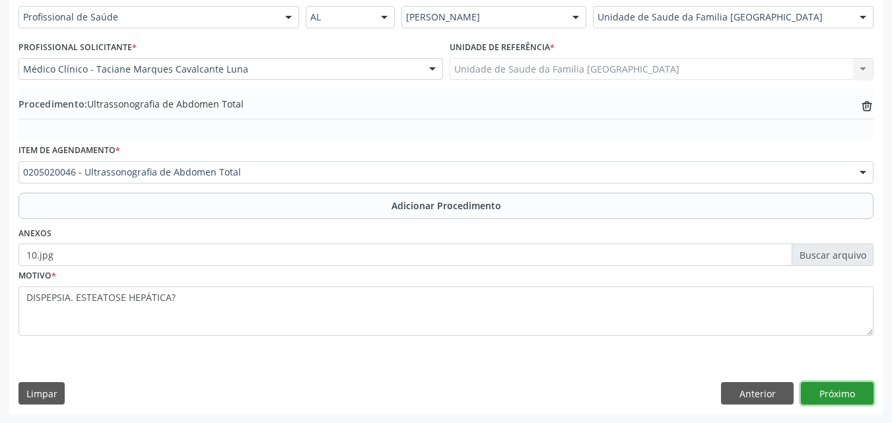
click at [851, 392] on button "Próximo" at bounding box center [837, 393] width 73 height 22
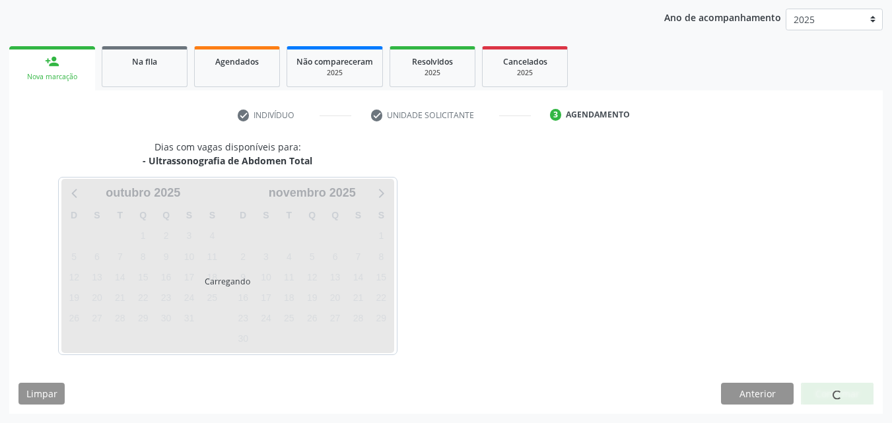
scroll to position [209, 0]
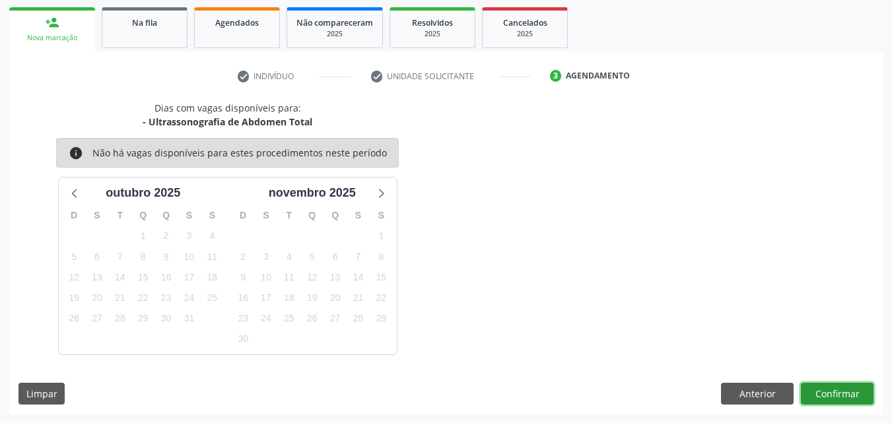
click at [851, 393] on button "Confirmar" at bounding box center [837, 394] width 73 height 22
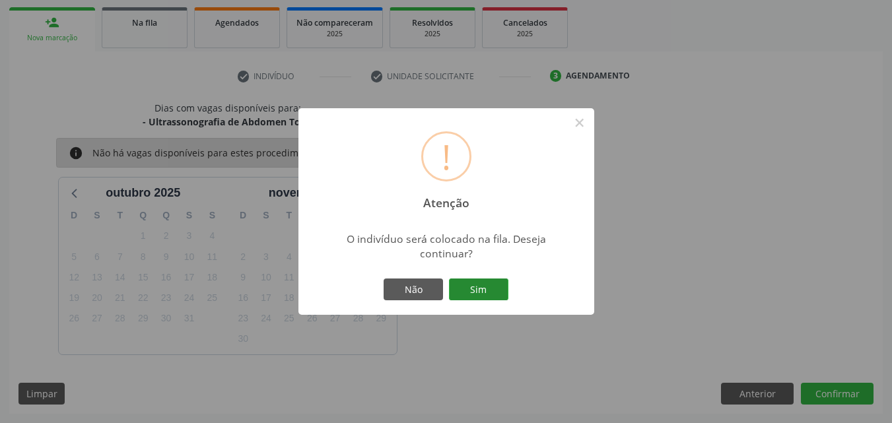
click at [489, 287] on button "Sim" at bounding box center [478, 290] width 59 height 22
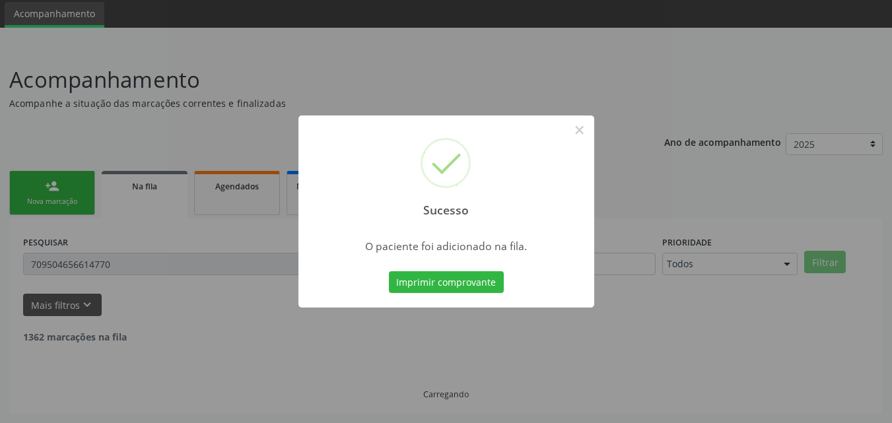
scroll to position [31, 0]
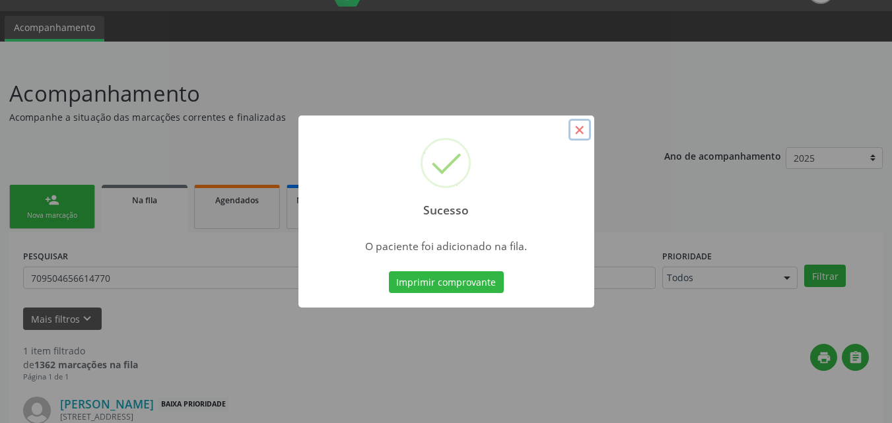
click at [580, 127] on button "×" at bounding box center [580, 130] width 22 height 22
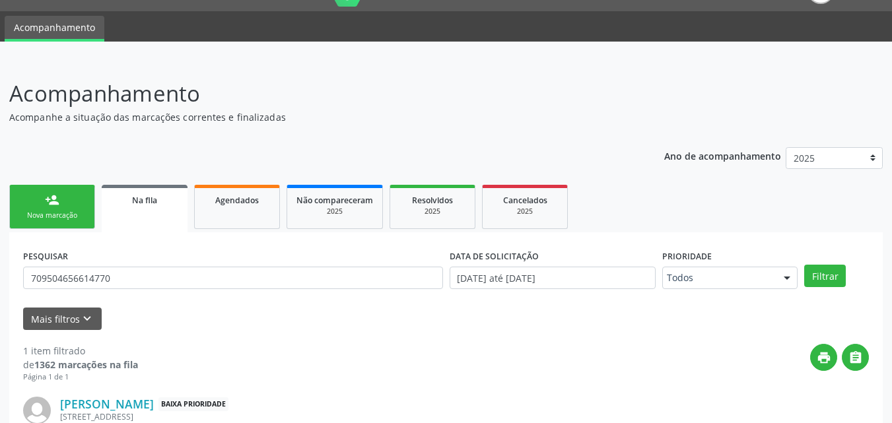
click at [65, 204] on link "person_add Nova marcação" at bounding box center [52, 207] width 86 height 44
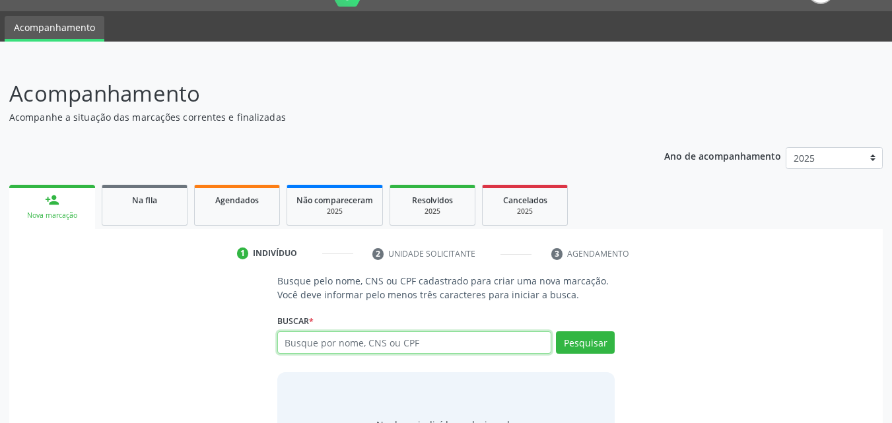
click at [497, 346] on input "text" at bounding box center [414, 343] width 275 height 22
type input "JOSE FRANCISCO MARQUES"
click at [329, 258] on div "1 Indivíduo" at bounding box center [295, 254] width 116 height 12
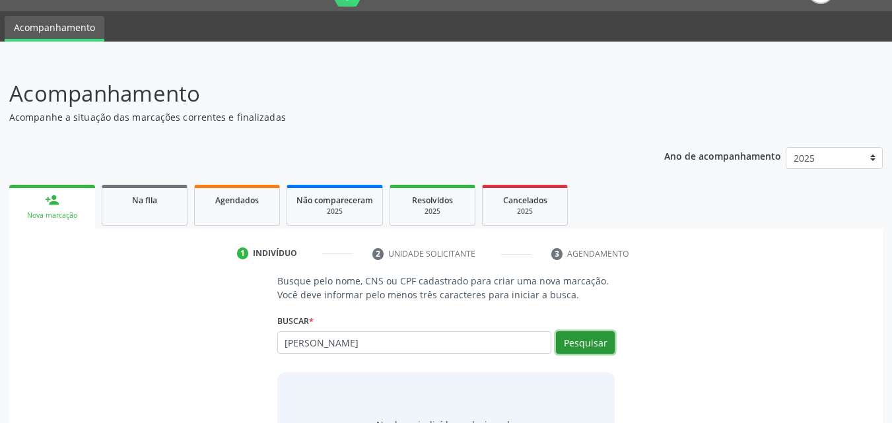
click at [565, 343] on button "Pesquisar" at bounding box center [585, 343] width 59 height 22
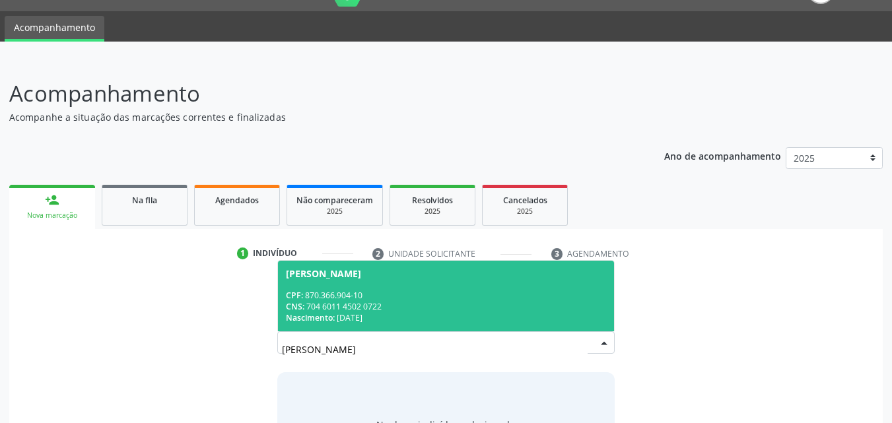
click at [413, 311] on div "CNS: 704 6011 4502 0722" at bounding box center [446, 306] width 321 height 11
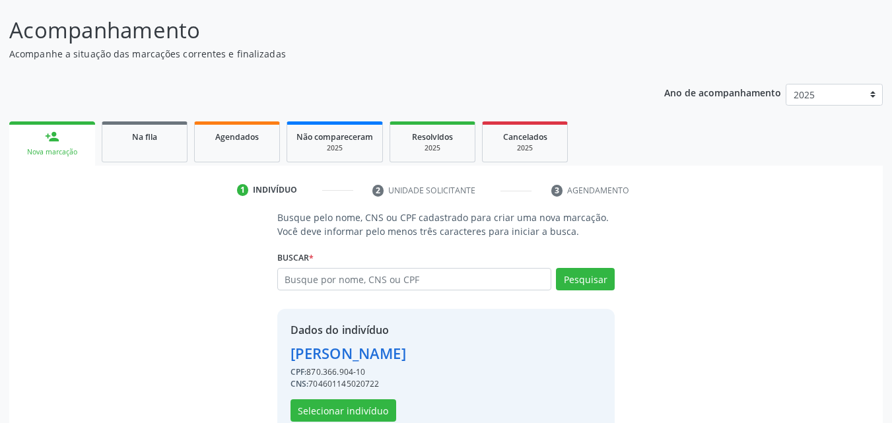
scroll to position [125, 0]
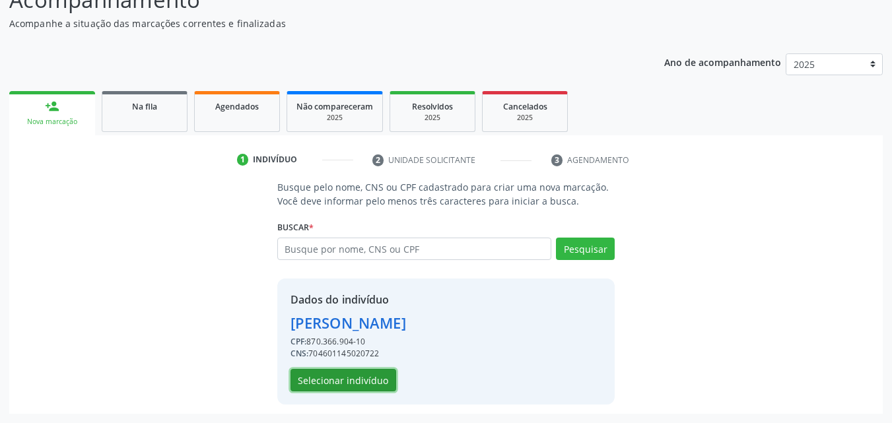
click at [375, 378] on button "Selecionar indivíduo" at bounding box center [344, 380] width 106 height 22
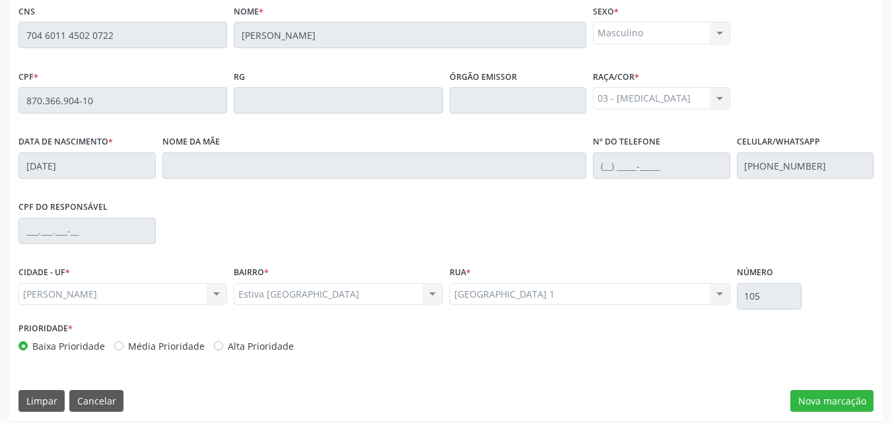
scroll to position [349, 0]
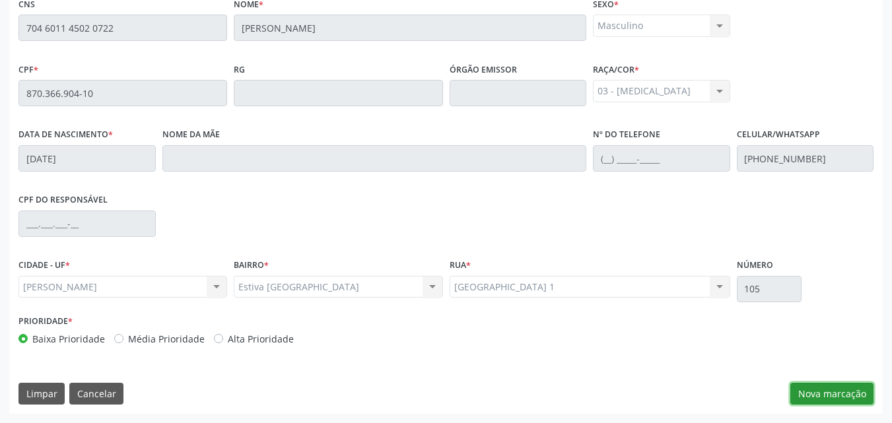
click at [824, 396] on button "Nova marcação" at bounding box center [832, 394] width 83 height 22
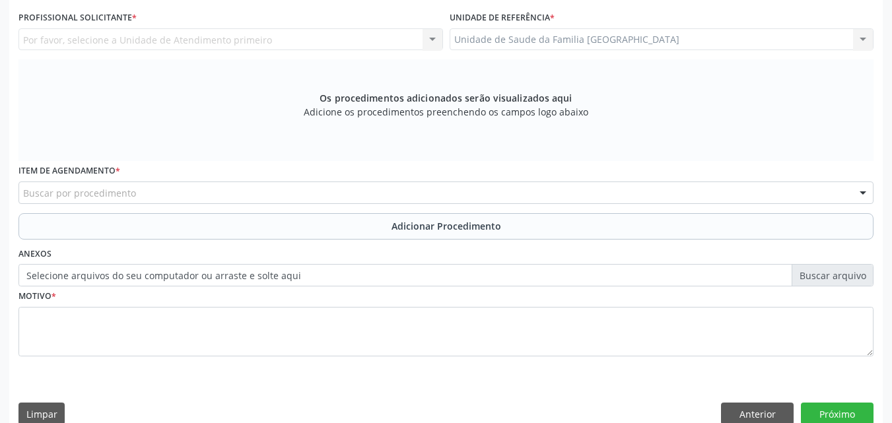
scroll to position [41, 0]
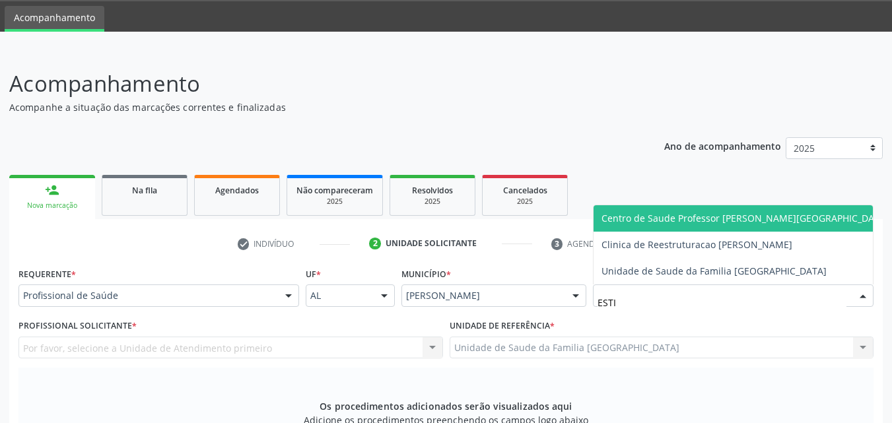
type input "ESTIV"
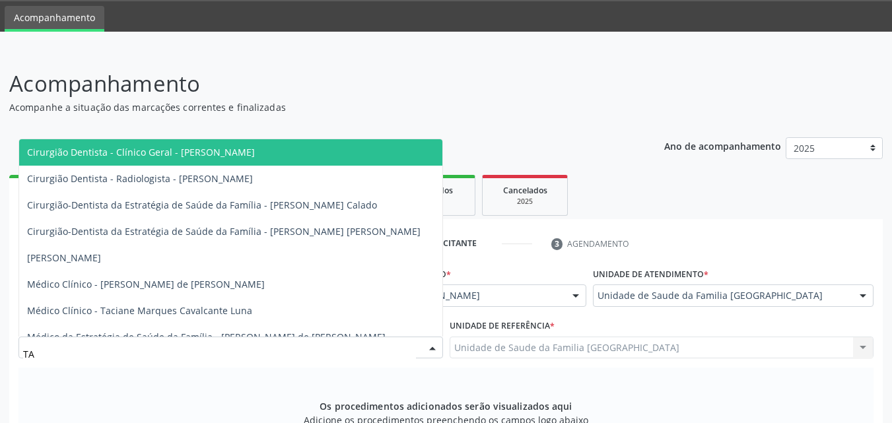
type input "TAC"
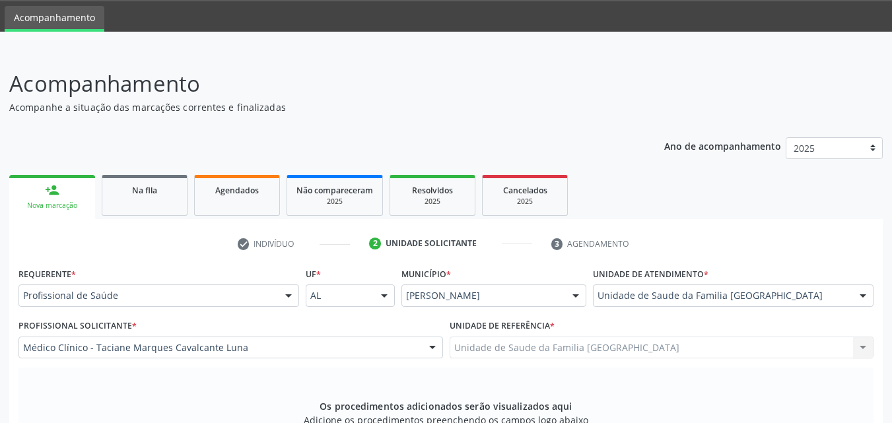
scroll to position [370, 0]
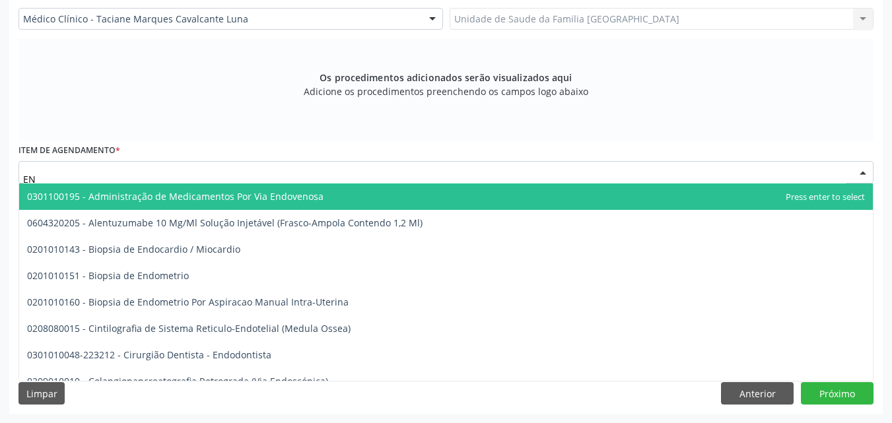
type input "E"
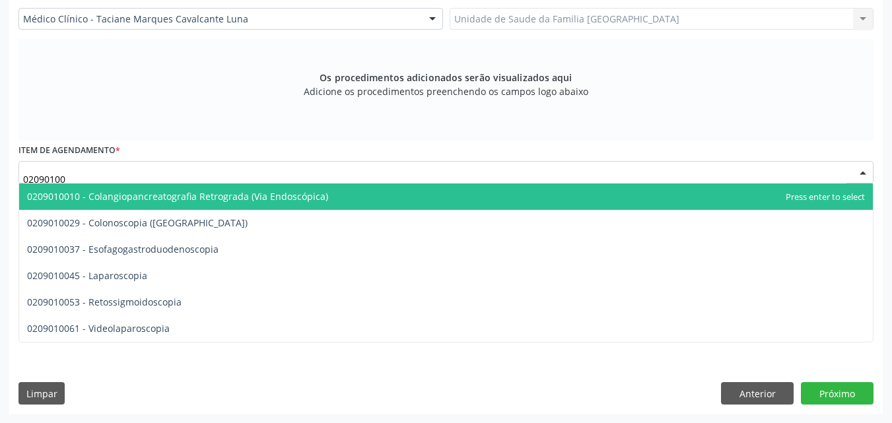
type input "020901003"
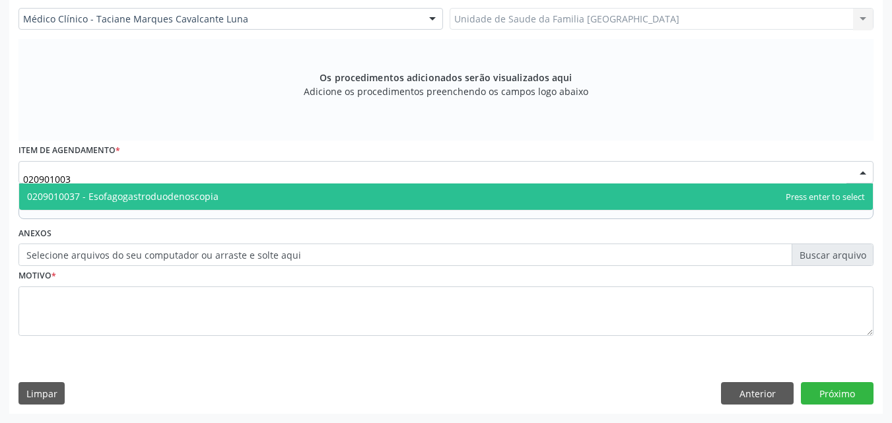
click at [89, 192] on span "0209010037 - Esofagogastroduodenoscopia" at bounding box center [123, 196] width 192 height 13
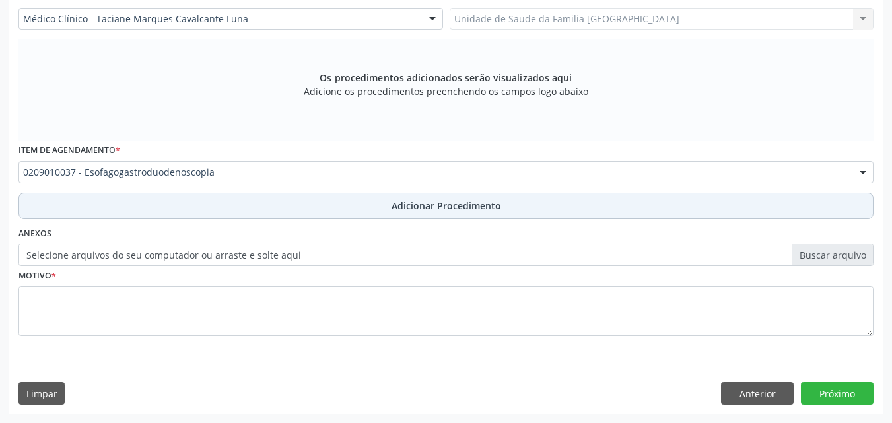
click at [98, 209] on button "Adicionar Procedimento" at bounding box center [445, 206] width 855 height 26
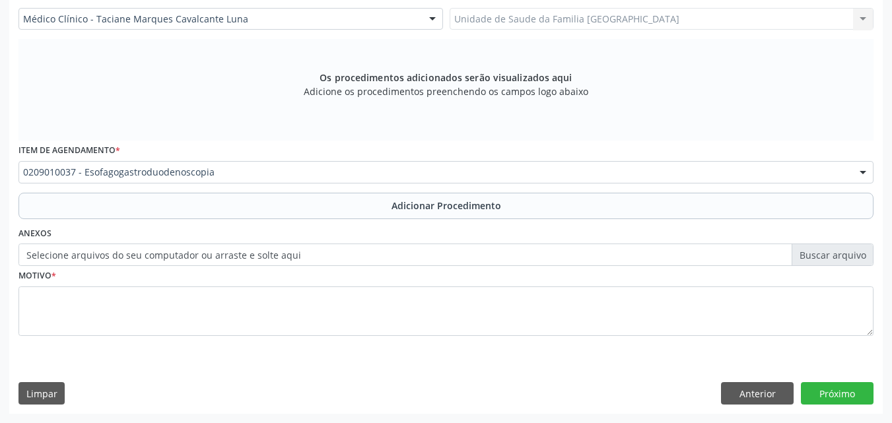
scroll to position [320, 0]
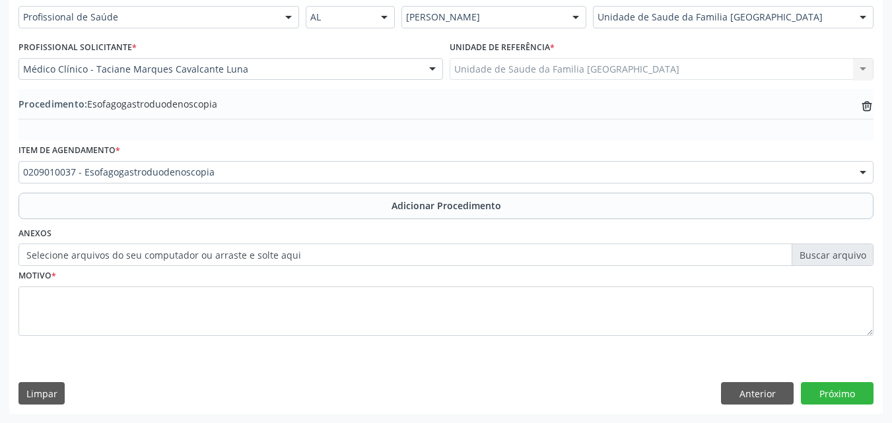
click at [98, 255] on label "Selecione arquivos do seu computador ou arraste e solte aqui" at bounding box center [445, 255] width 855 height 22
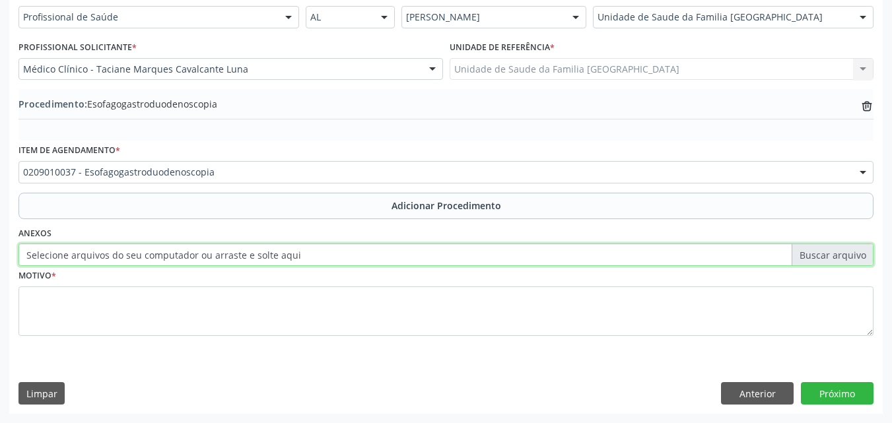
click at [98, 255] on input "Selecione arquivos do seu computador ou arraste e solte aqui" at bounding box center [445, 255] width 855 height 22
type input "C:\fakepath\11.jpg"
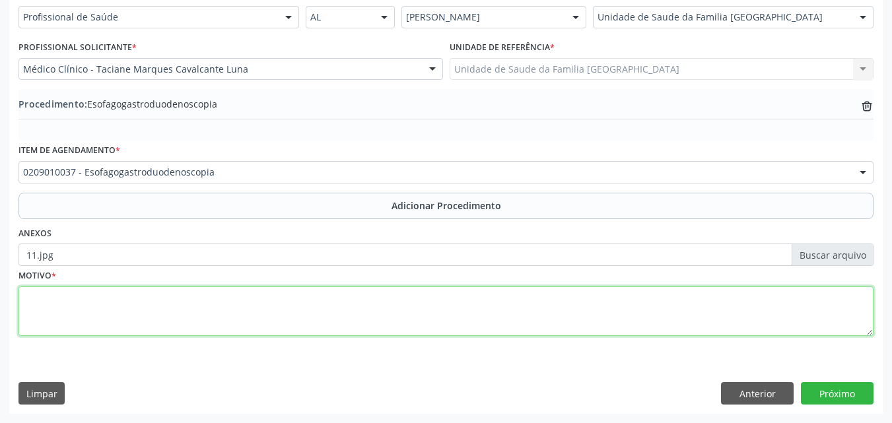
click at [224, 320] on textarea at bounding box center [445, 312] width 855 height 50
type textarea "DISPEPSIA+ NÁUSE+DRGE- NECESSIDADE DE USO CRÔNICO DE IBP."
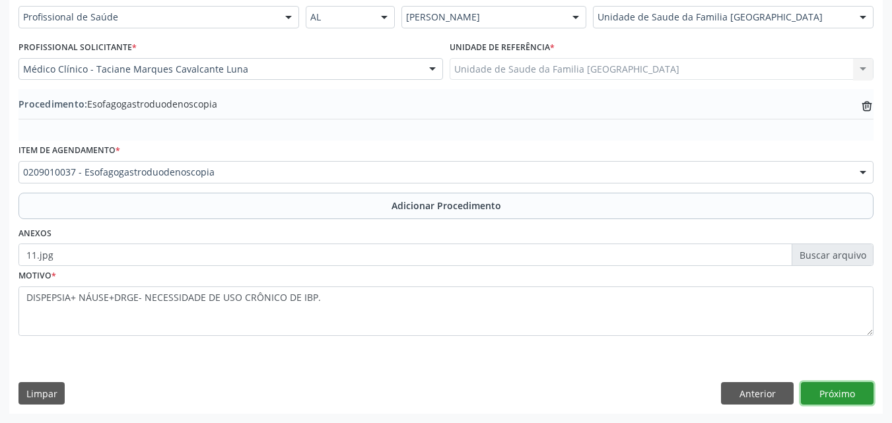
click at [829, 395] on button "Próximo" at bounding box center [837, 393] width 73 height 22
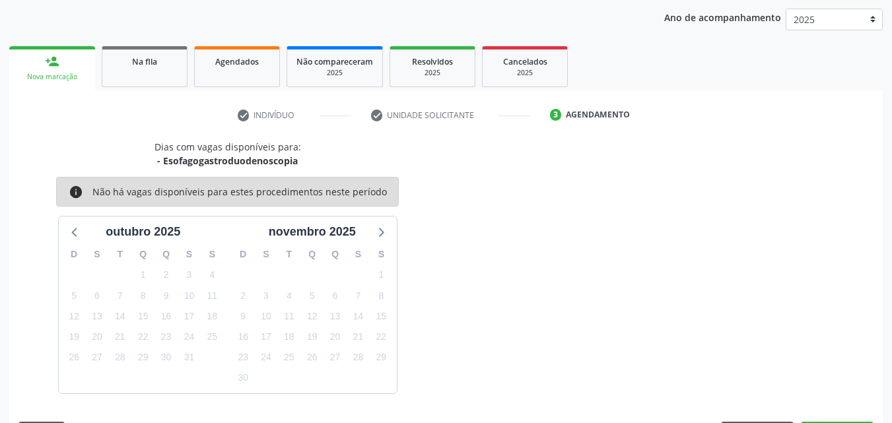
scroll to position [209, 0]
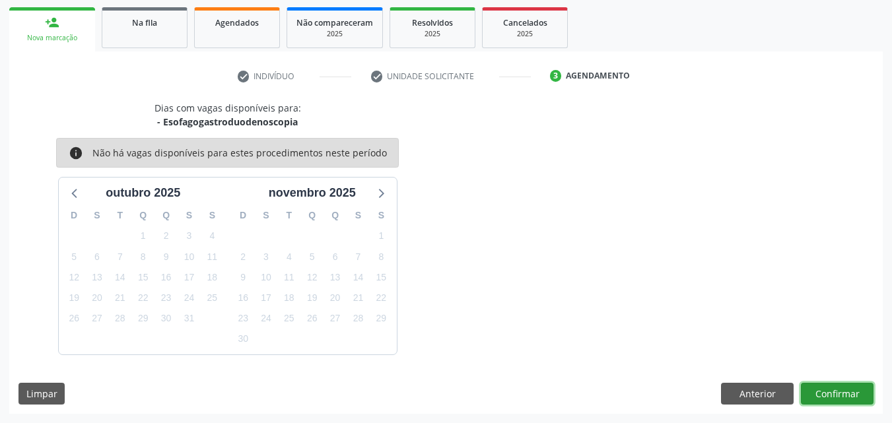
click at [827, 394] on button "Confirmar" at bounding box center [837, 394] width 73 height 22
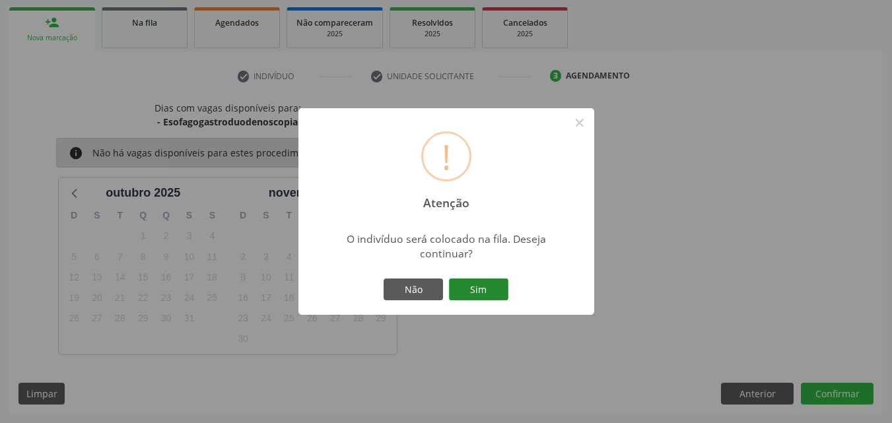
click at [492, 293] on button "Sim" at bounding box center [478, 290] width 59 height 22
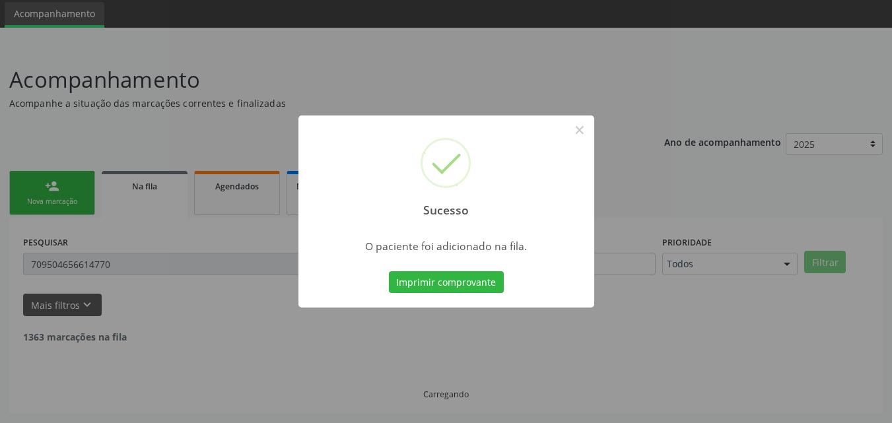
scroll to position [31, 0]
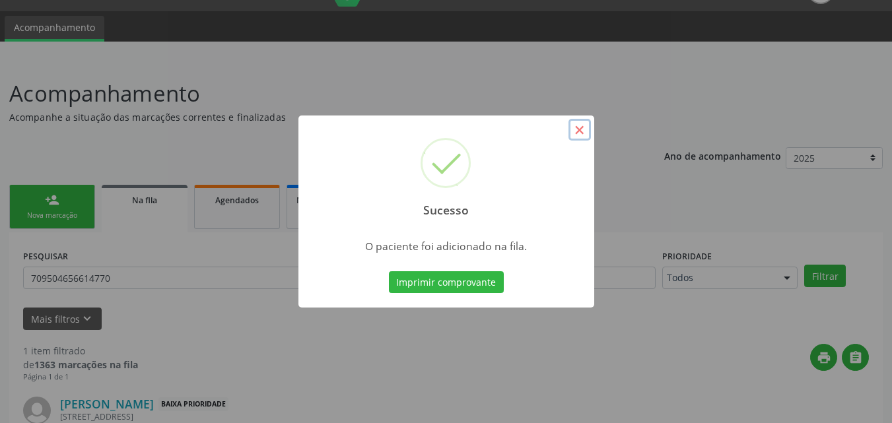
click at [579, 122] on button "×" at bounding box center [580, 130] width 22 height 22
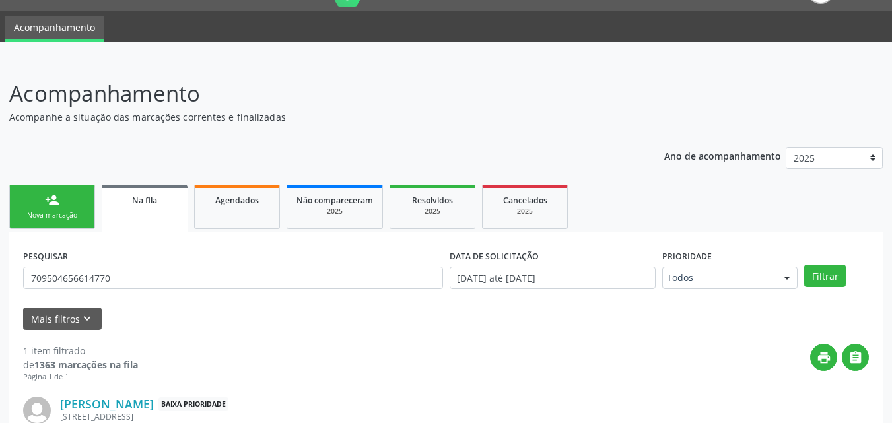
click at [48, 196] on div "person_add" at bounding box center [52, 200] width 15 height 15
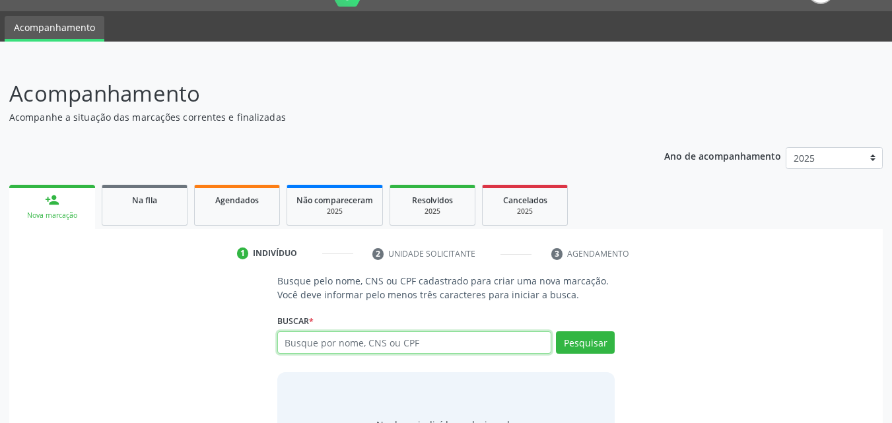
click at [370, 341] on input "text" at bounding box center [414, 343] width 275 height 22
type input "jose francisco marques"
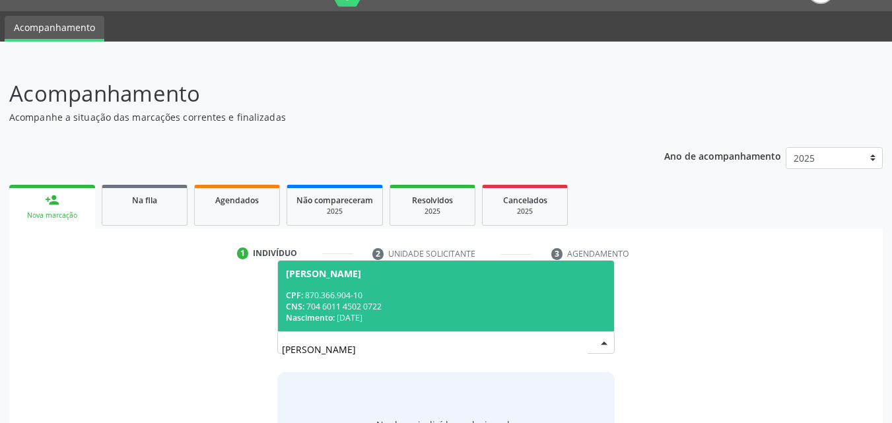
click at [339, 309] on div "CNS: 704 6011 4502 0722" at bounding box center [446, 306] width 321 height 11
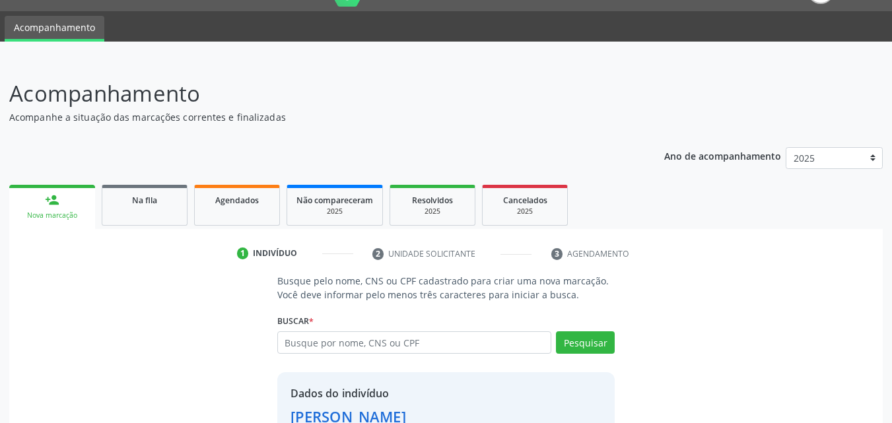
scroll to position [125, 0]
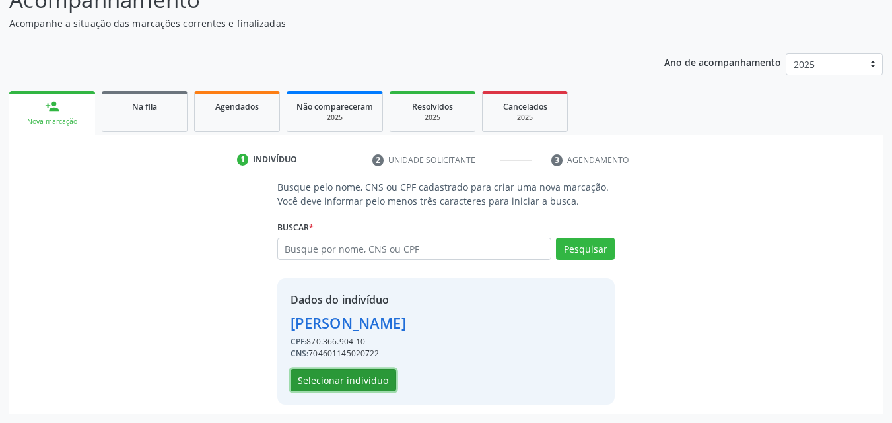
click at [381, 381] on button "Selecionar indivíduo" at bounding box center [344, 380] width 106 height 22
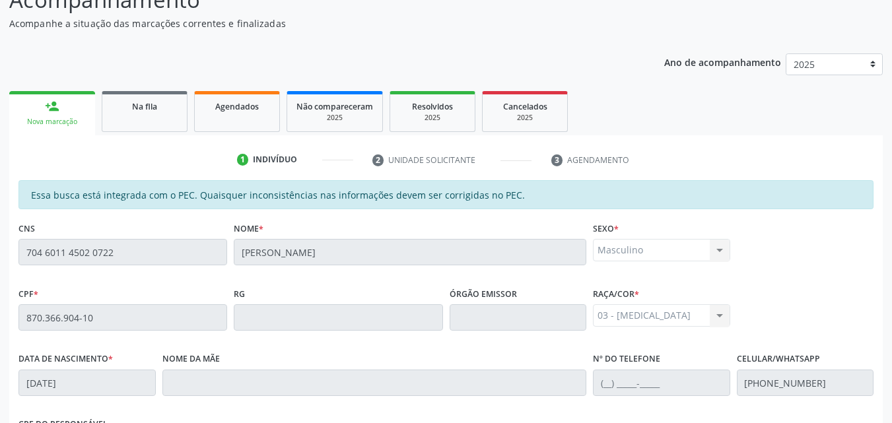
scroll to position [349, 0]
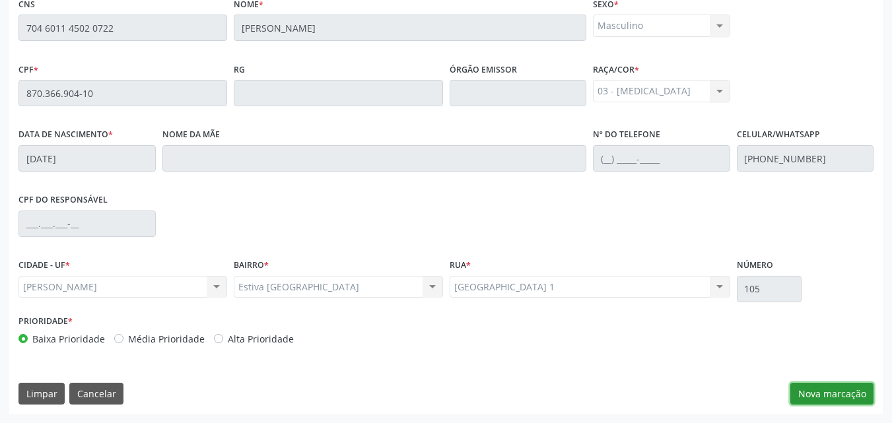
click at [825, 389] on button "Nova marcação" at bounding box center [832, 394] width 83 height 22
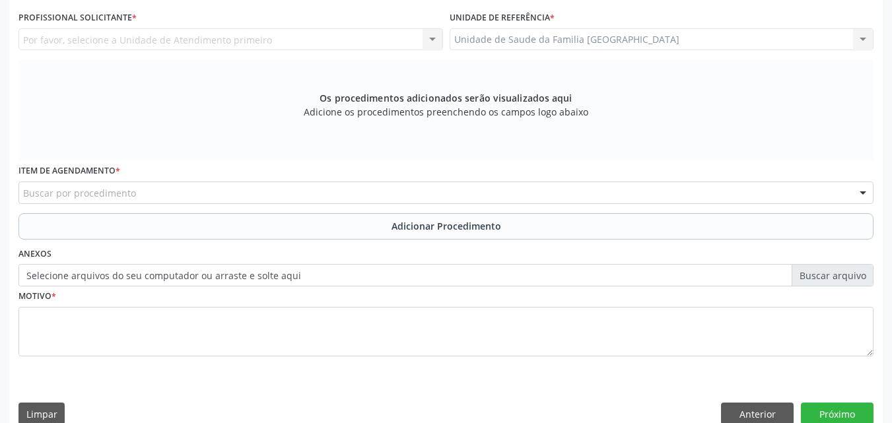
scroll to position [41, 0]
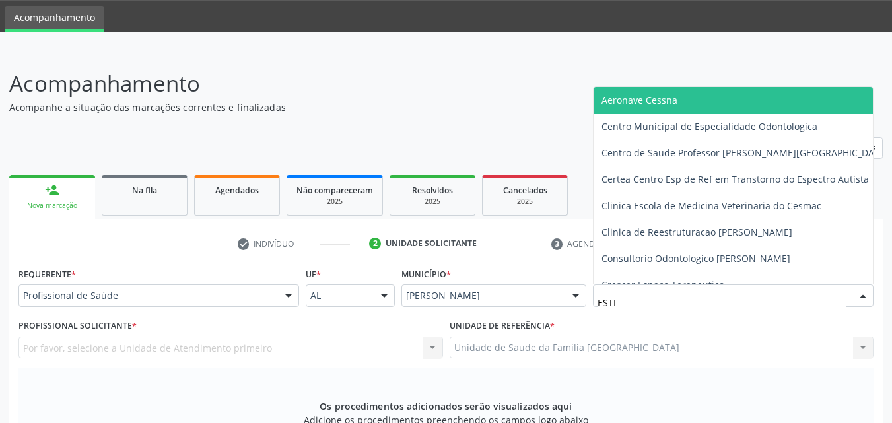
type input "ESTIV"
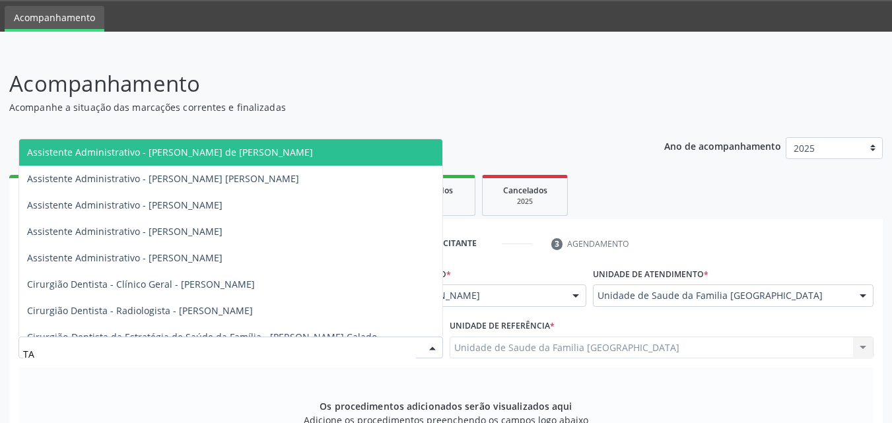
type input "TAC"
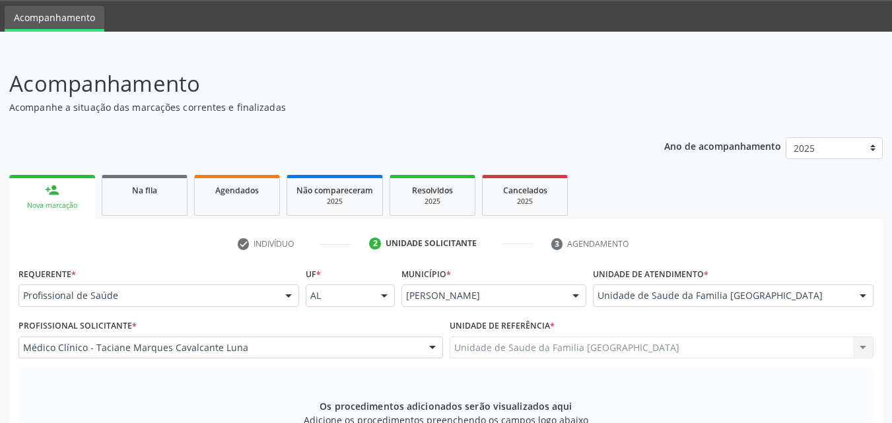
scroll to position [349, 0]
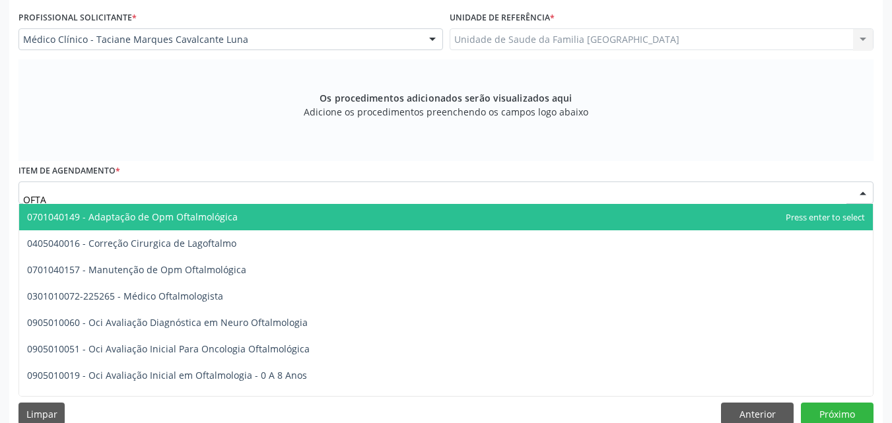
type input "OFTAL"
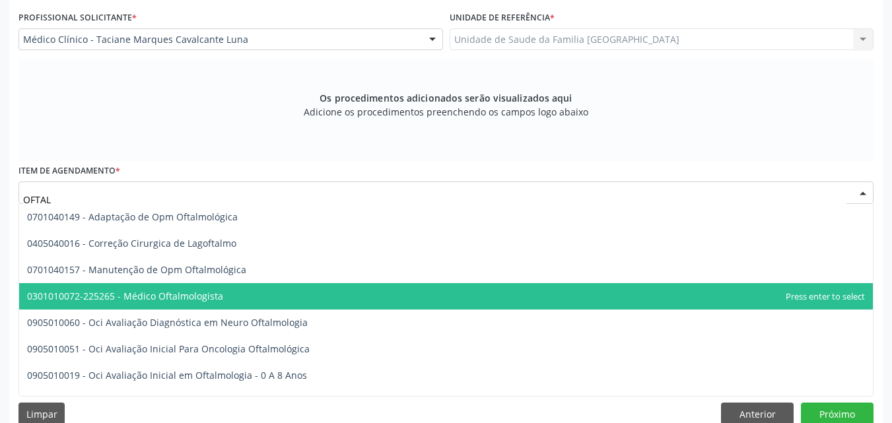
click at [149, 296] on span "0301010072-225265 - Médico Oftalmologista" at bounding box center [125, 296] width 196 height 13
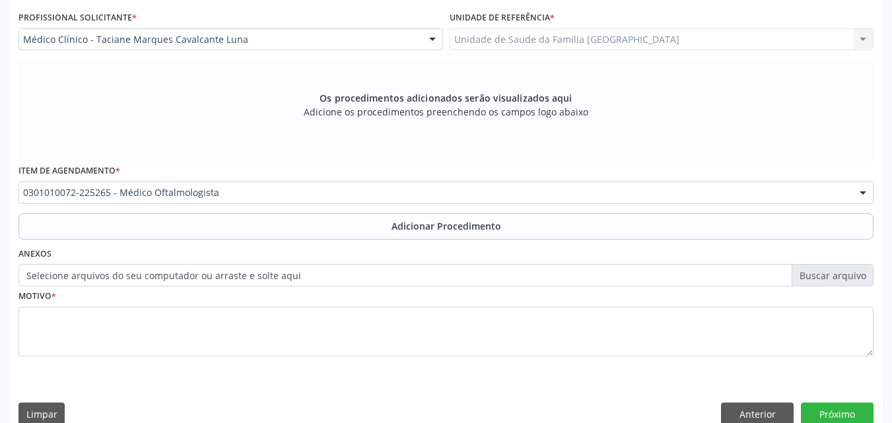
click at [163, 234] on button "Adicionar Procedimento" at bounding box center [445, 226] width 855 height 26
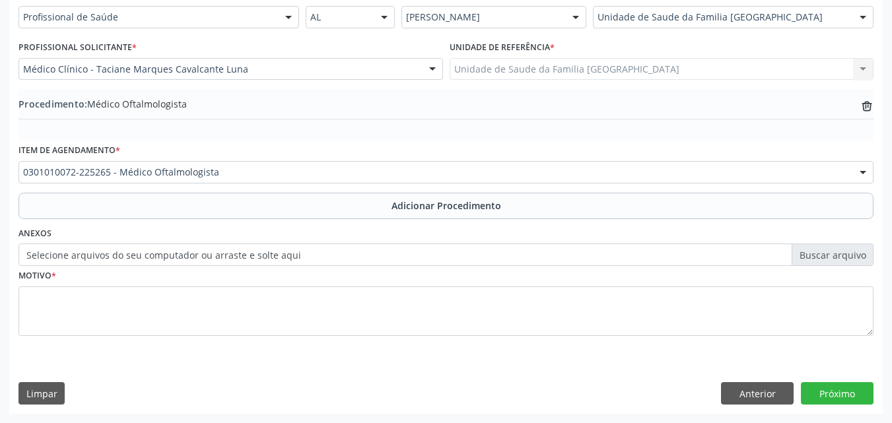
scroll to position [320, 0]
click at [155, 262] on label "Selecione arquivos do seu computador ou arraste e solte aqui" at bounding box center [445, 255] width 855 height 22
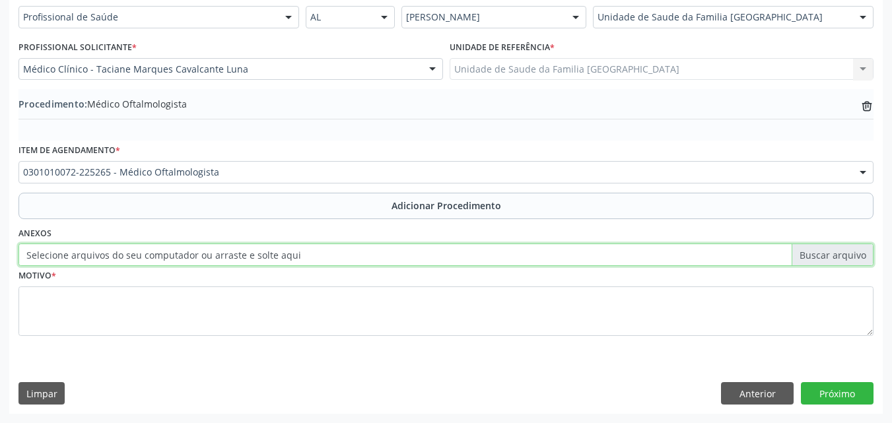
click at [155, 262] on input "Selecione arquivos do seu computador ou arraste e solte aqui" at bounding box center [445, 255] width 855 height 22
type input "C:\fakepath\12.jpg"
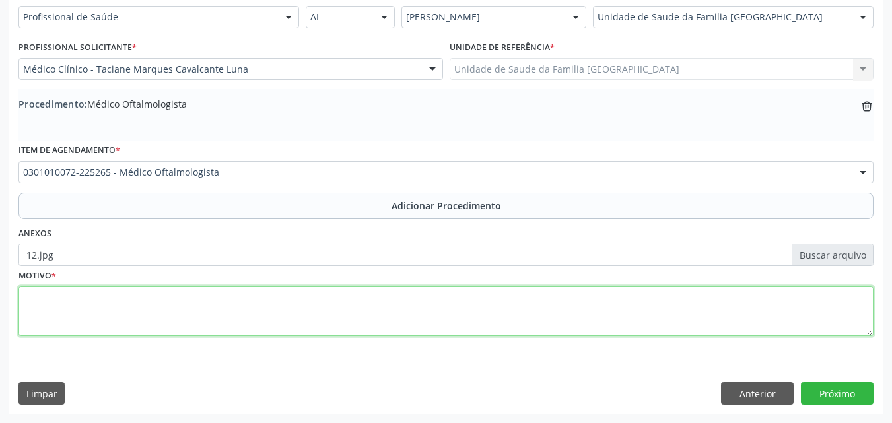
click at [190, 321] on textarea at bounding box center [445, 312] width 855 height 50
type textarea "GLAUCOMA."
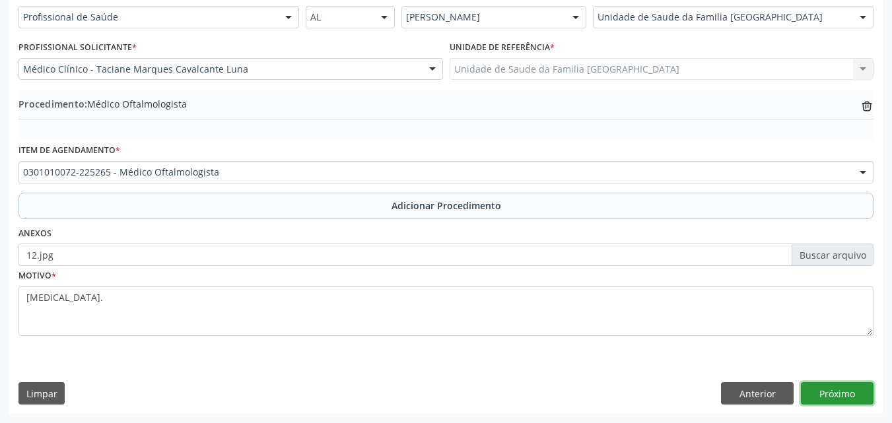
click at [837, 400] on button "Próximo" at bounding box center [837, 393] width 73 height 22
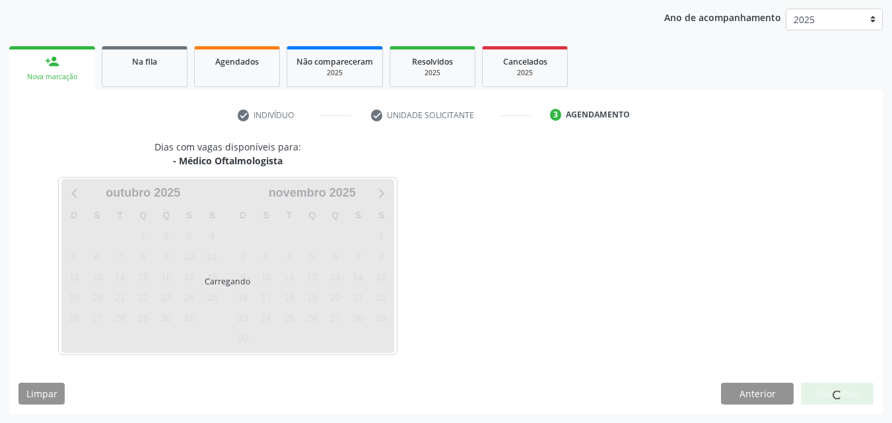
scroll to position [209, 0]
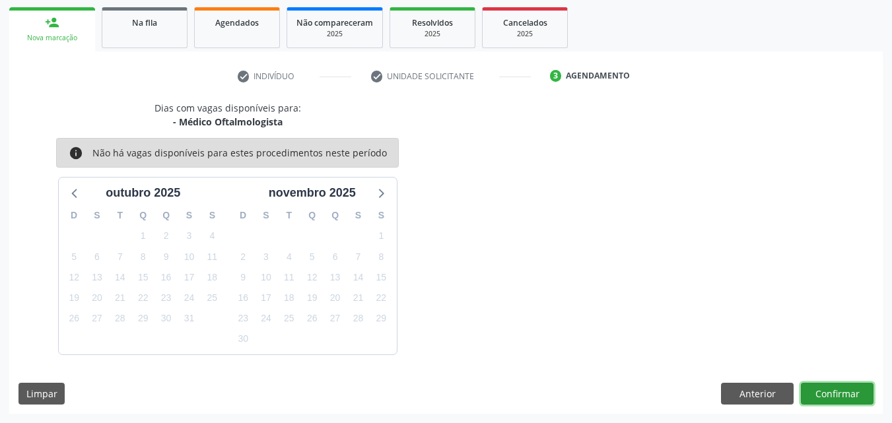
click at [836, 400] on button "Confirmar" at bounding box center [837, 394] width 73 height 22
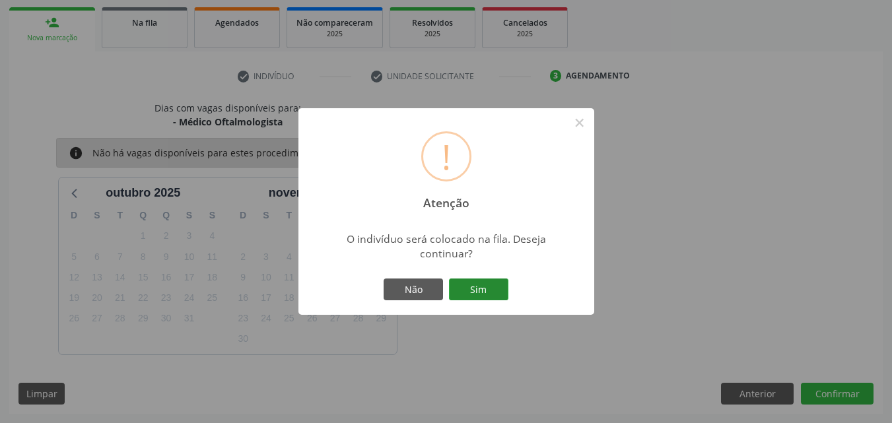
click at [456, 289] on button "Sim" at bounding box center [478, 290] width 59 height 22
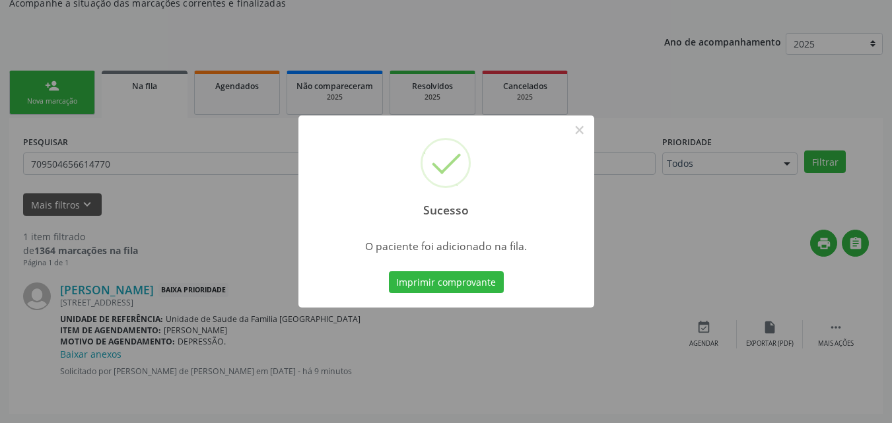
scroll to position [31, 0]
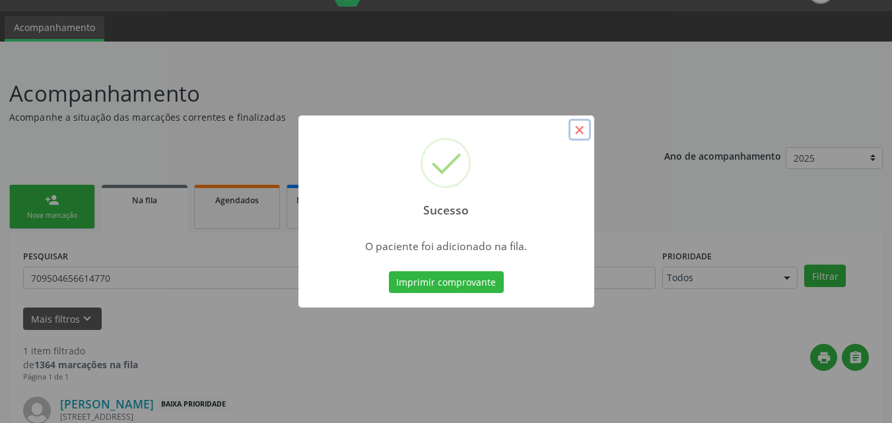
click at [574, 132] on button "×" at bounding box center [580, 130] width 22 height 22
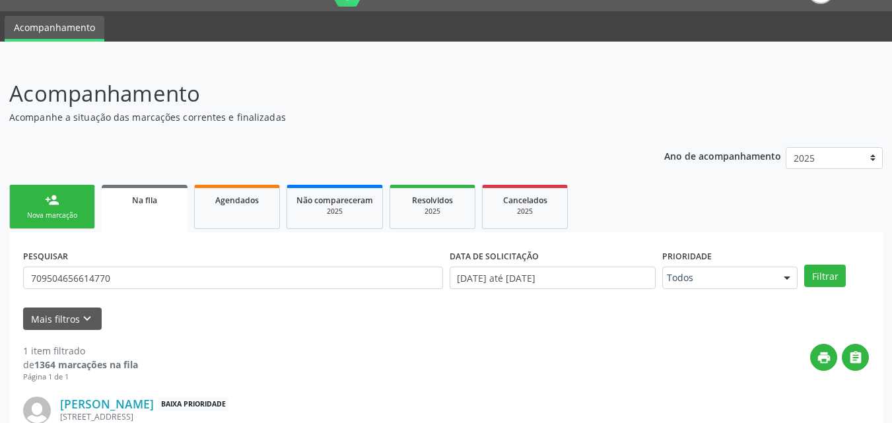
click at [44, 211] on div "Nova marcação" at bounding box center [52, 216] width 66 height 10
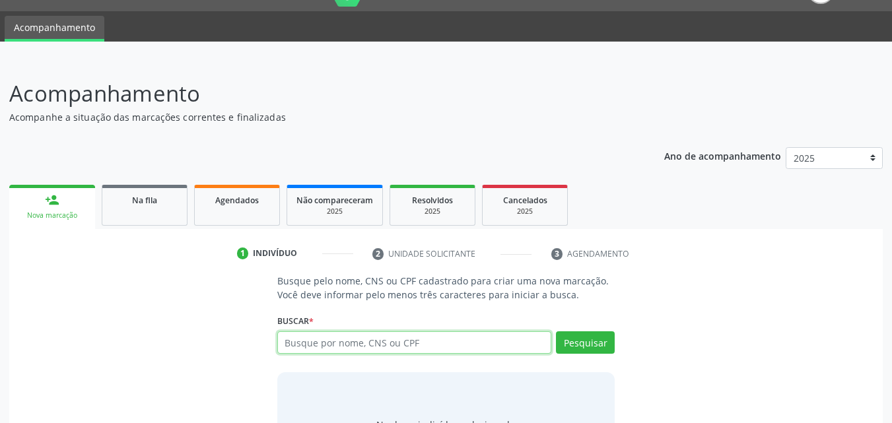
click at [316, 342] on input "text" at bounding box center [414, 343] width 275 height 22
type input "16303678424"
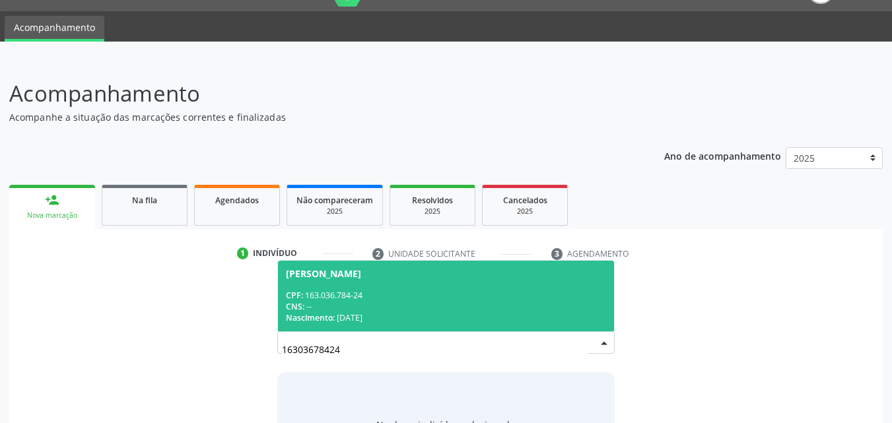
click at [355, 282] on span "Ewerton Ruan da Silva CPF: 163.036.784-24 CNS: -- Nascimento: 28/02/2014" at bounding box center [446, 296] width 337 height 71
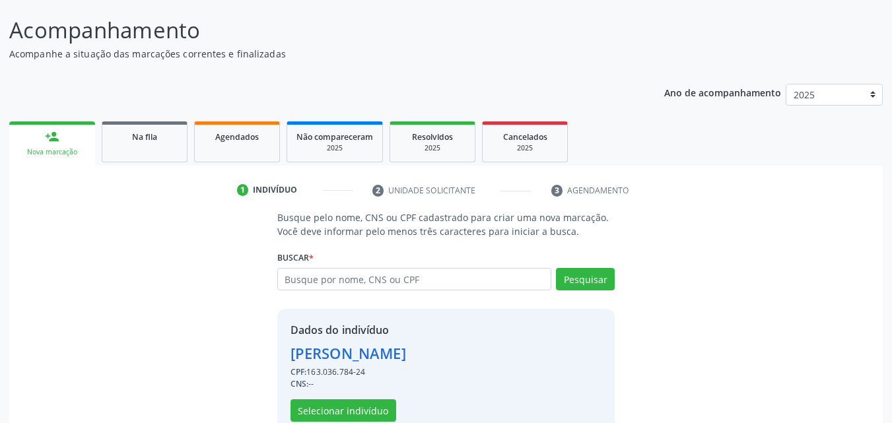
scroll to position [125, 0]
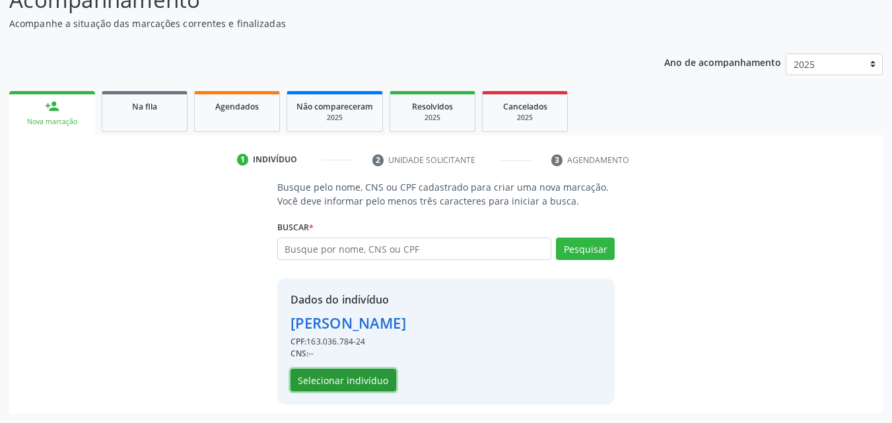
click at [365, 378] on button "Selecionar indivíduo" at bounding box center [344, 380] width 106 height 22
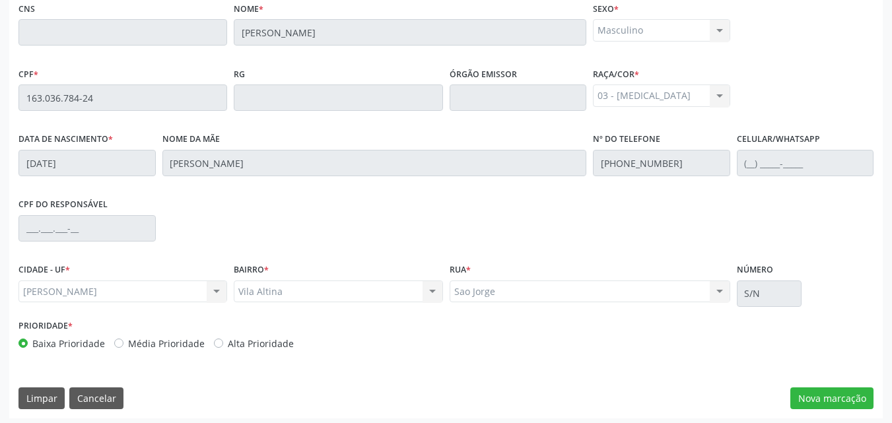
scroll to position [349, 0]
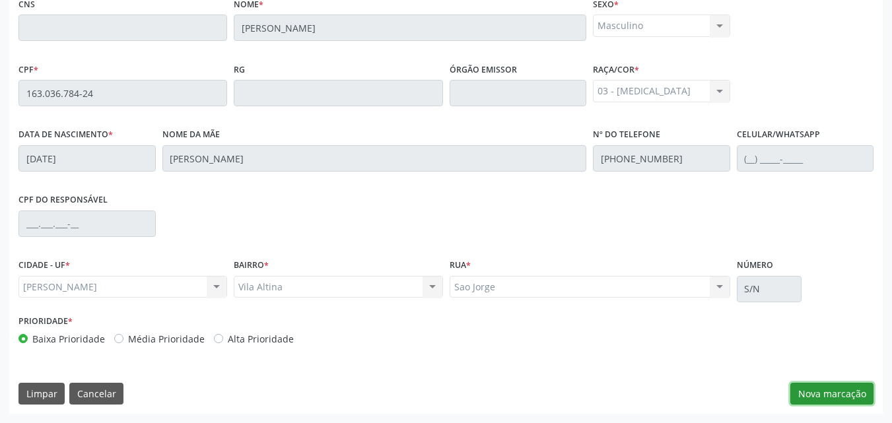
click at [810, 384] on button "Nova marcação" at bounding box center [832, 394] width 83 height 22
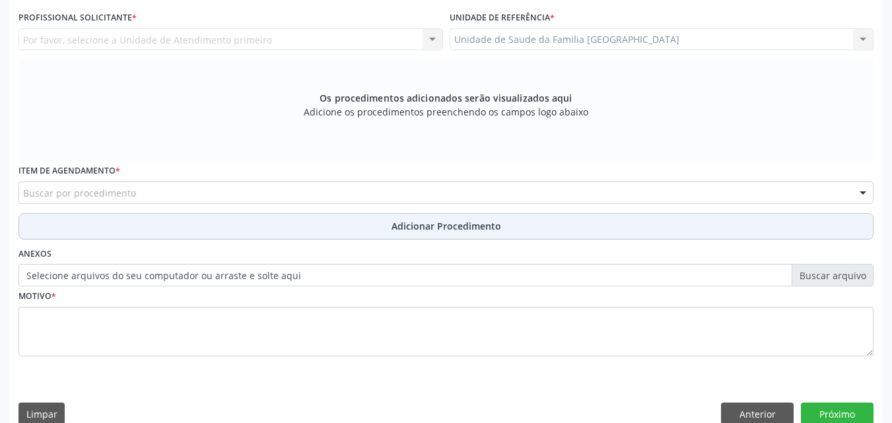
scroll to position [41, 0]
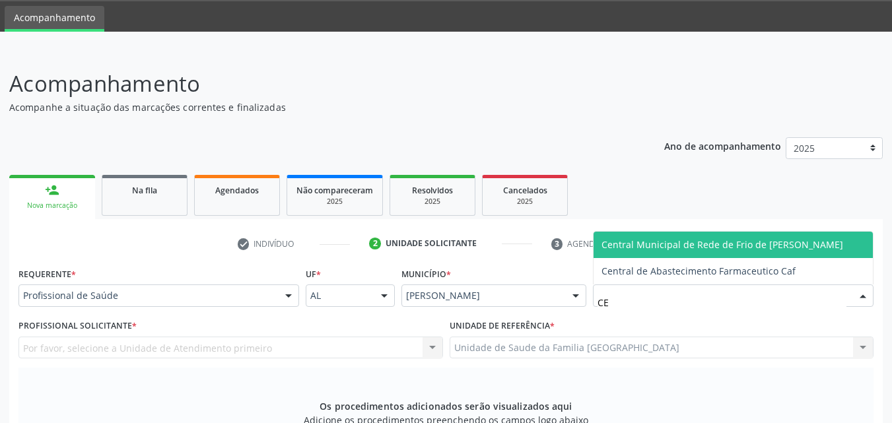
type input "C"
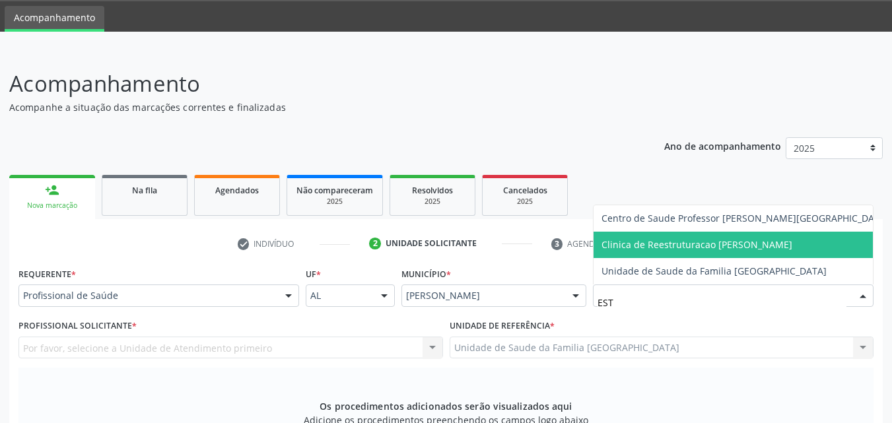
type input "ESTA"
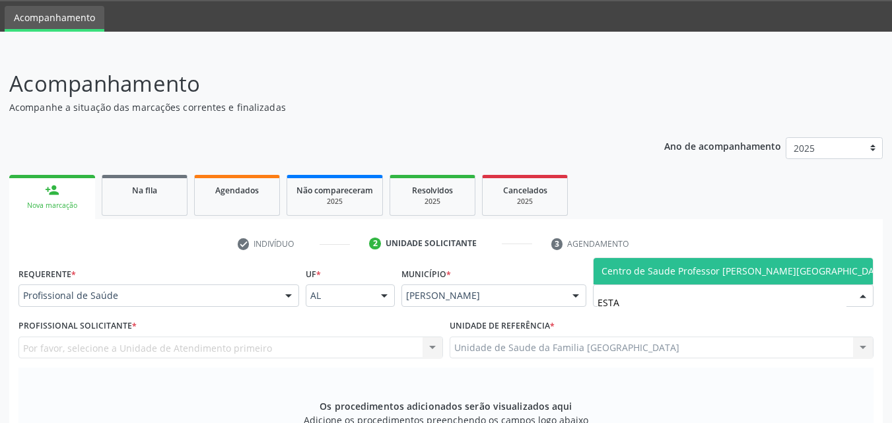
click at [600, 264] on span "Centro de Saude Professor [PERSON_NAME][GEOGRAPHIC_DATA]" at bounding box center [745, 271] width 303 height 26
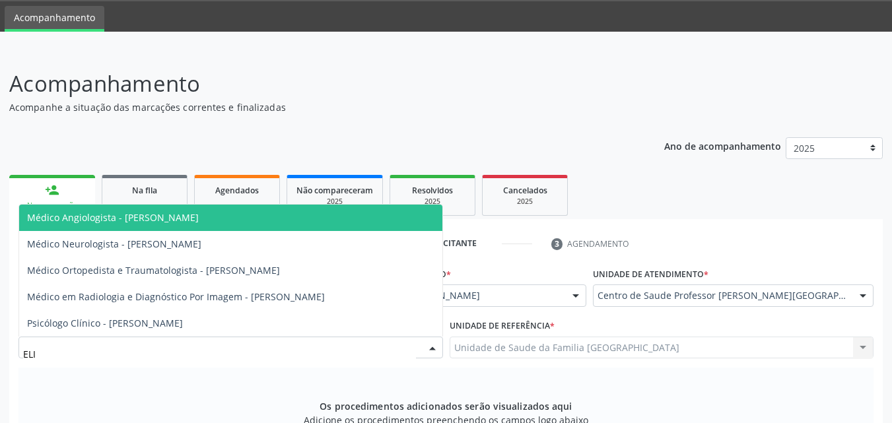
type input "ELIO"
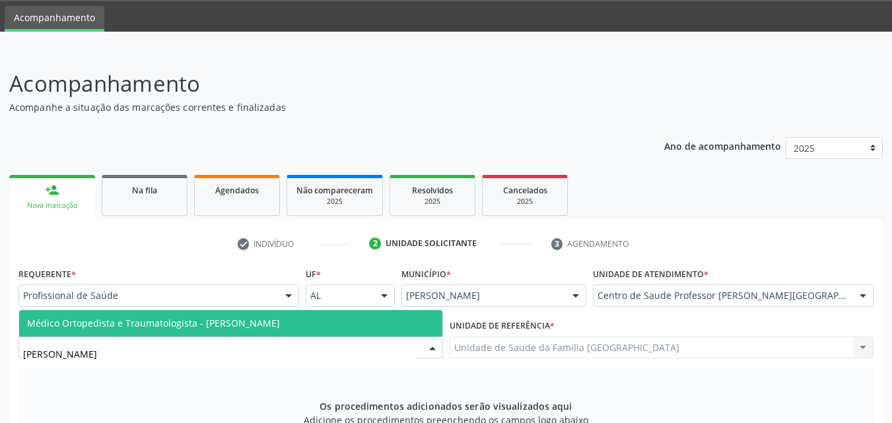
click at [187, 327] on span "Médico Ortopedista e Traumatologista - Elio Goncalves Melo Junior" at bounding box center [153, 323] width 253 height 13
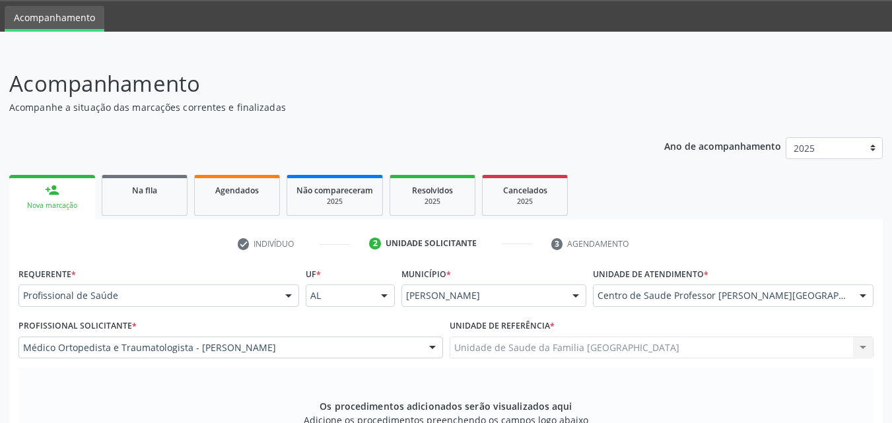
scroll to position [349, 0]
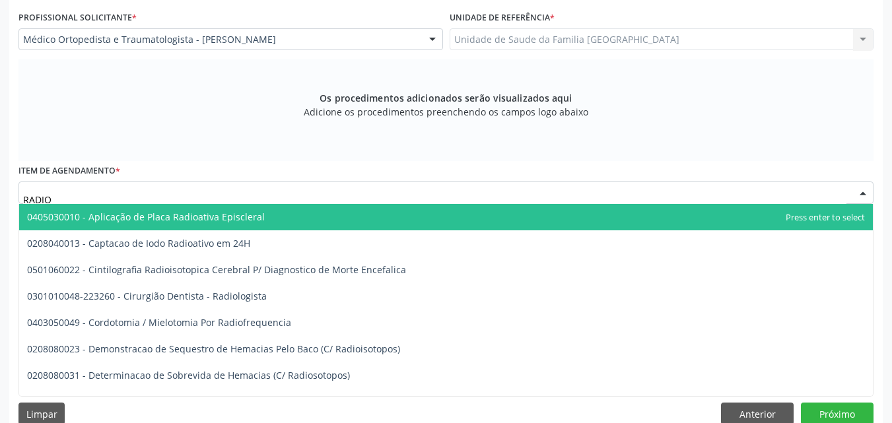
type input "RADIOG"
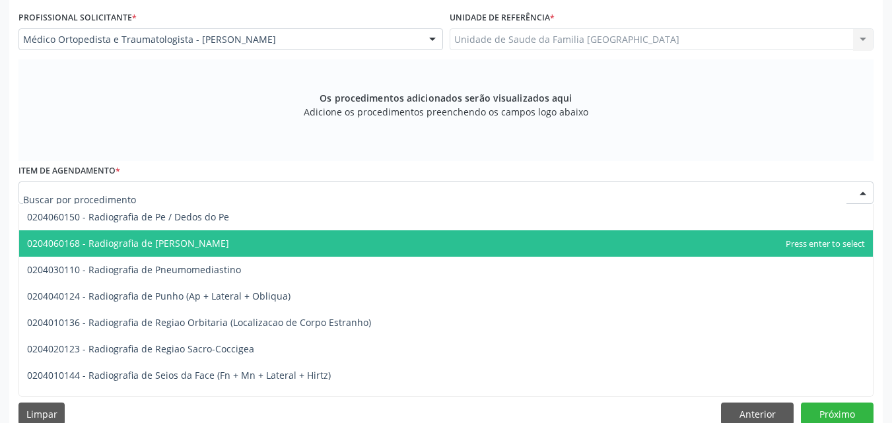
scroll to position [0, 0]
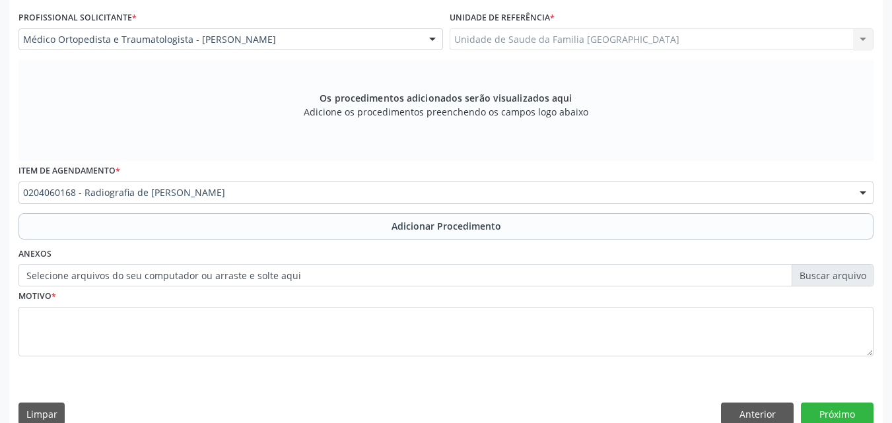
click at [73, 221] on button "Adicionar Procedimento" at bounding box center [445, 226] width 855 height 26
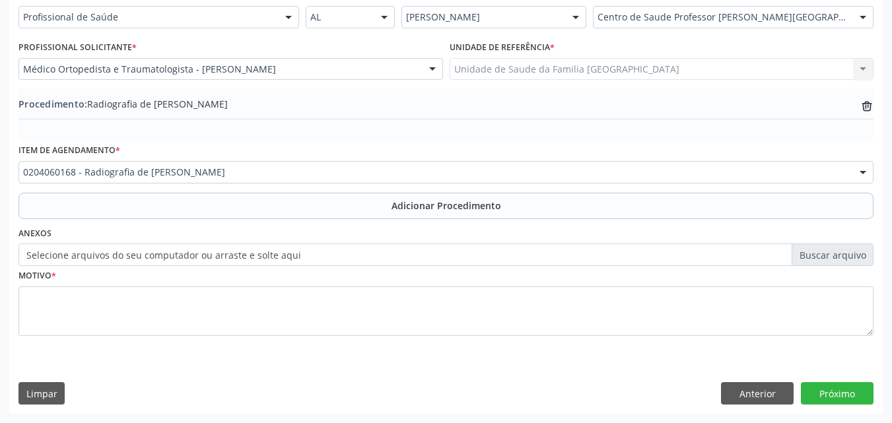
scroll to position [320, 0]
click at [85, 252] on label "Selecione arquivos do seu computador ou arraste e solte aqui" at bounding box center [445, 255] width 855 height 22
click at [85, 252] on input "Selecione arquivos do seu computador ou arraste e solte aqui" at bounding box center [445, 255] width 855 height 22
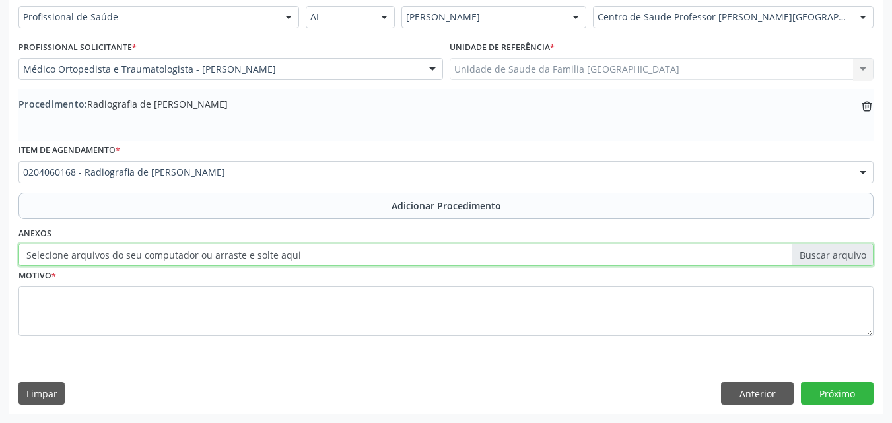
type input "C:\fakepath\13.jpg"
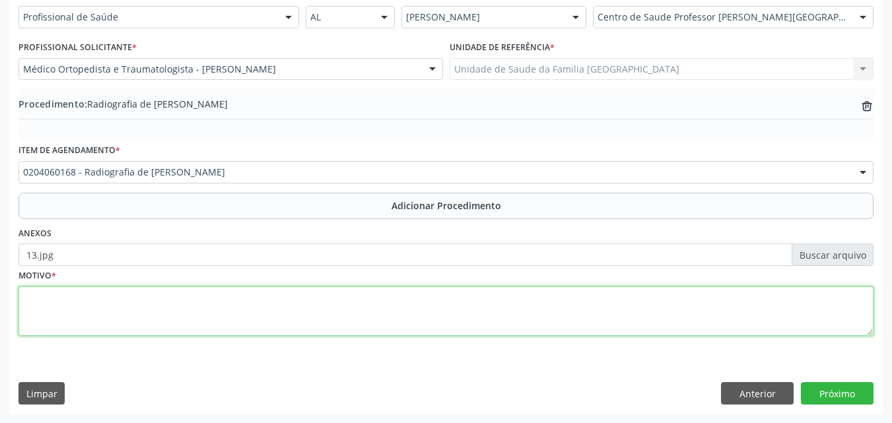
click at [169, 306] on textarea at bounding box center [445, 312] width 855 height 50
type textarea "TORNOZELO DIREITO E ESQUERDO."
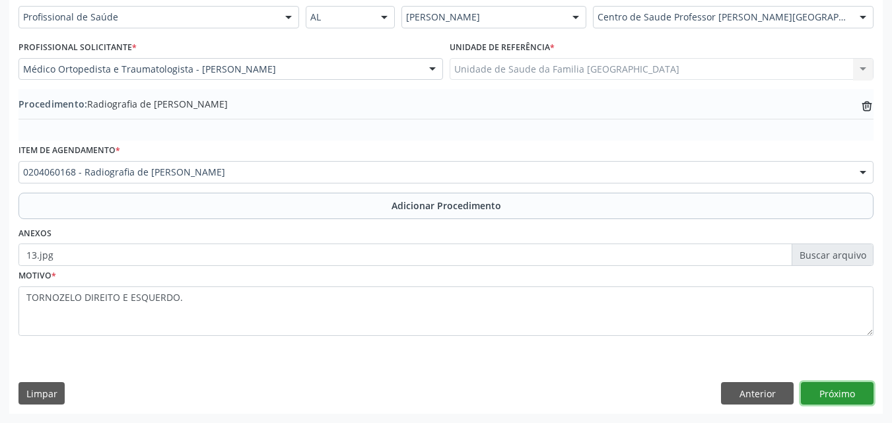
click at [849, 388] on button "Próximo" at bounding box center [837, 393] width 73 height 22
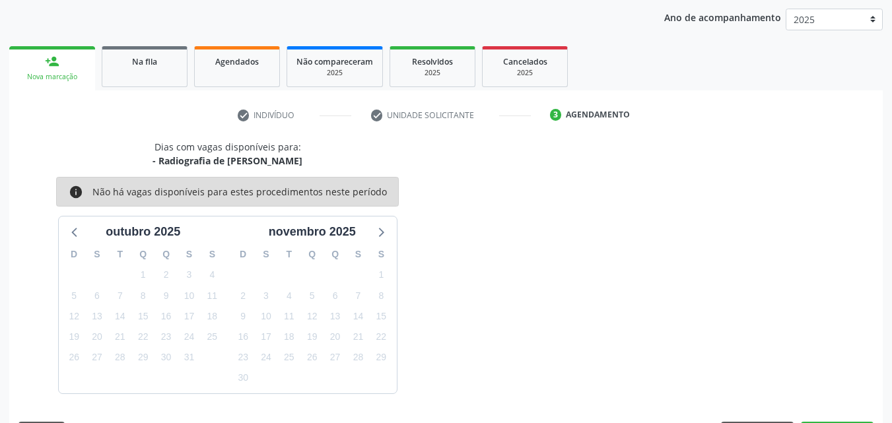
scroll to position [209, 0]
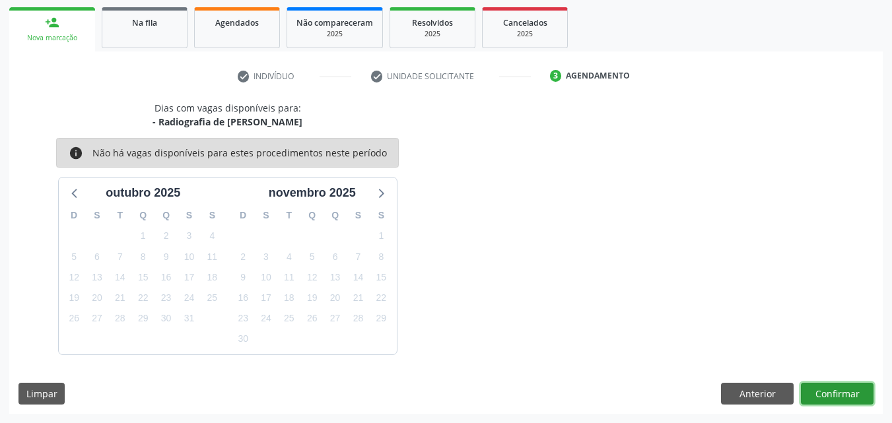
click at [832, 387] on button "Confirmar" at bounding box center [837, 394] width 73 height 22
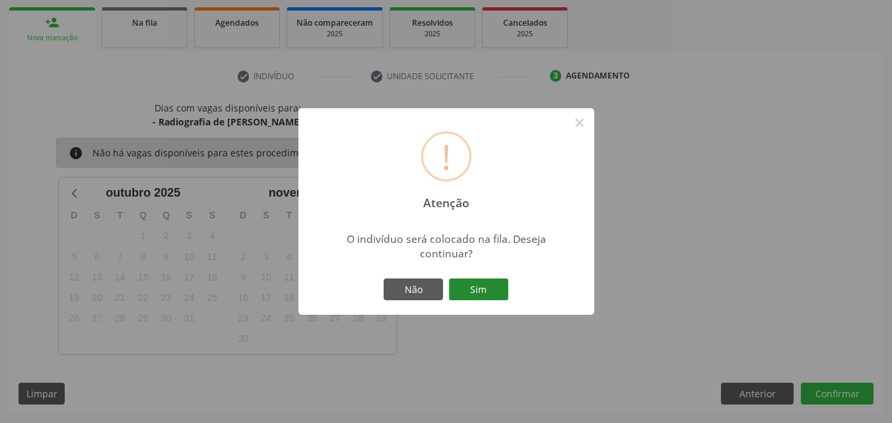
click at [475, 288] on button "Sim" at bounding box center [478, 290] width 59 height 22
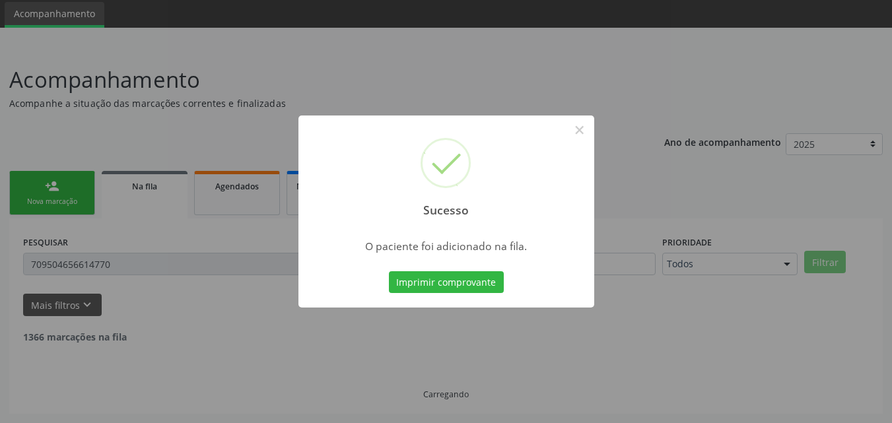
scroll to position [31, 0]
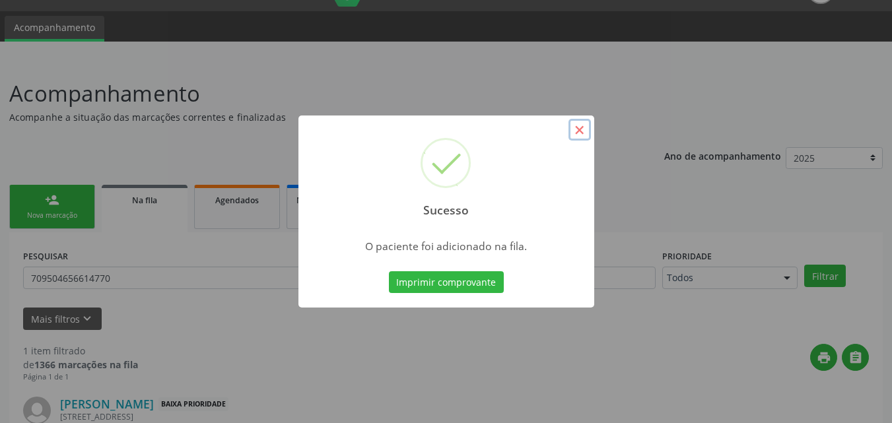
click at [581, 127] on button "×" at bounding box center [580, 130] width 22 height 22
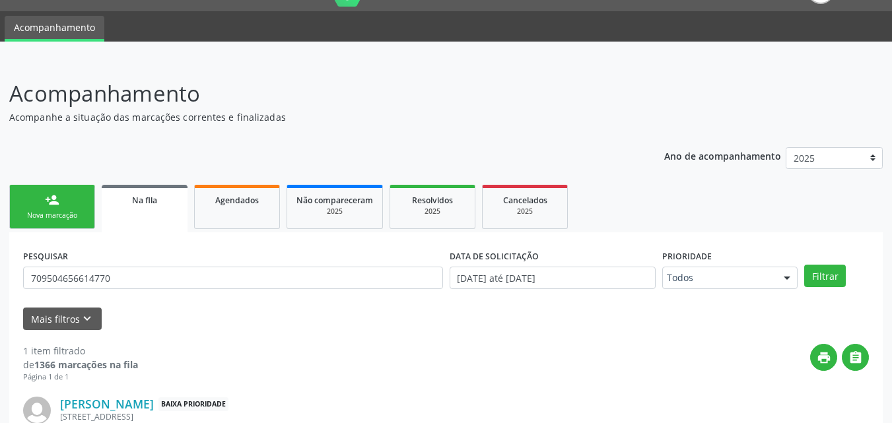
click at [84, 211] on div "Nova marcação" at bounding box center [52, 216] width 66 height 10
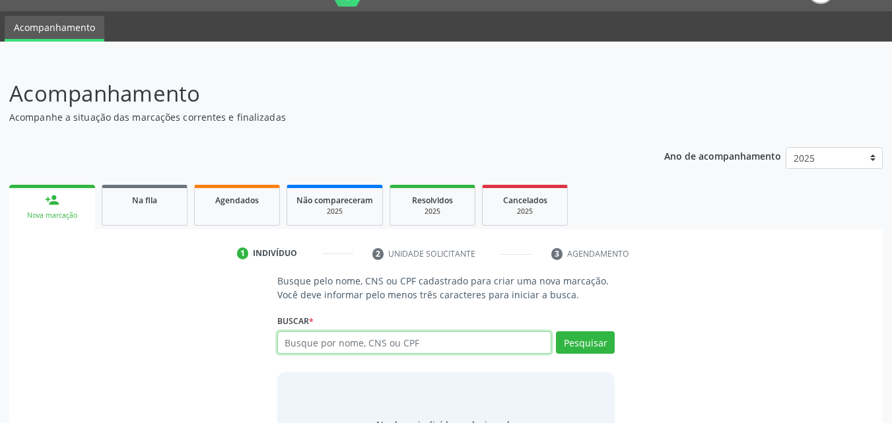
click at [339, 346] on input "text" at bounding box center [414, 343] width 275 height 22
type input "80593852168"
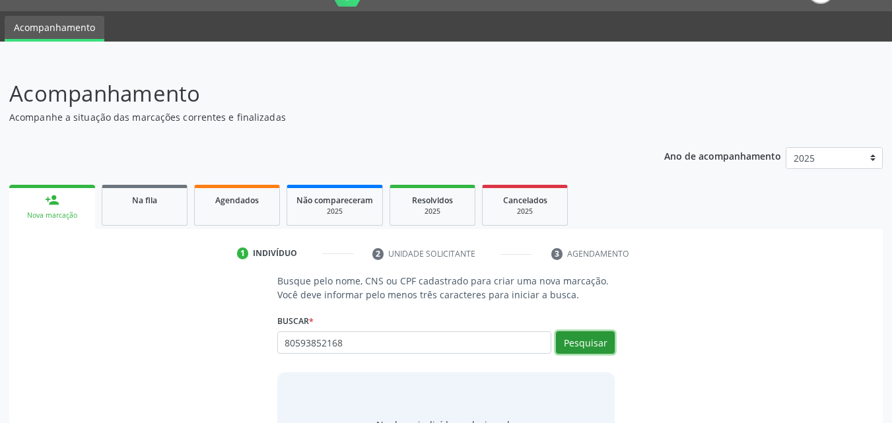
click at [606, 345] on button "Pesquisar" at bounding box center [585, 343] width 59 height 22
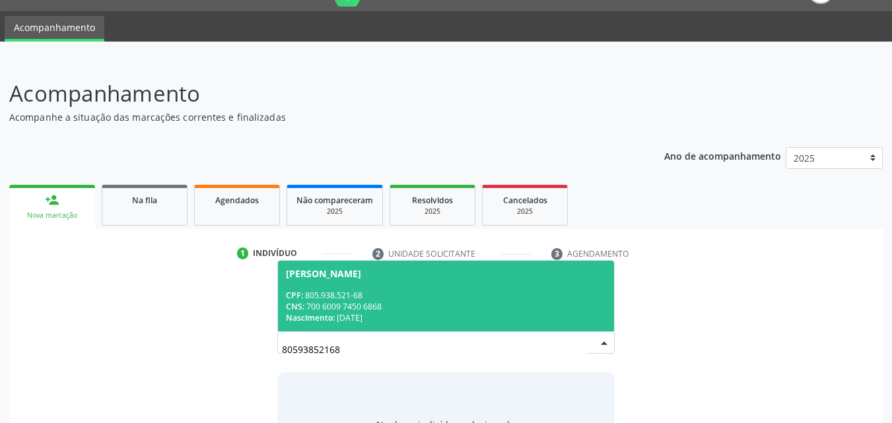
click at [518, 317] on div "Nascimento: 11/11/1969" at bounding box center [446, 317] width 321 height 11
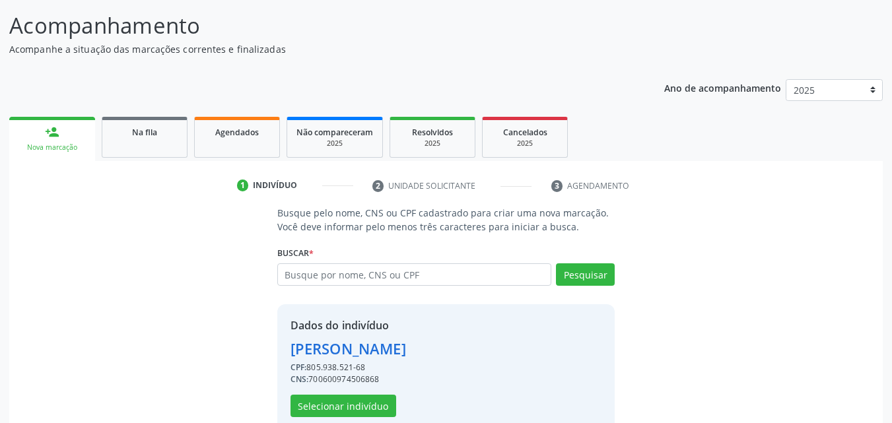
scroll to position [125, 0]
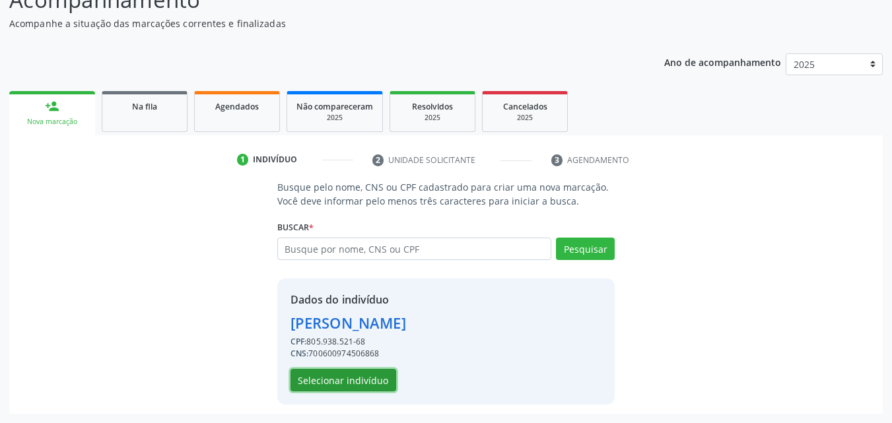
click at [376, 379] on button "Selecionar indivíduo" at bounding box center [344, 380] width 106 height 22
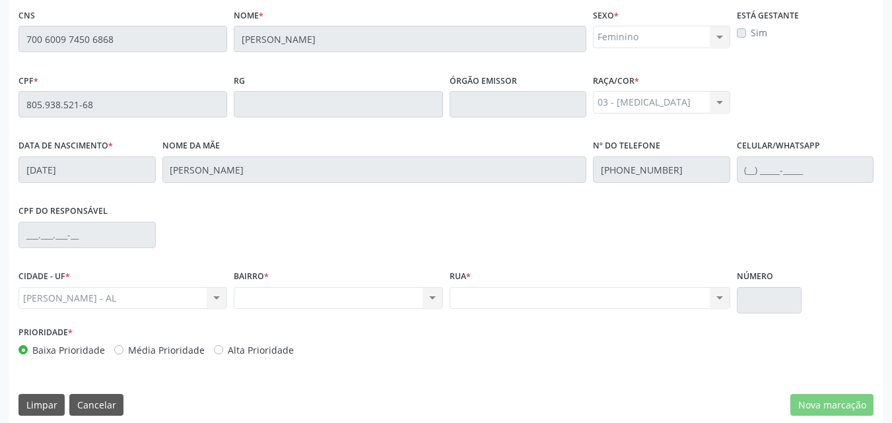
scroll to position [349, 0]
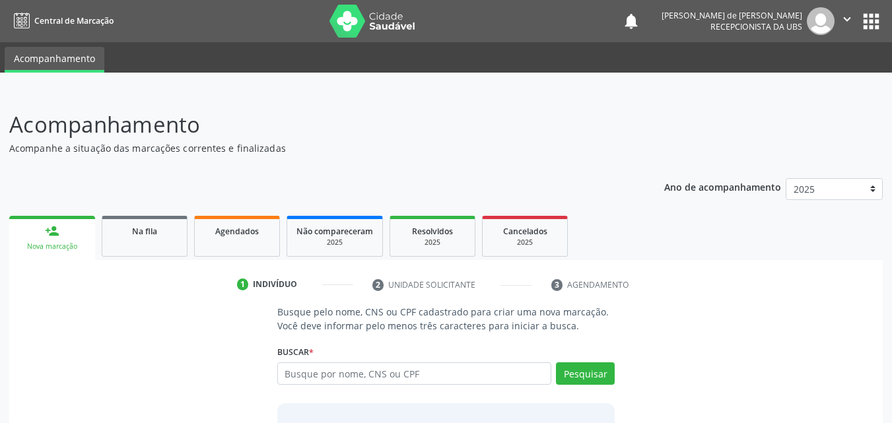
click at [313, 378] on input "text" at bounding box center [414, 374] width 275 height 22
type input "ANOTNIO BARROS DE AR"
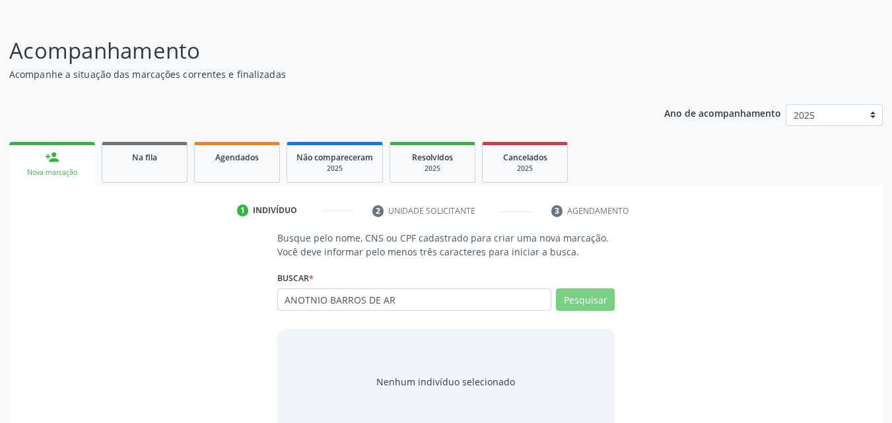
scroll to position [104, 0]
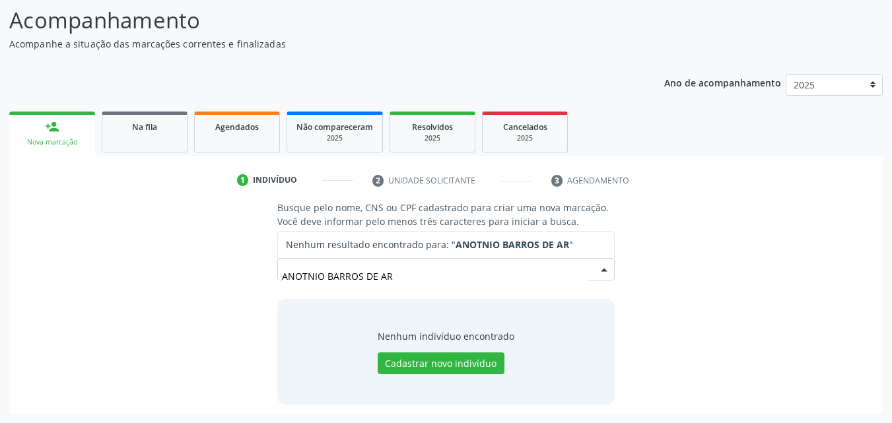
click at [303, 281] on input "ANOTNIO BARROS DE AR" at bounding box center [435, 276] width 306 height 26
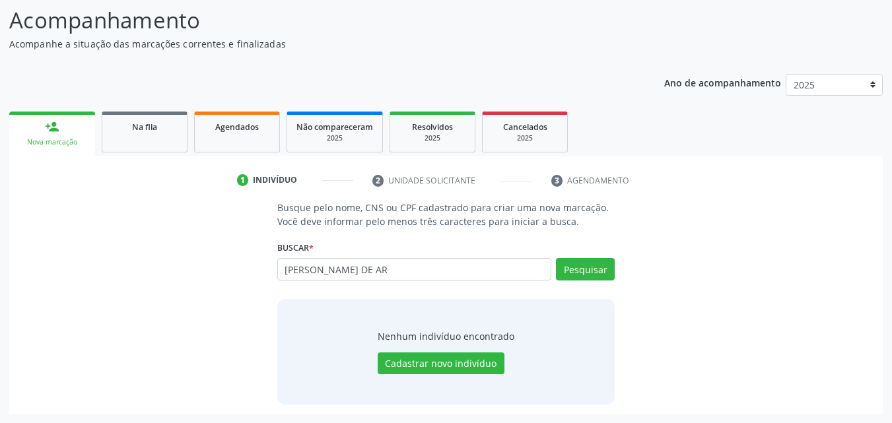
click at [302, 271] on input "ANTNIO BARROS DE AR" at bounding box center [414, 269] width 275 height 22
type input "ANTONIO BARROS DE AR"
click at [563, 270] on button "Pesquisar" at bounding box center [585, 269] width 59 height 22
type input "ANTONIO BARROS DE AR"
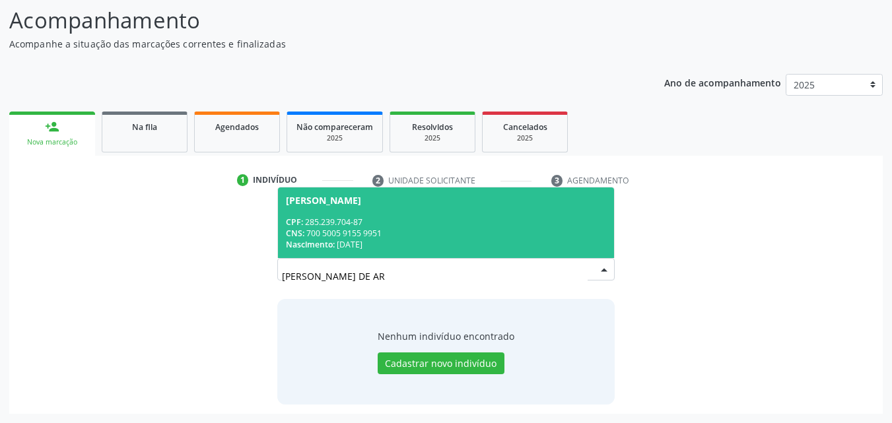
click at [385, 215] on span "Antonio Barros de Araujo CPF: 285.239.704-87 CNS: 700 5005 9155 9951 Nascimento…" at bounding box center [446, 223] width 337 height 71
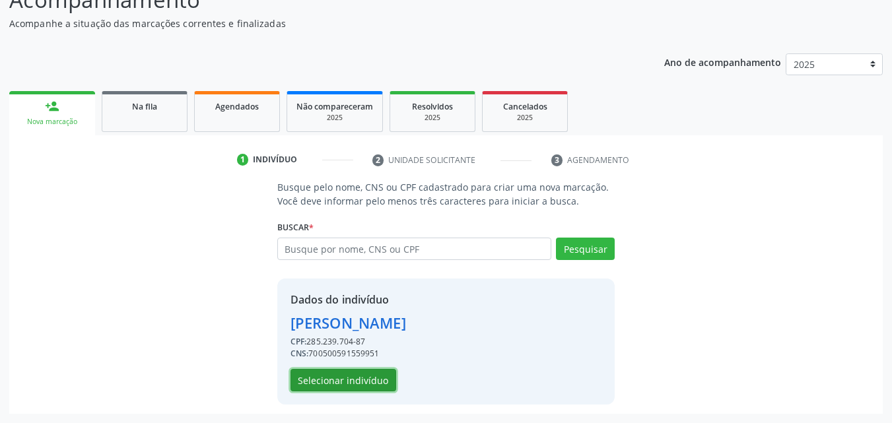
click at [365, 373] on button "Selecionar indivíduo" at bounding box center [344, 380] width 106 height 22
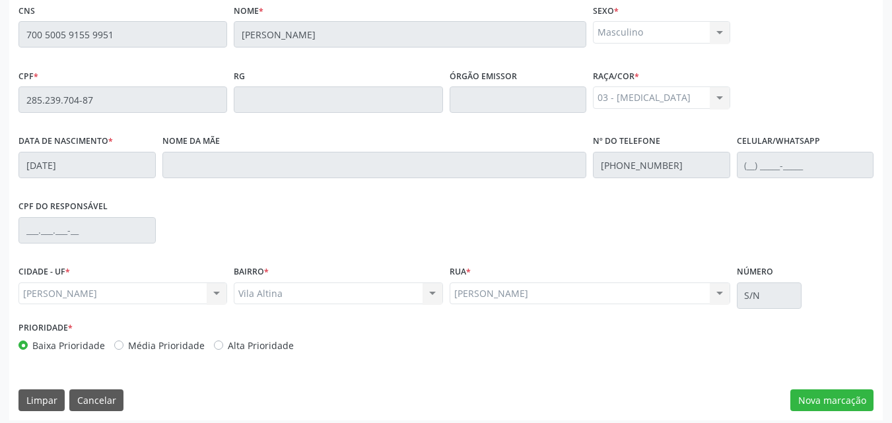
scroll to position [349, 0]
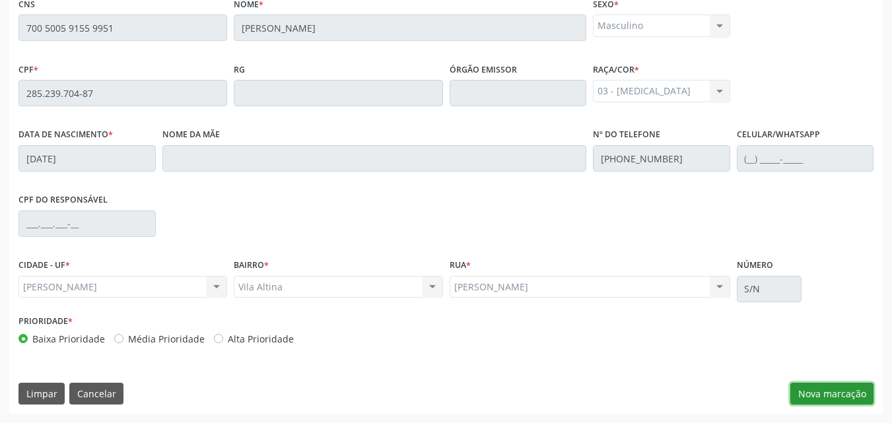
click at [804, 390] on button "Nova marcação" at bounding box center [832, 394] width 83 height 22
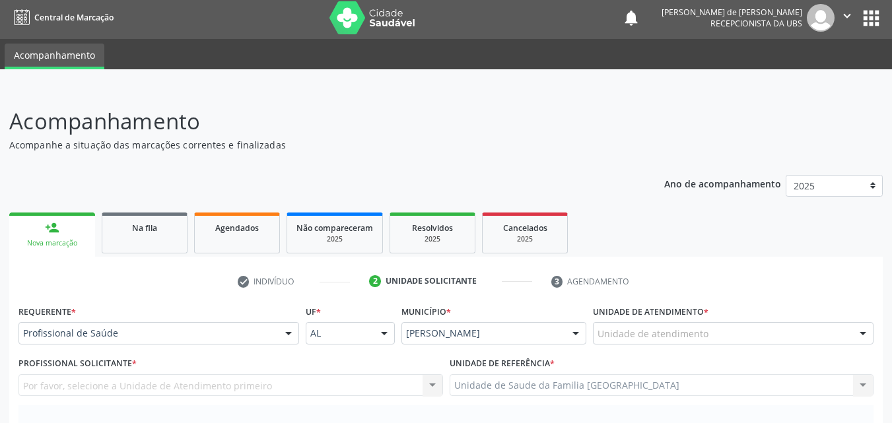
scroll to position [0, 0]
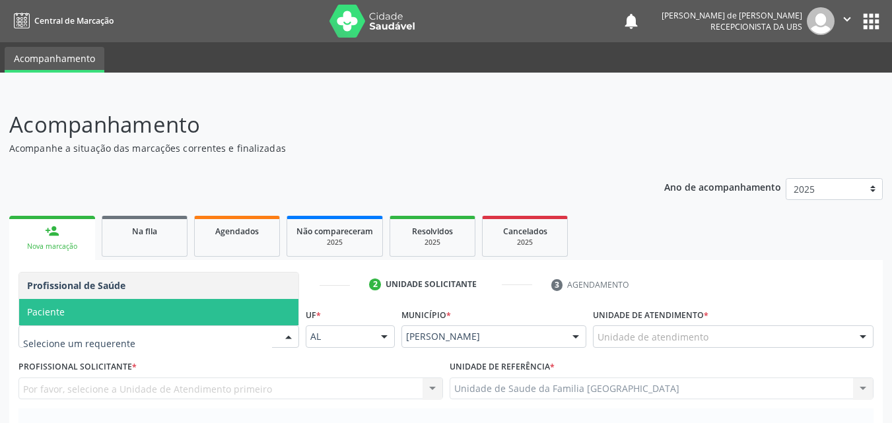
click at [86, 302] on span "Paciente" at bounding box center [158, 312] width 279 height 26
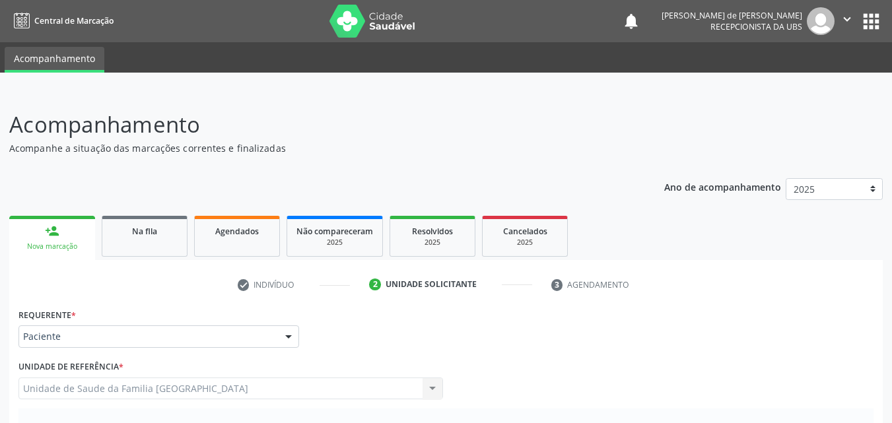
scroll to position [370, 0]
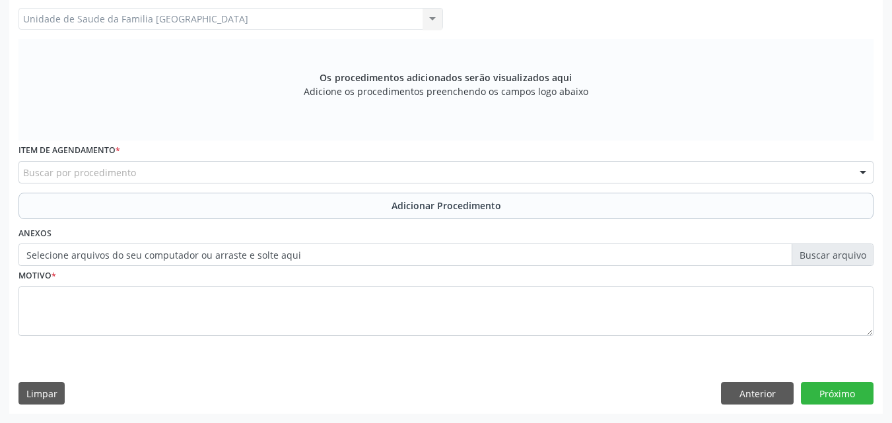
click at [163, 170] on div "Buscar por procedimento" at bounding box center [445, 172] width 855 height 22
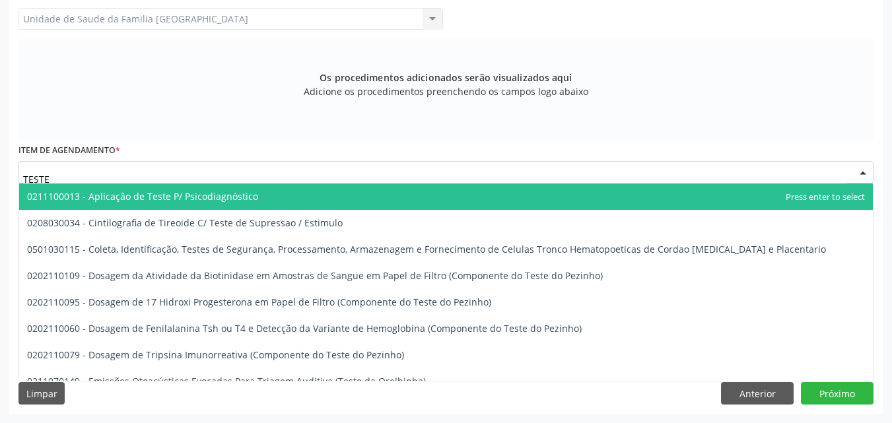
type input "TESTE E"
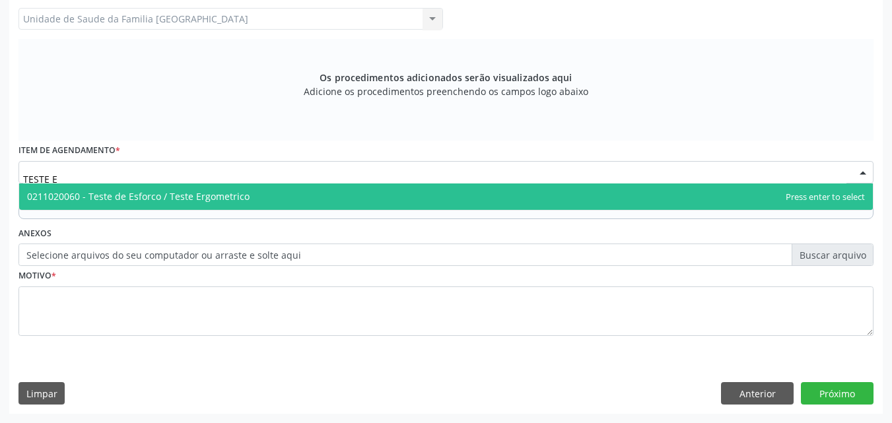
click at [171, 192] on span "0211020060 - Teste de Esforco / Teste Ergometrico" at bounding box center [138, 196] width 223 height 13
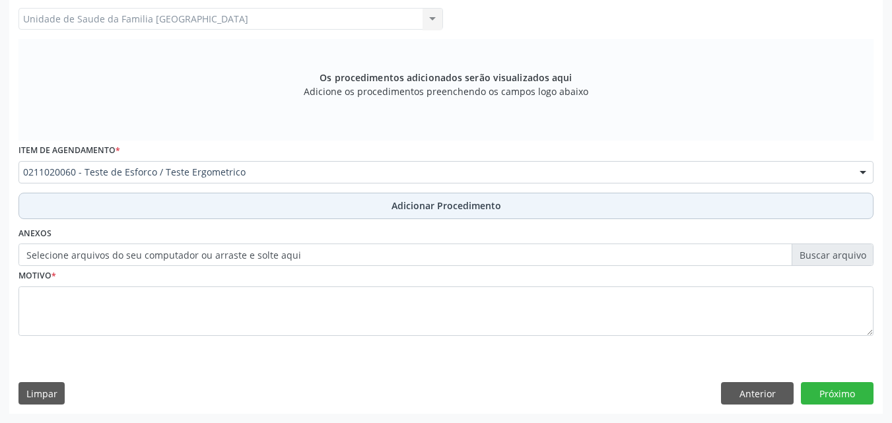
click at [161, 205] on button "Adicionar Procedimento" at bounding box center [445, 206] width 855 height 26
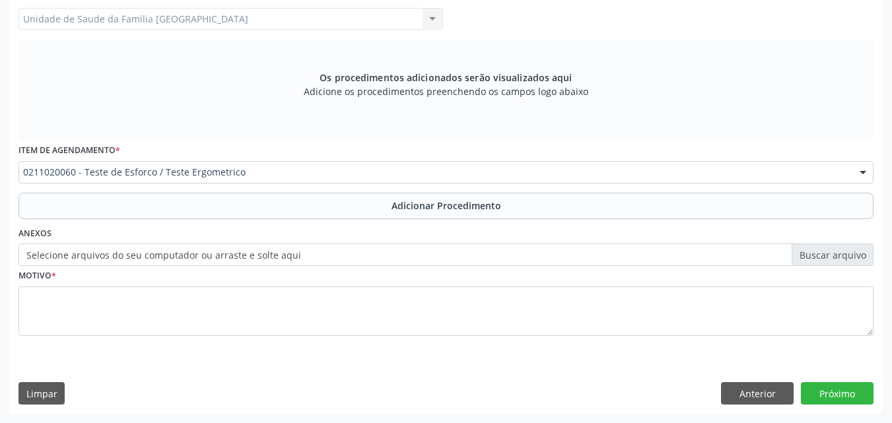
scroll to position [320, 0]
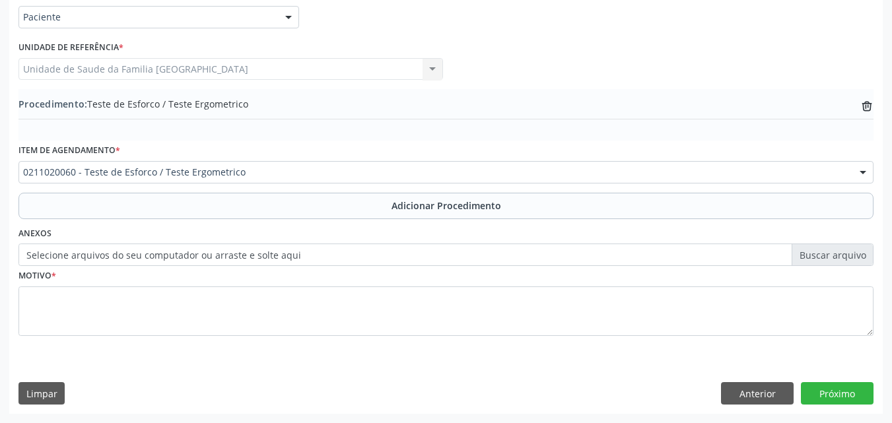
click at [157, 258] on label "Selecione arquivos do seu computador ou arraste e solte aqui" at bounding box center [445, 255] width 855 height 22
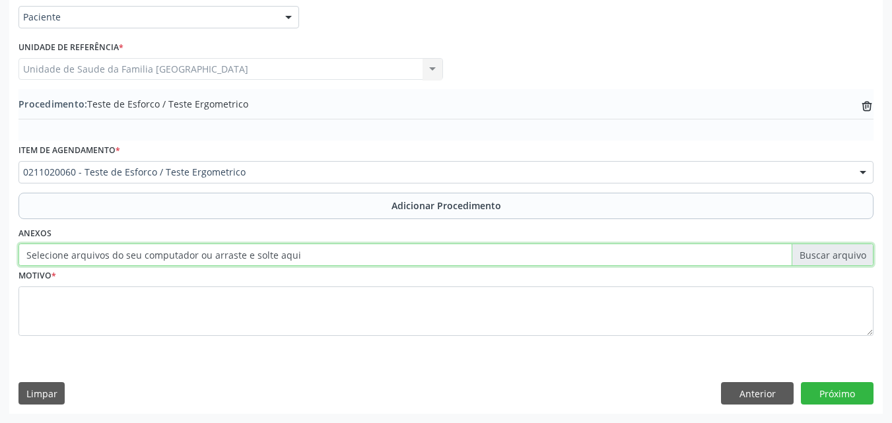
click at [157, 258] on input "Selecione arquivos do seu computador ou arraste e solte aqui" at bounding box center [445, 255] width 855 height 22
type input "C:\fakepath\15.jpg"
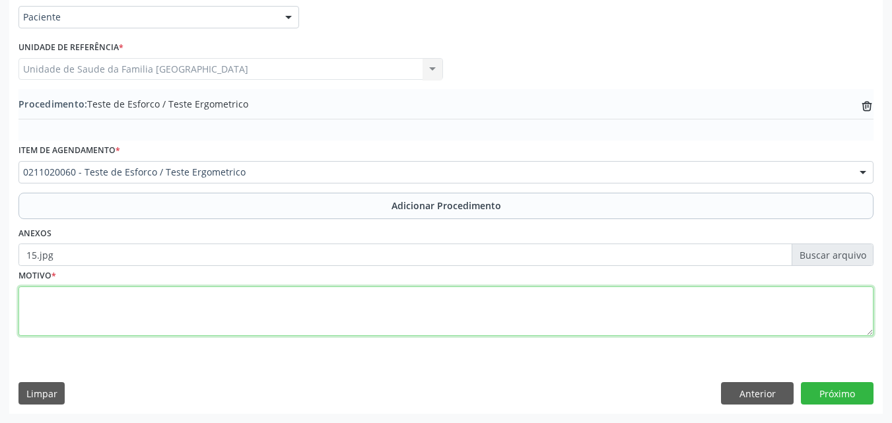
click at [82, 308] on textarea at bounding box center [445, 312] width 855 height 50
type textarea "DOR."
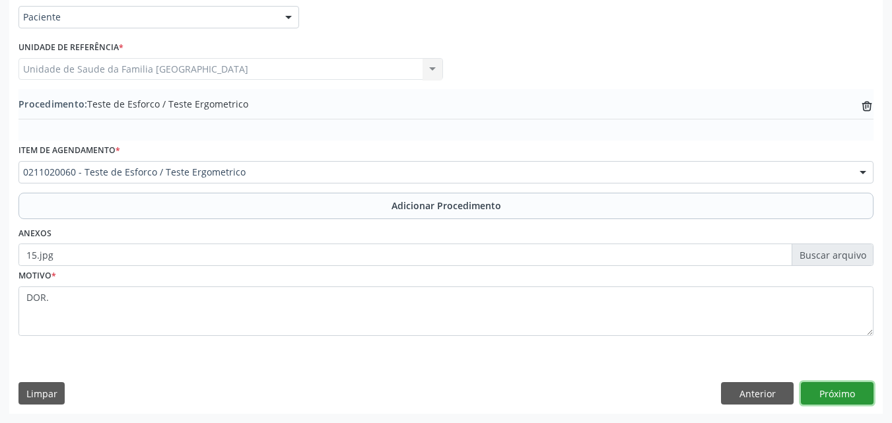
click at [818, 385] on button "Próximo" at bounding box center [837, 393] width 73 height 22
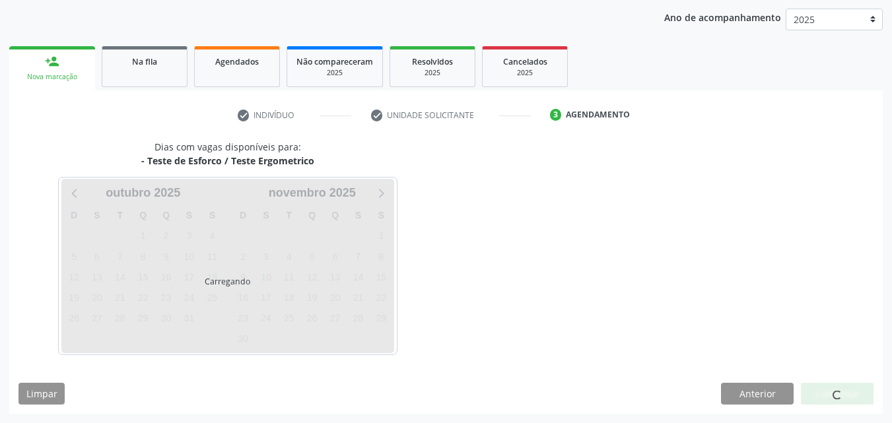
scroll to position [209, 0]
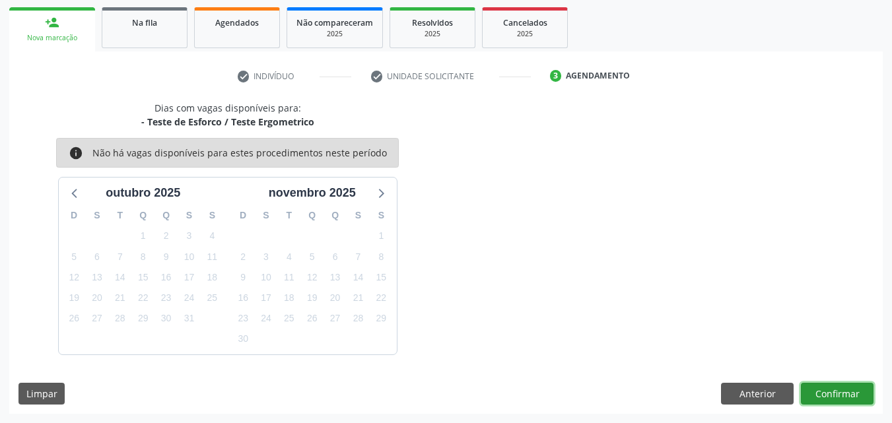
click at [814, 388] on button "Confirmar" at bounding box center [837, 394] width 73 height 22
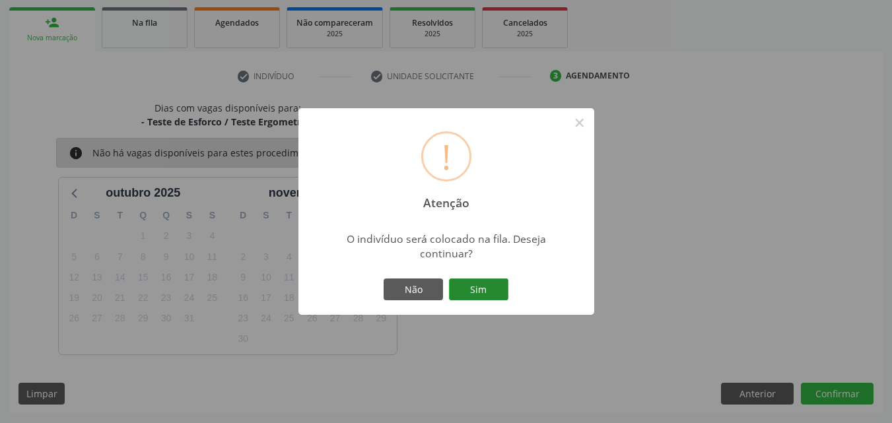
click at [495, 291] on button "Sim" at bounding box center [478, 290] width 59 height 22
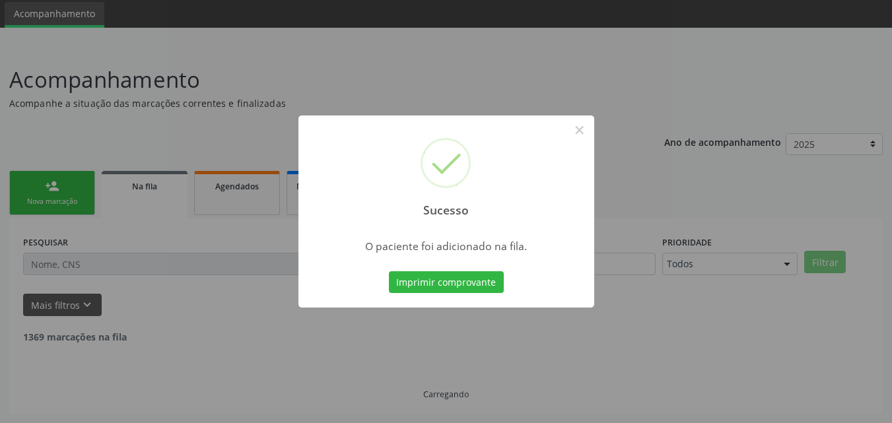
scroll to position [31, 0]
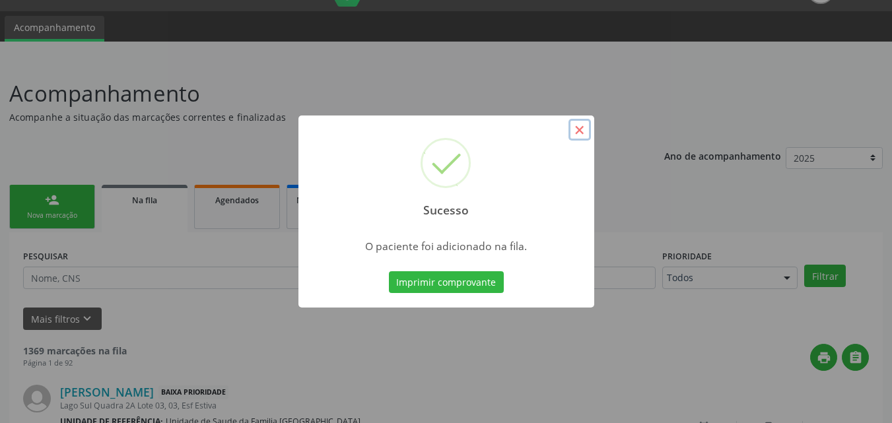
click at [581, 129] on button "×" at bounding box center [580, 130] width 22 height 22
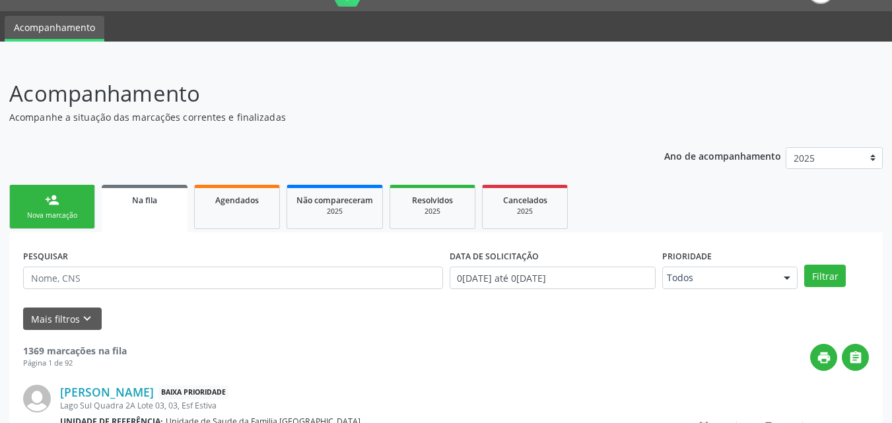
click at [49, 206] on div "person_add" at bounding box center [52, 200] width 15 height 15
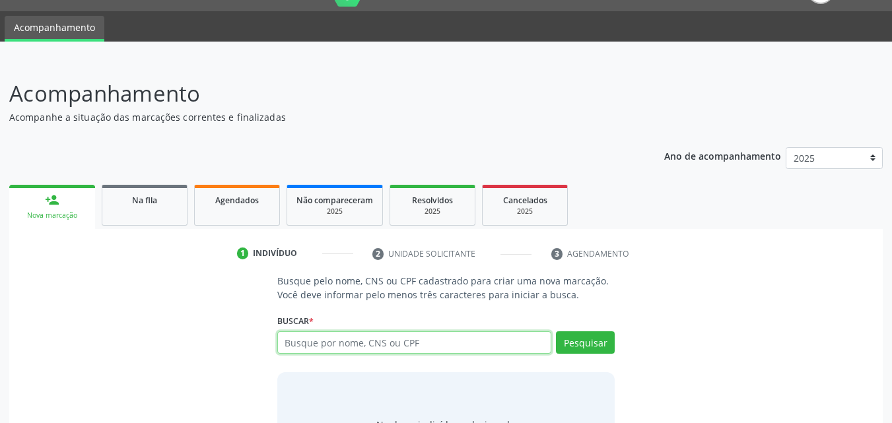
click at [409, 339] on input "text" at bounding box center [414, 343] width 275 height 22
type input "700600974506868"
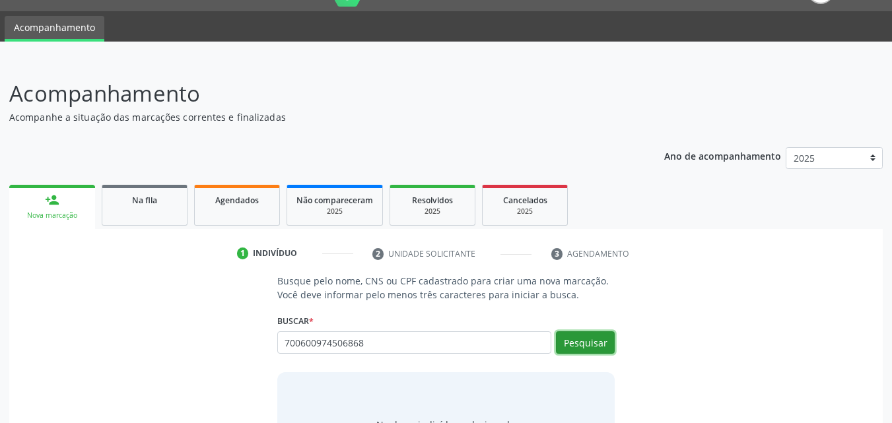
click at [583, 346] on button "Pesquisar" at bounding box center [585, 343] width 59 height 22
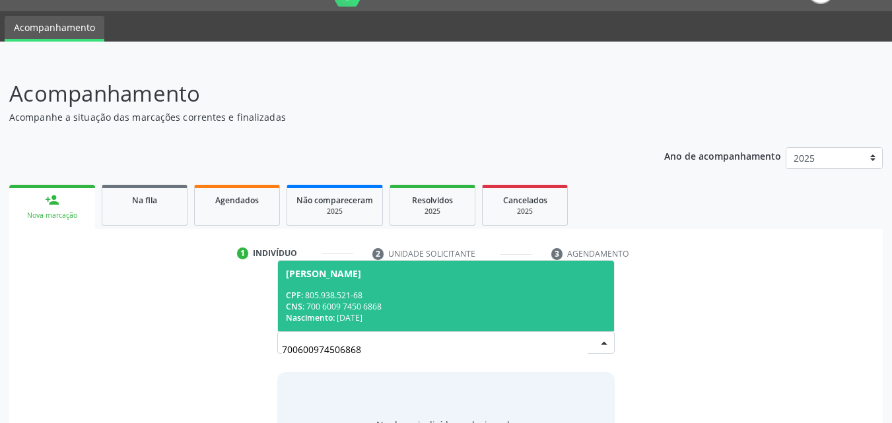
click at [431, 297] on div "CPF: 805.938.521-68" at bounding box center [446, 295] width 321 height 11
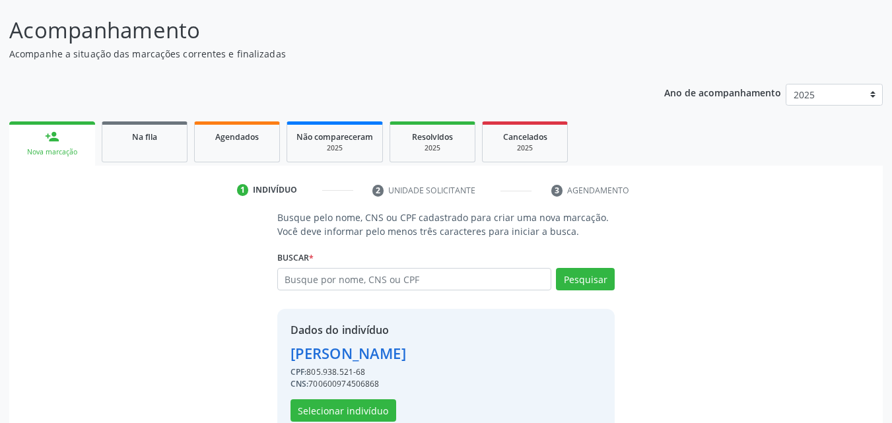
scroll to position [125, 0]
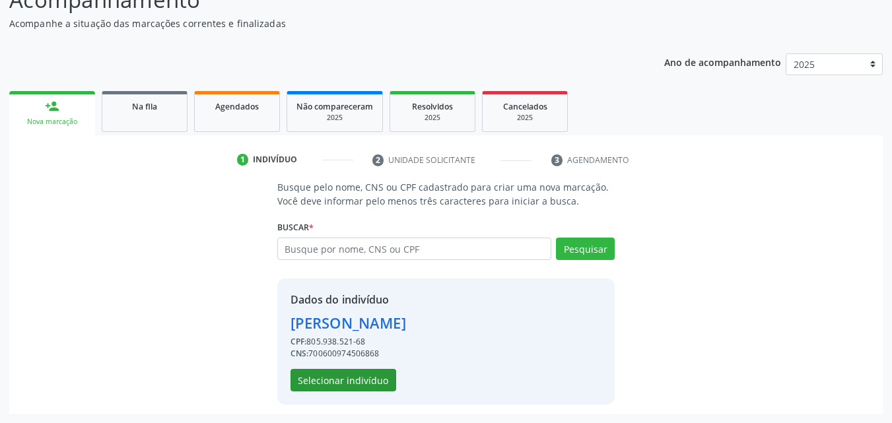
drag, startPoint x: 372, startPoint y: 394, endPoint x: 373, endPoint y: 385, distance: 9.3
click at [372, 394] on div "Dados do indivíduo Maria Rosineide Arcanjo Soares CPF: 805.938.521-68 CNS: 7006…" at bounding box center [446, 342] width 338 height 126
click at [373, 384] on button "Selecionar indivíduo" at bounding box center [344, 380] width 106 height 22
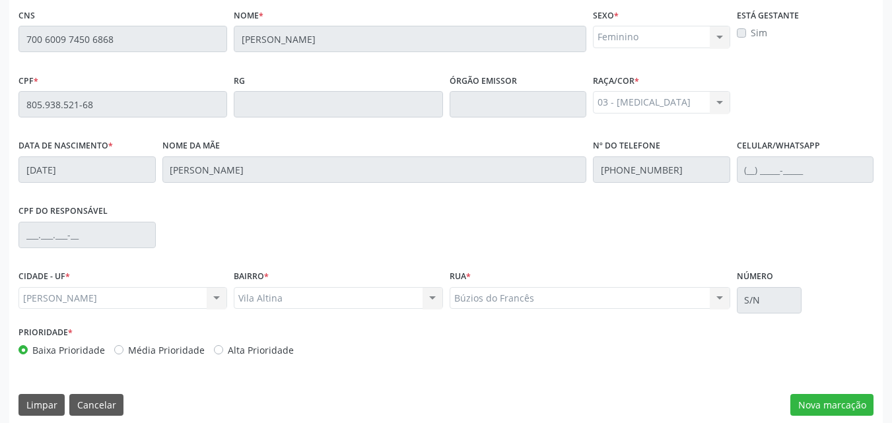
scroll to position [349, 0]
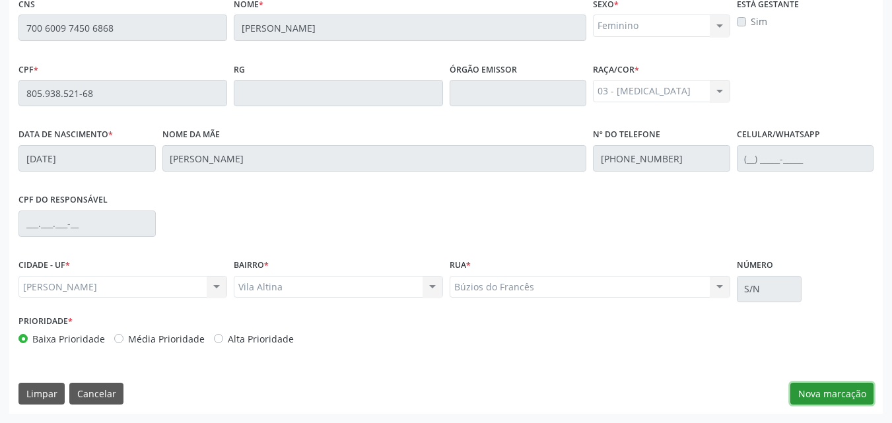
click at [799, 399] on button "Nova marcação" at bounding box center [832, 394] width 83 height 22
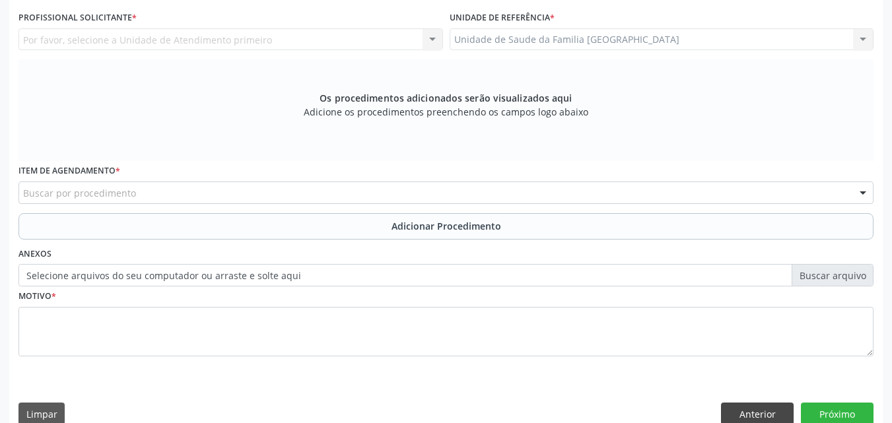
scroll to position [0, 0]
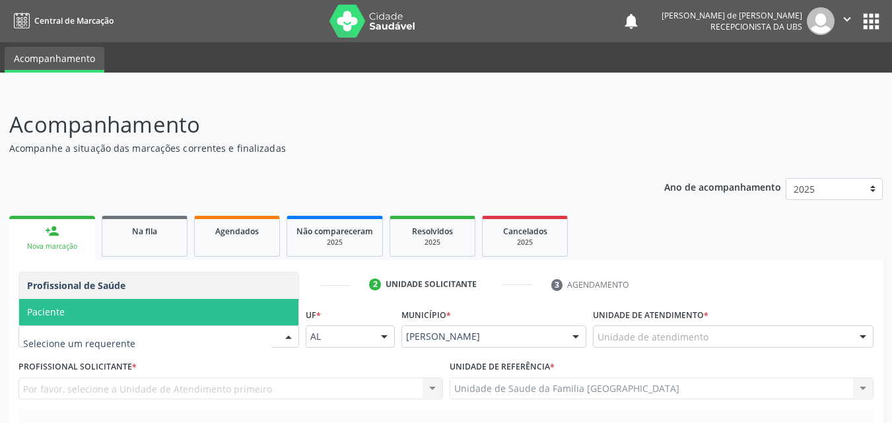
click at [108, 319] on span "Paciente" at bounding box center [158, 312] width 279 height 26
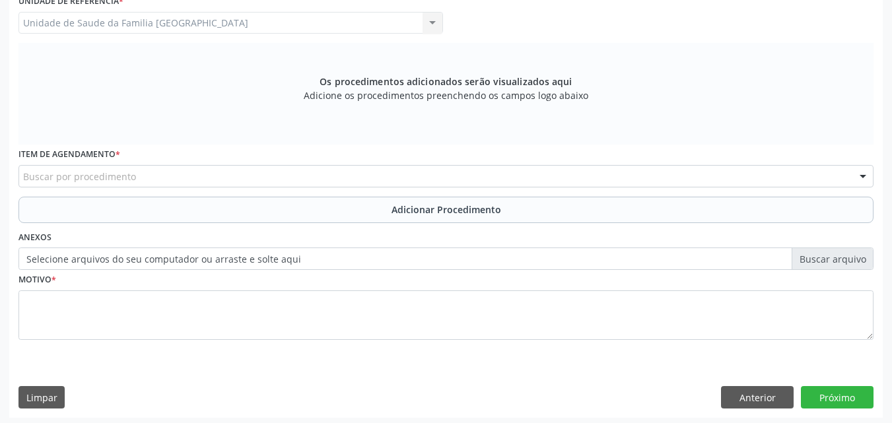
scroll to position [370, 0]
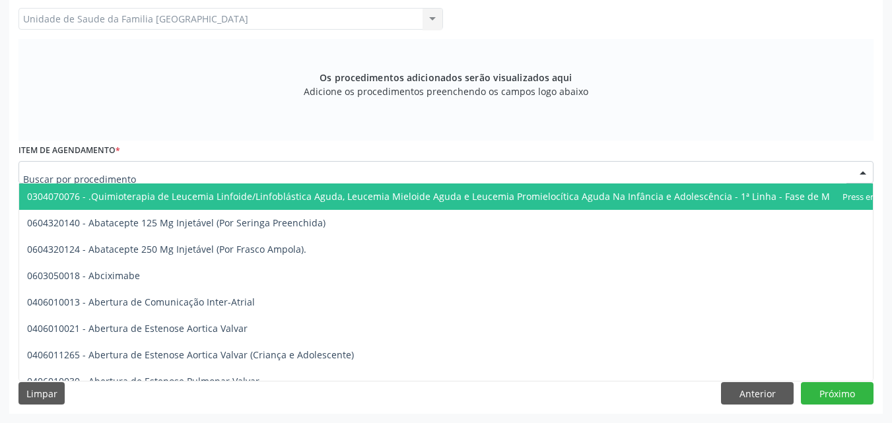
click at [112, 180] on div at bounding box center [445, 172] width 855 height 22
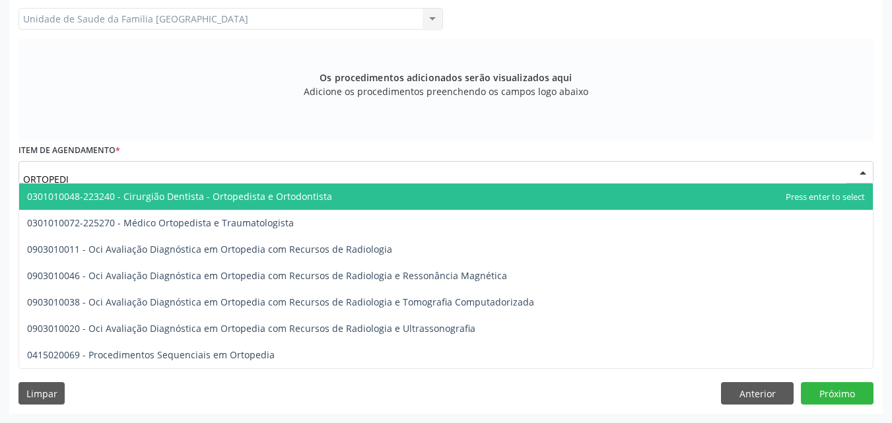
type input "ORTOPEDIS"
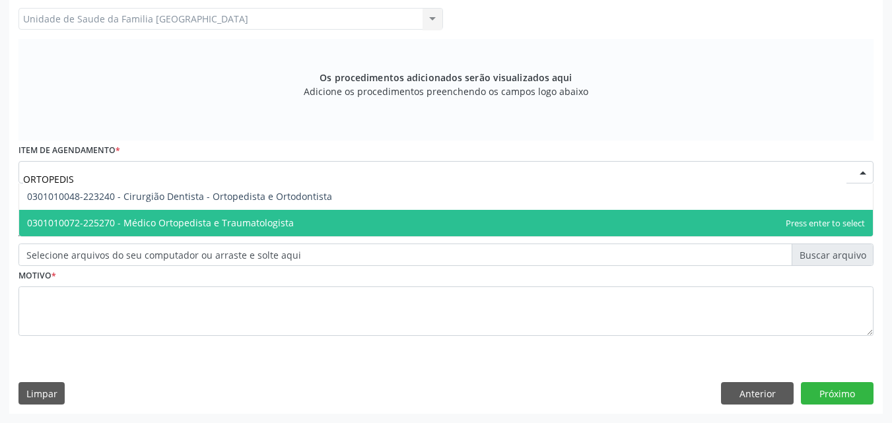
click at [171, 223] on span "0301010072-225270 - Médico Ortopedista e Traumatologista" at bounding box center [160, 223] width 267 height 13
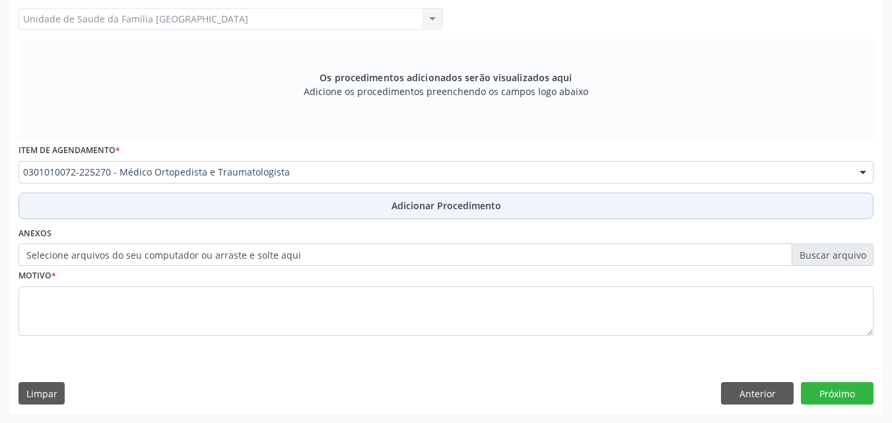
click at [172, 210] on button "Adicionar Procedimento" at bounding box center [445, 206] width 855 height 26
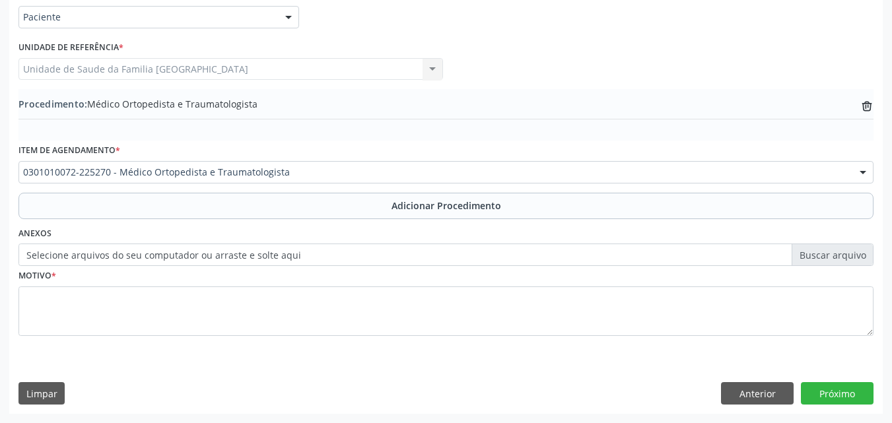
click at [169, 256] on label "Selecione arquivos do seu computador ou arraste e solte aqui" at bounding box center [445, 255] width 855 height 22
click at [169, 256] on input "Selecione arquivos do seu computador ou arraste e solte aqui" at bounding box center [445, 255] width 855 height 22
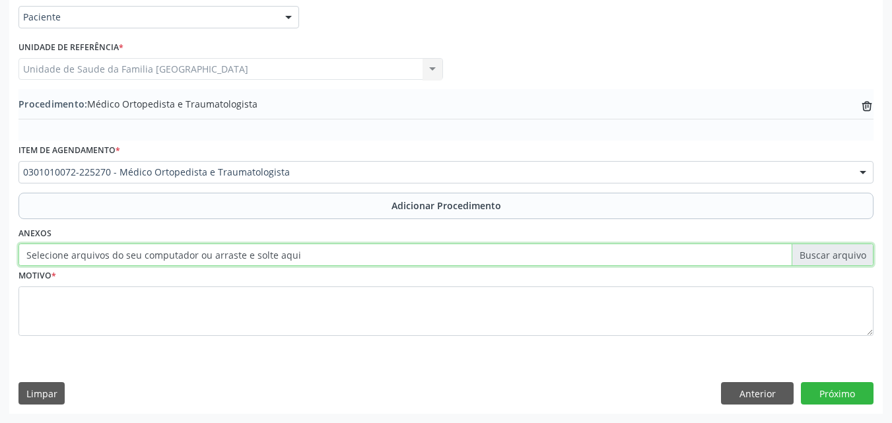
type input "C:\fakepath\14.jpg"
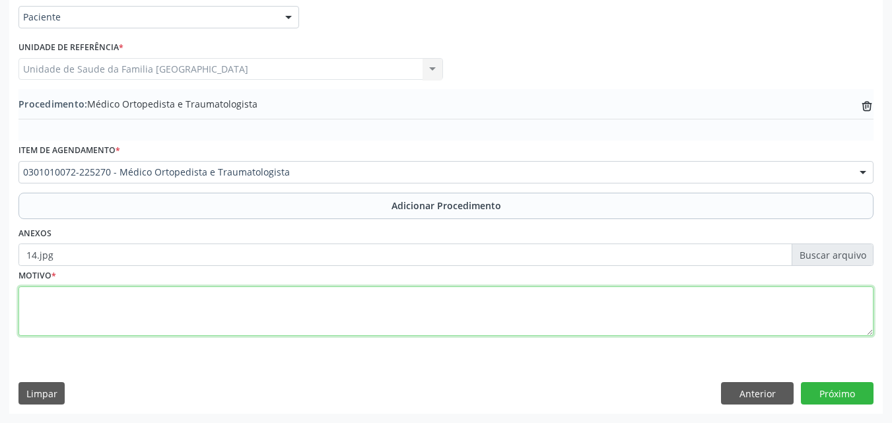
click at [280, 297] on textarea at bounding box center [445, 312] width 855 height 50
type textarea "DOR."
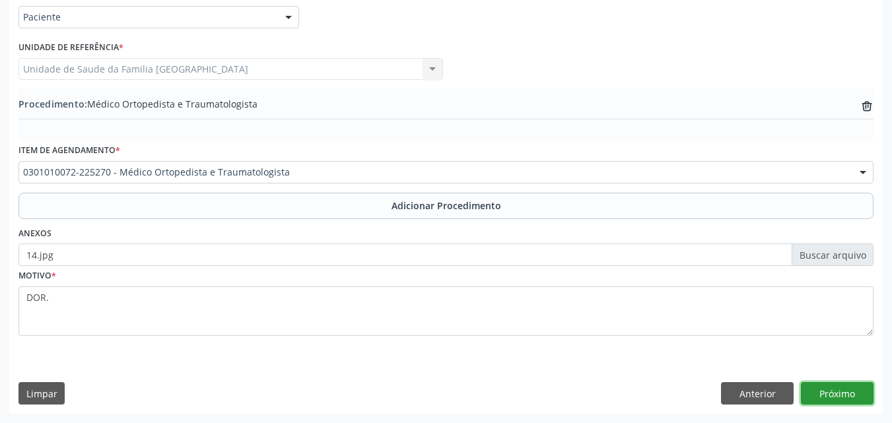
click at [814, 395] on button "Próximo" at bounding box center [837, 393] width 73 height 22
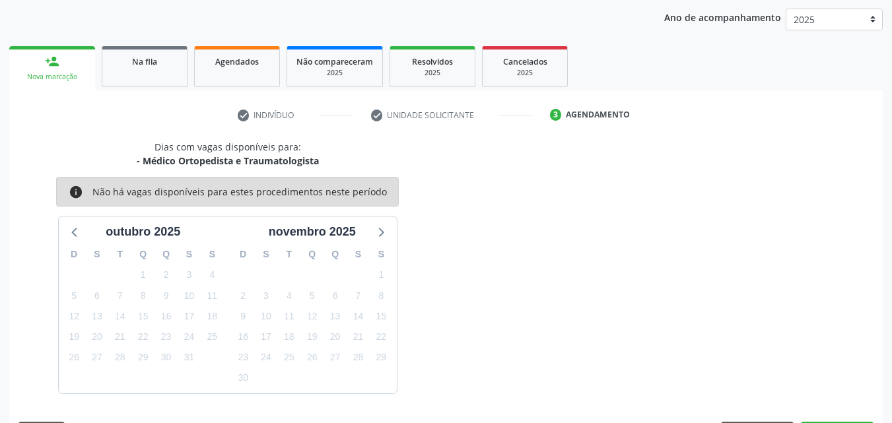
scroll to position [209, 0]
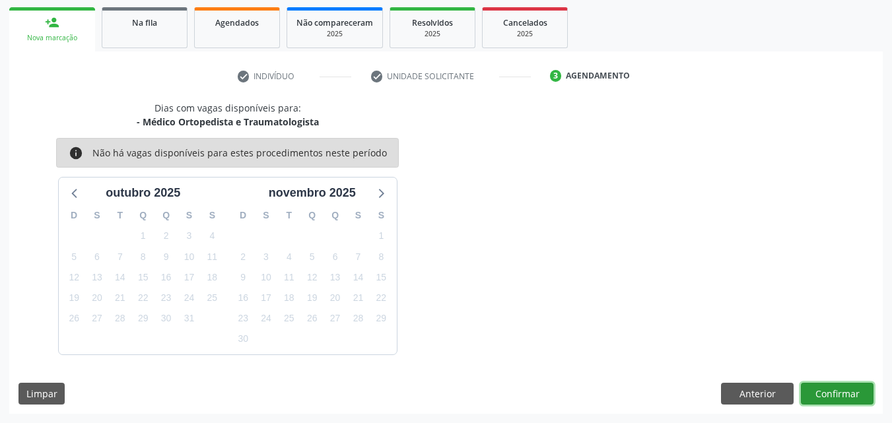
click at [813, 394] on button "Confirmar" at bounding box center [837, 394] width 73 height 22
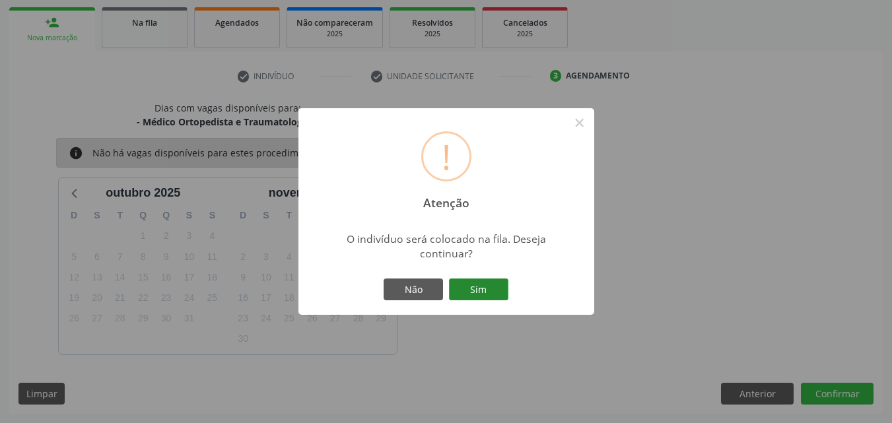
click at [487, 286] on button "Sim" at bounding box center [478, 290] width 59 height 22
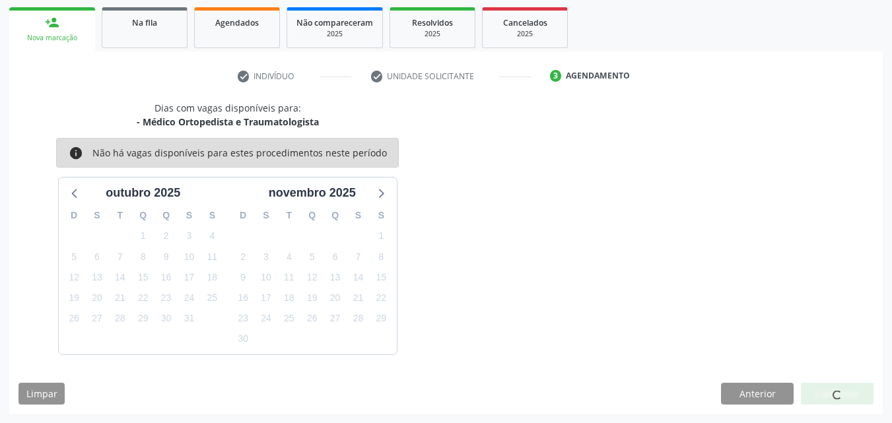
scroll to position [31, 0]
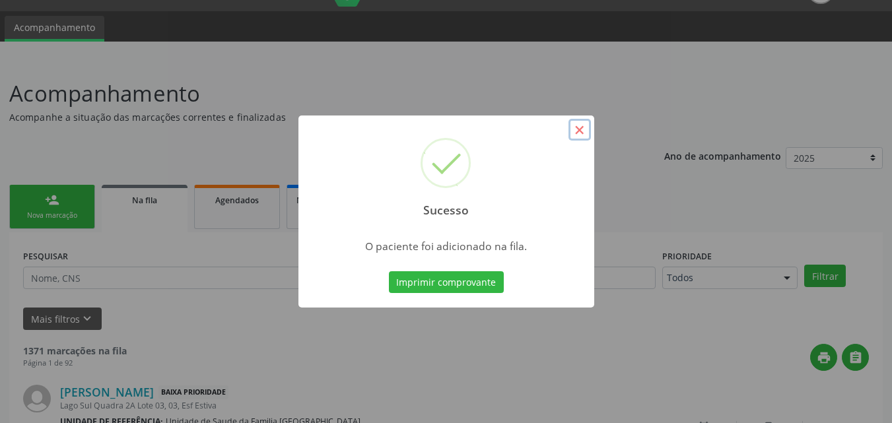
click at [579, 134] on button "×" at bounding box center [580, 130] width 22 height 22
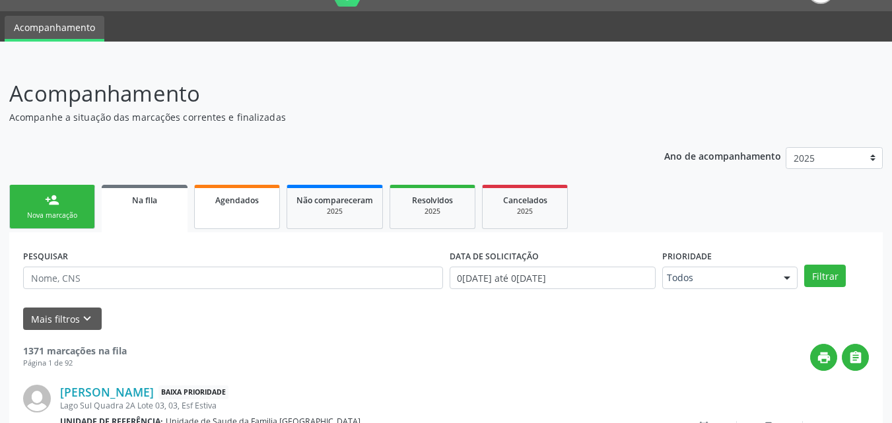
click at [242, 214] on link "Agendados" at bounding box center [237, 207] width 86 height 44
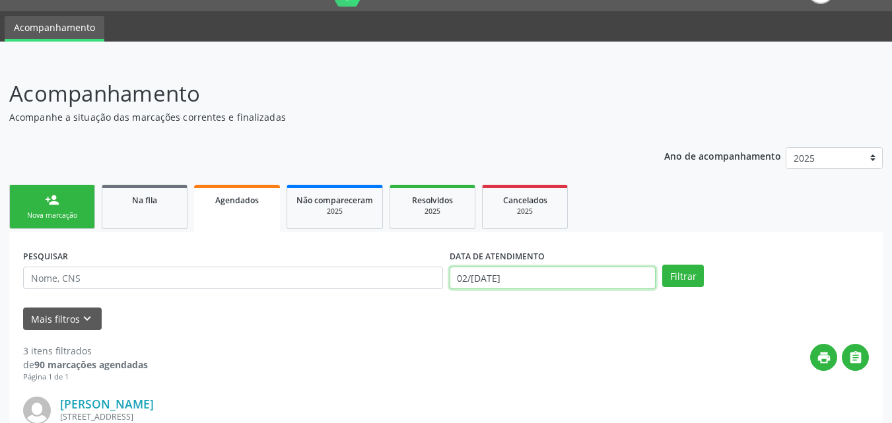
click at [469, 280] on input "02/10/2025" at bounding box center [553, 278] width 207 height 22
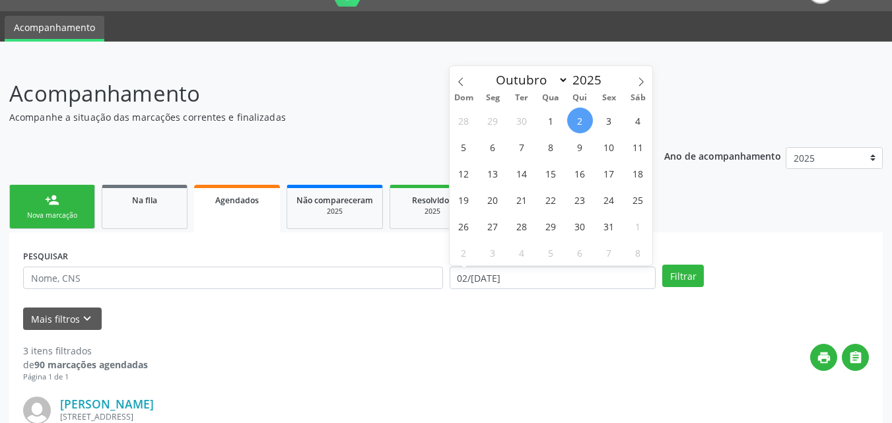
click at [585, 123] on span "2" at bounding box center [580, 121] width 26 height 26
type input "02/10/2025"
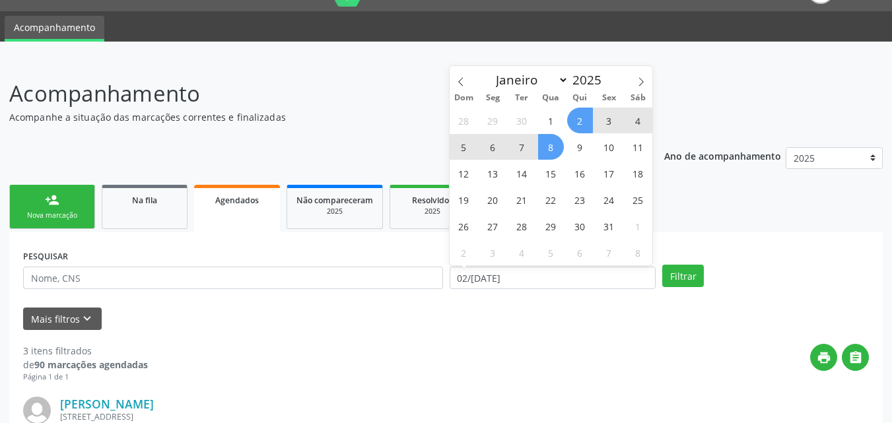
click at [551, 153] on span "8" at bounding box center [551, 147] width 26 height 26
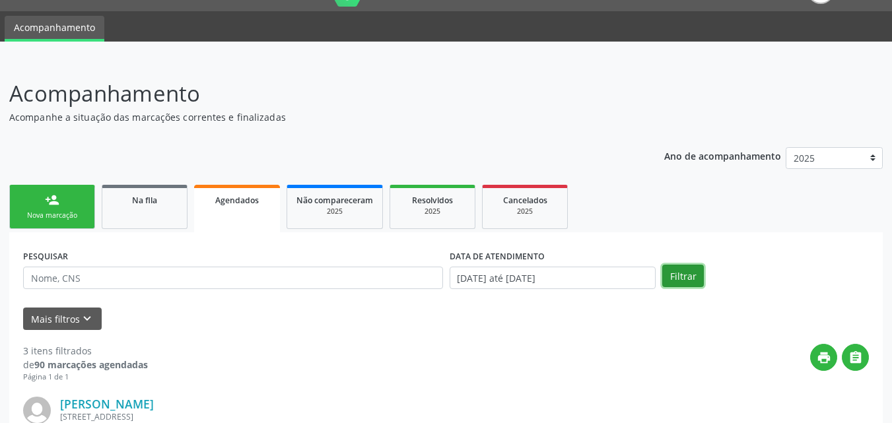
click at [680, 277] on button "Filtrar" at bounding box center [683, 276] width 42 height 22
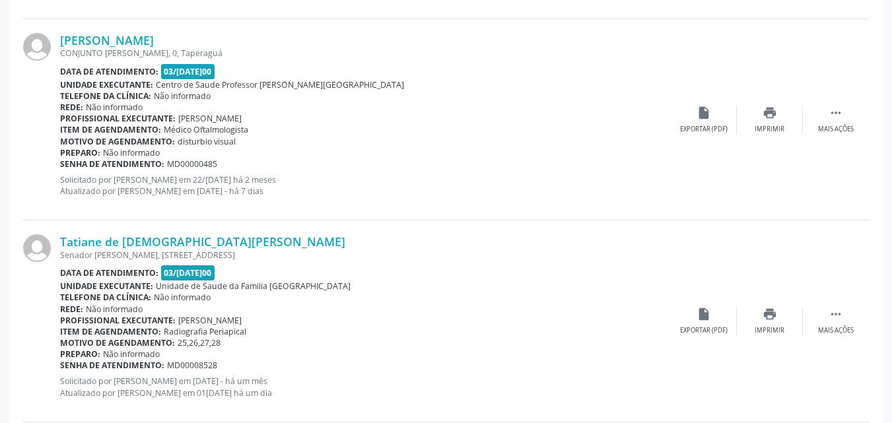
scroll to position [3077, 0]
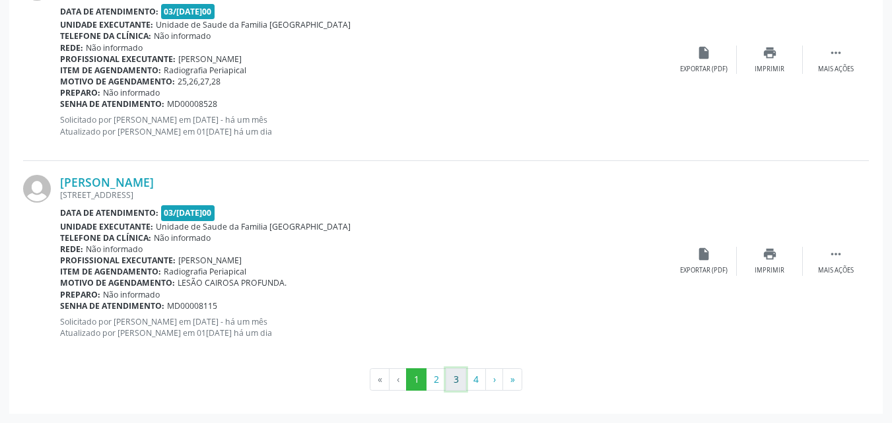
click at [450, 379] on button "3" at bounding box center [456, 380] width 20 height 22
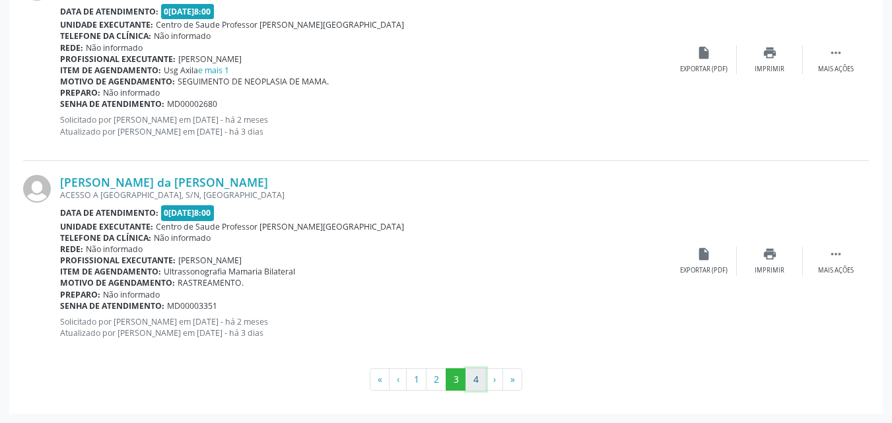
click at [470, 376] on button "4" at bounding box center [476, 380] width 20 height 22
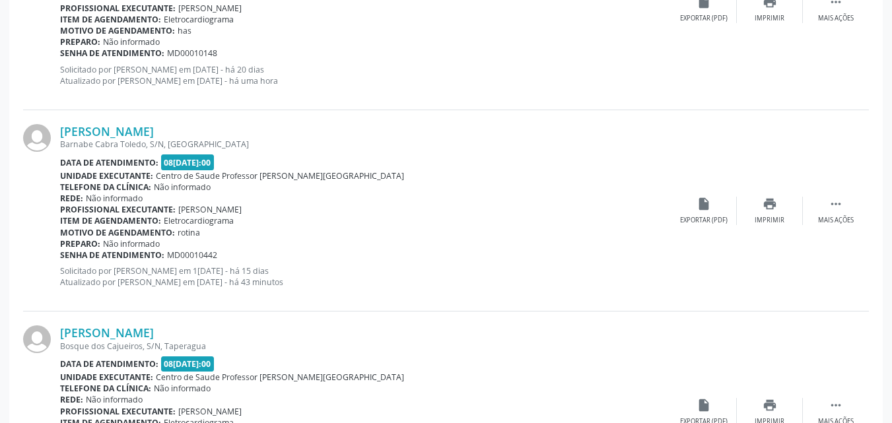
scroll to position [858, 0]
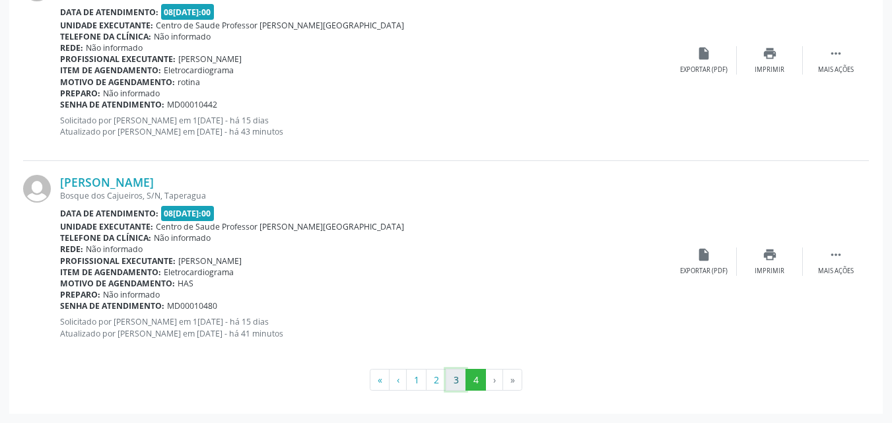
click at [456, 381] on button "3" at bounding box center [456, 380] width 20 height 22
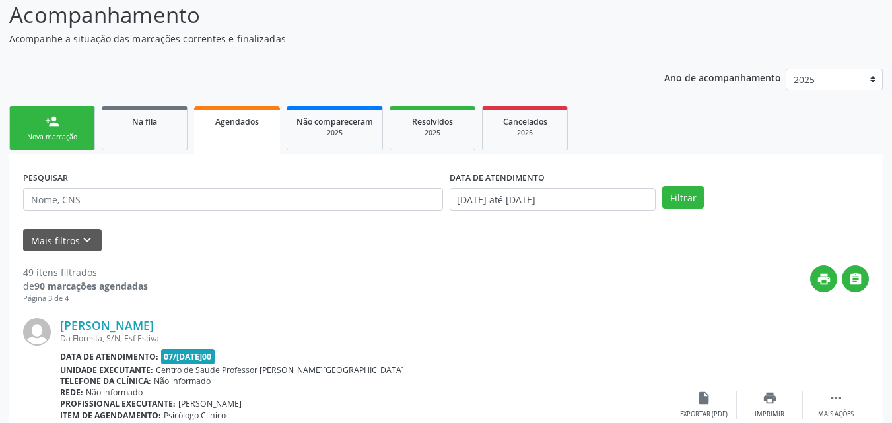
scroll to position [12, 0]
